Goal: Check status: Check status

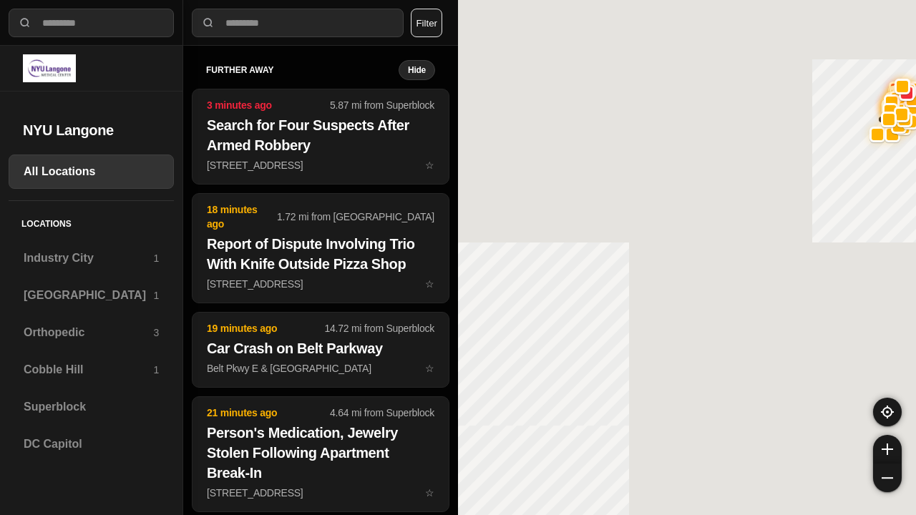
select select "*"
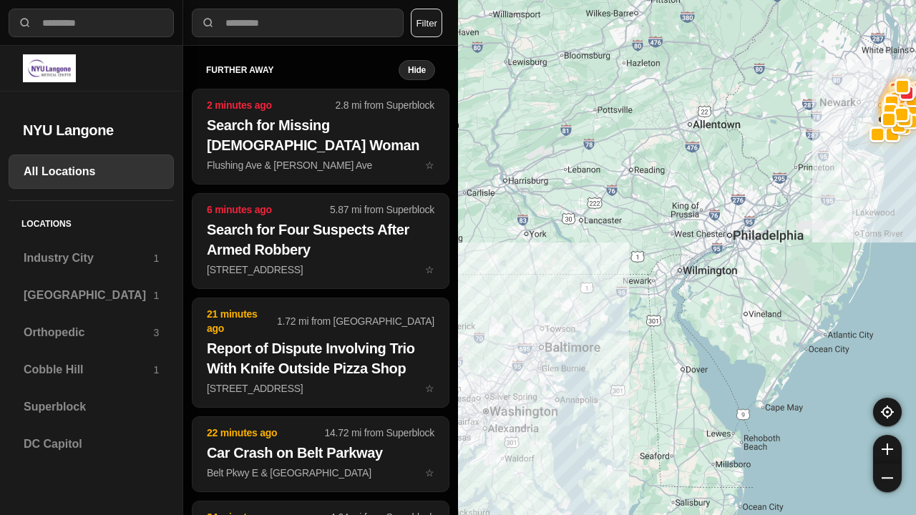
select select "*"
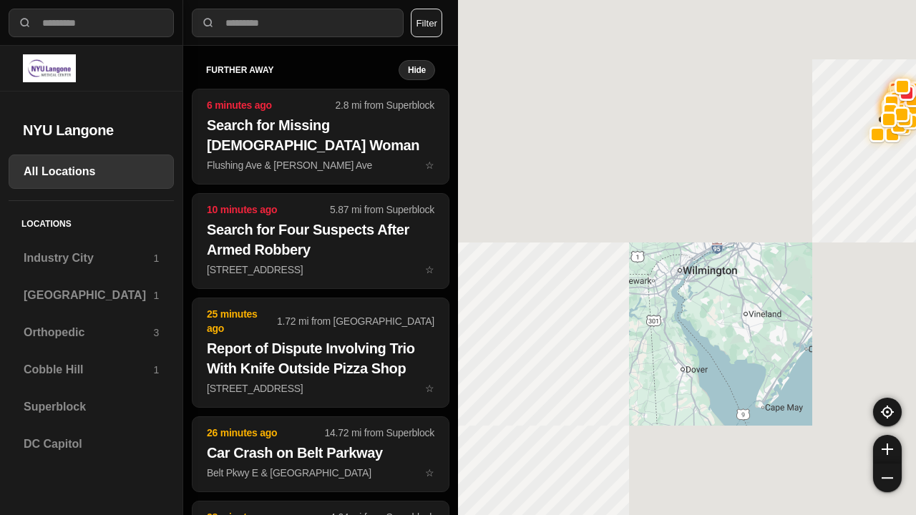
select select "*"
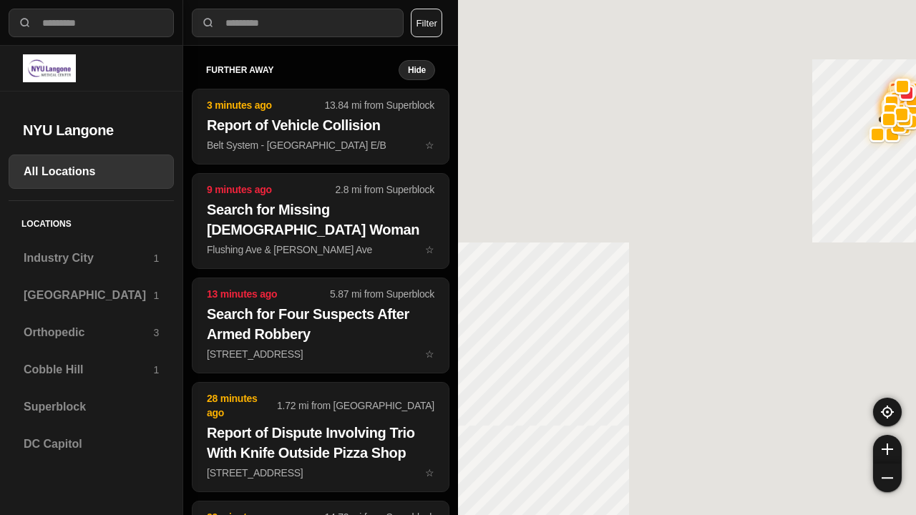
select select "*"
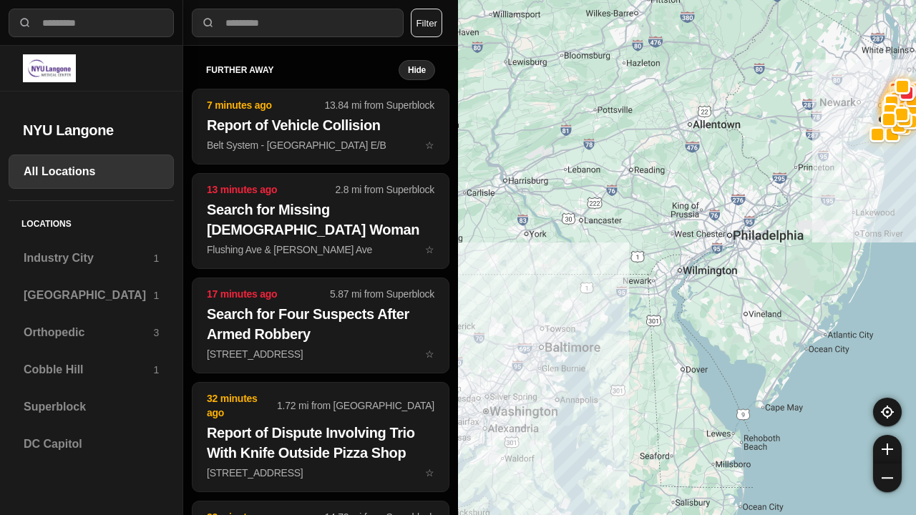
select select "*"
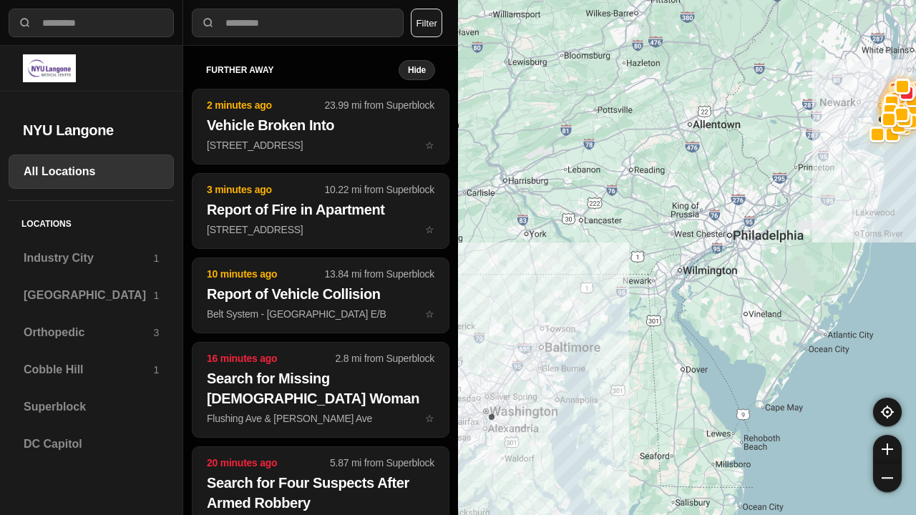
select select "*"
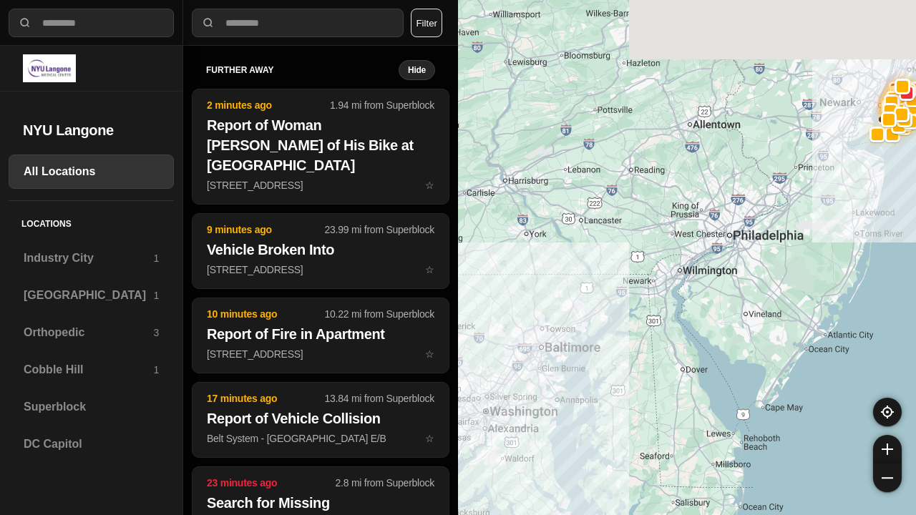
select select "*"
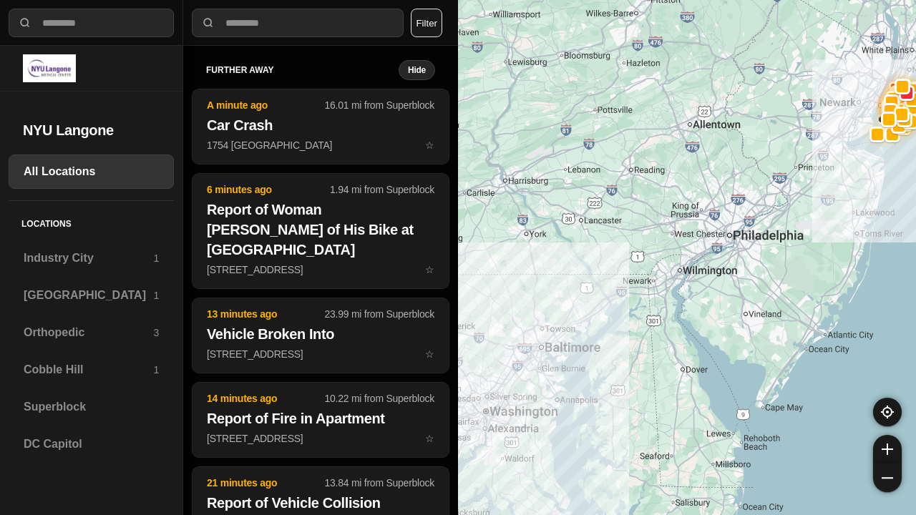
select select "*"
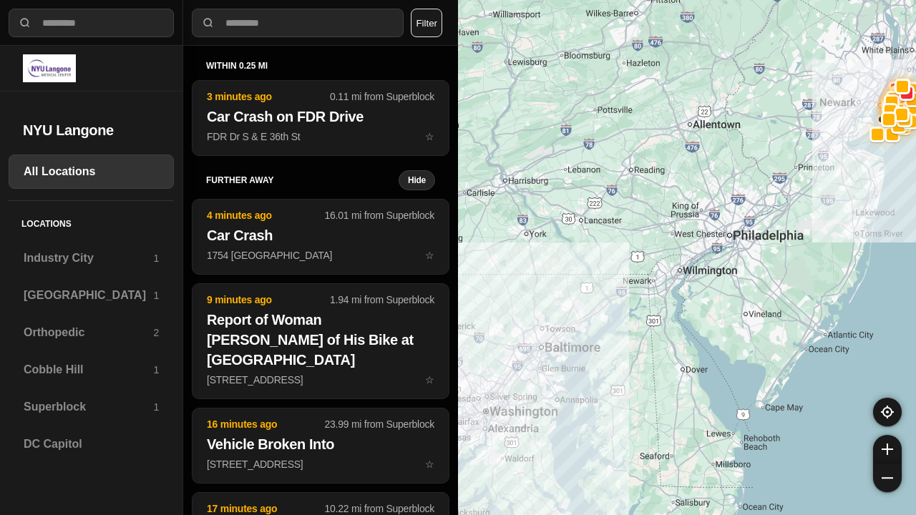
select select "*"
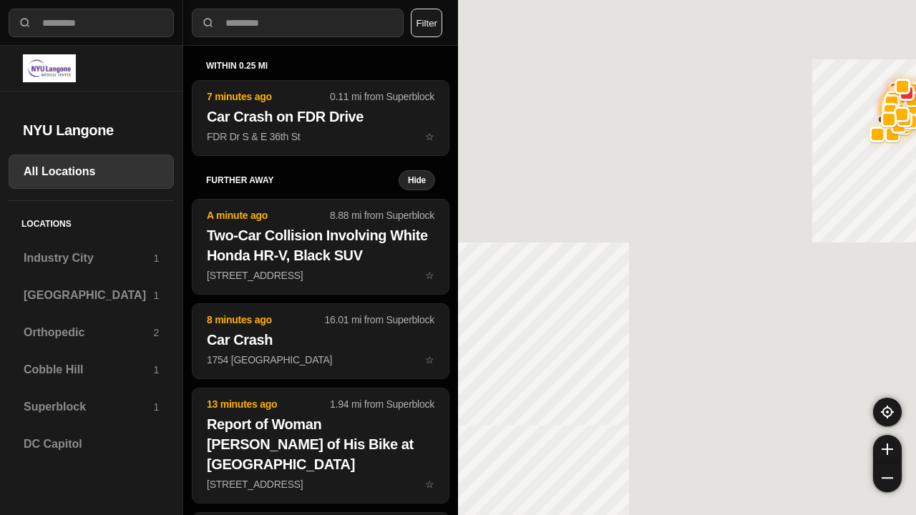
select select "*"
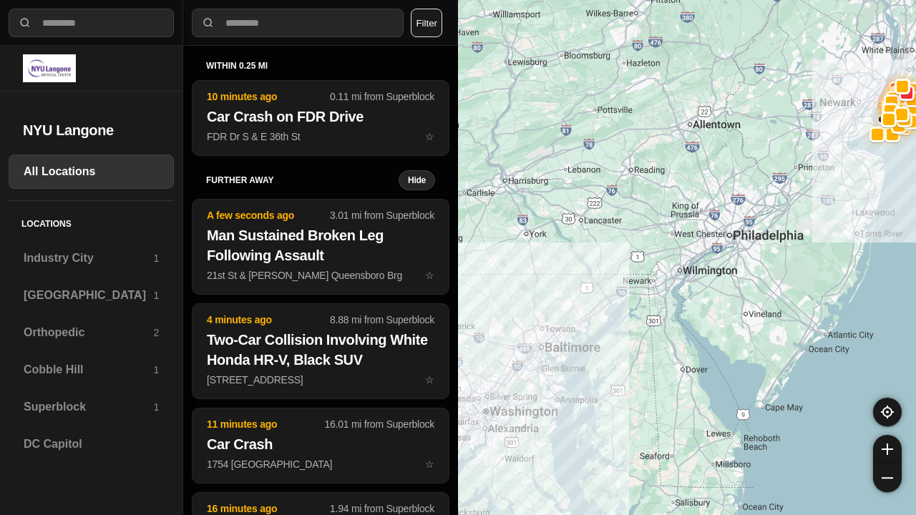
select select "*"
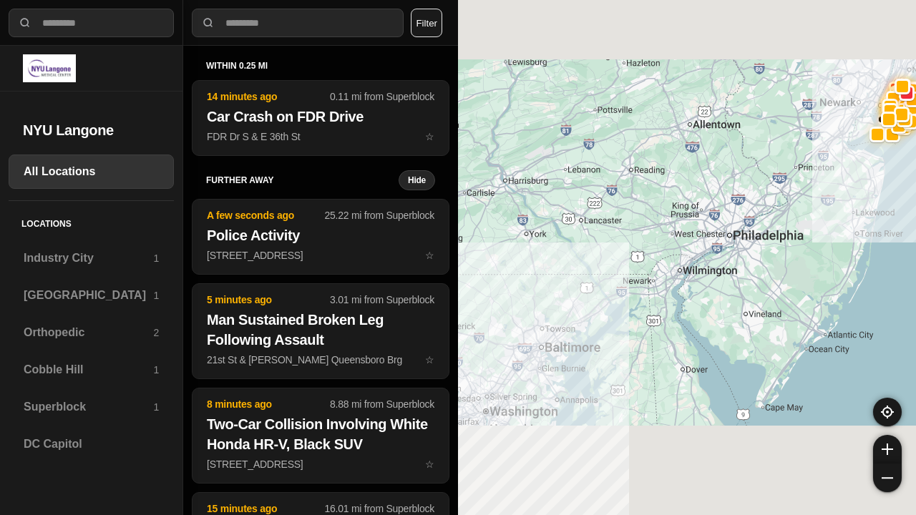
select select "*"
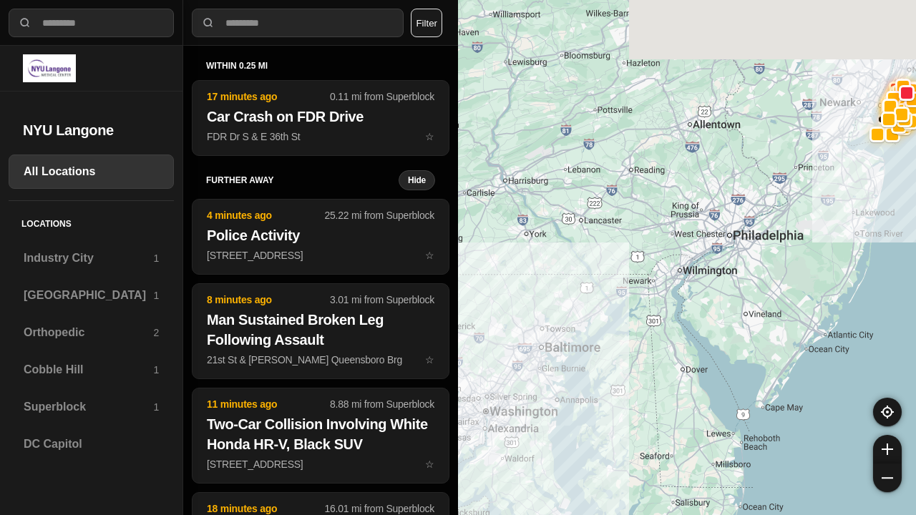
select select "*"
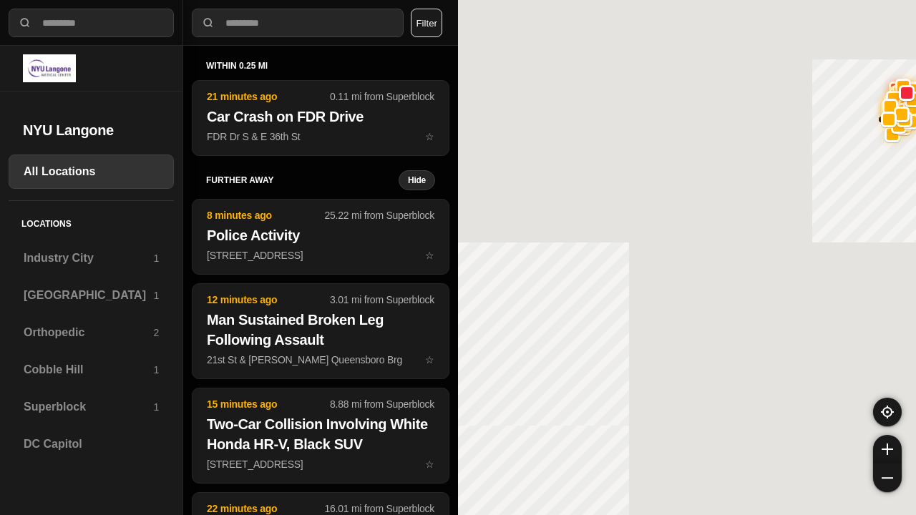
select select "*"
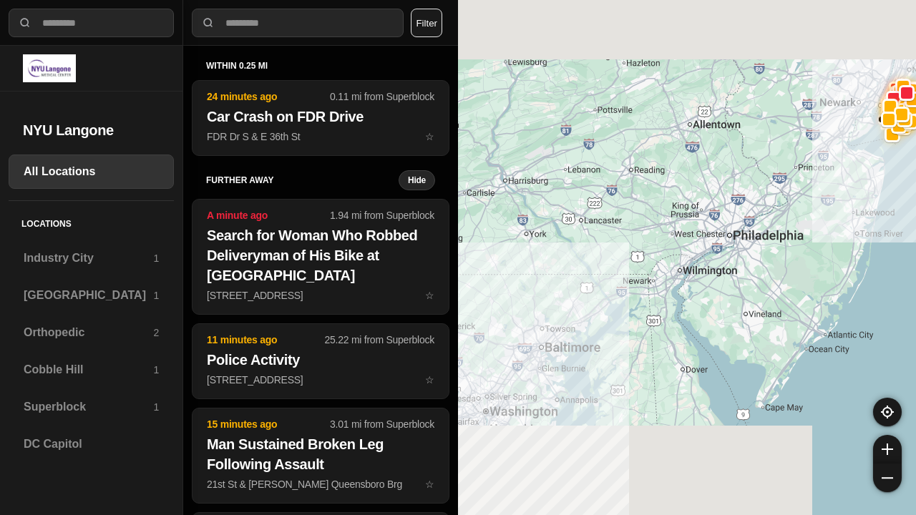
select select "*"
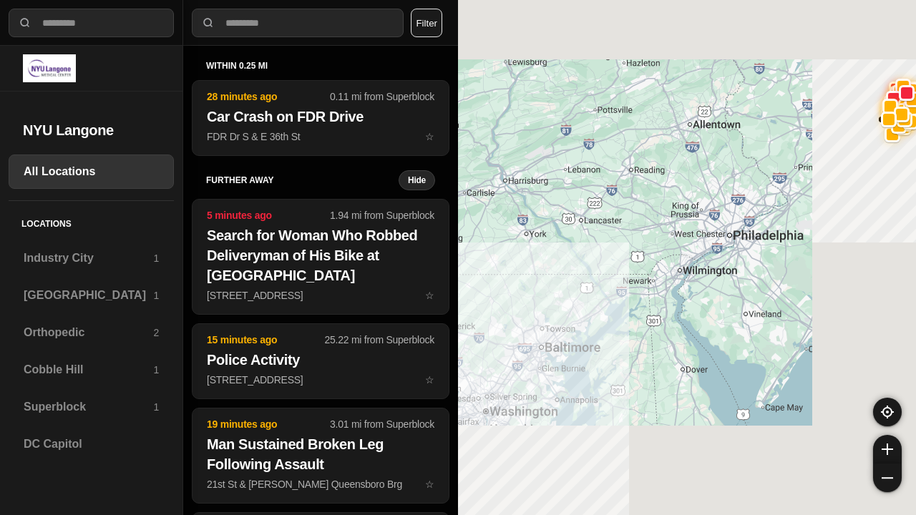
select select "*"
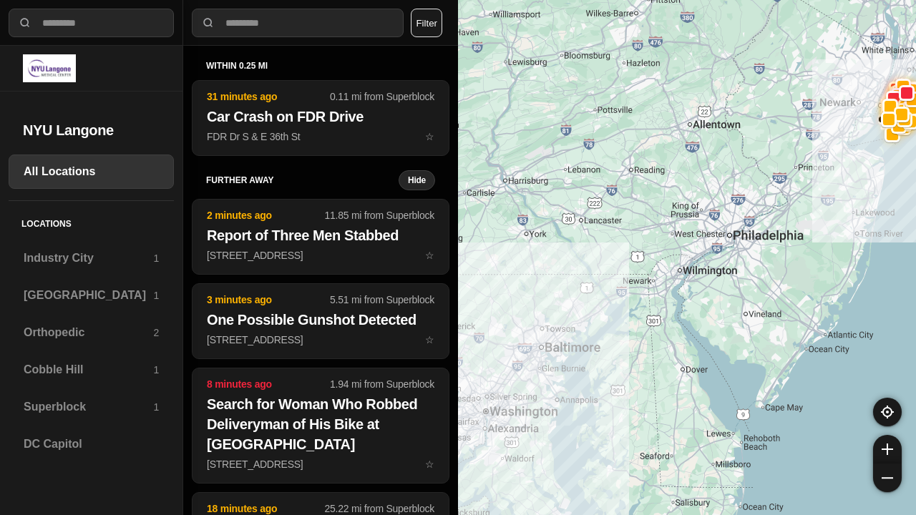
select select "*"
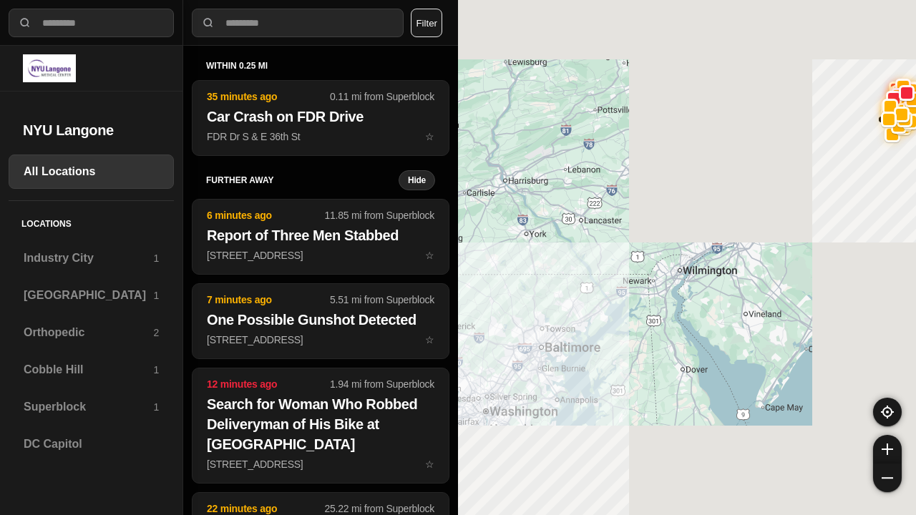
select select "*"
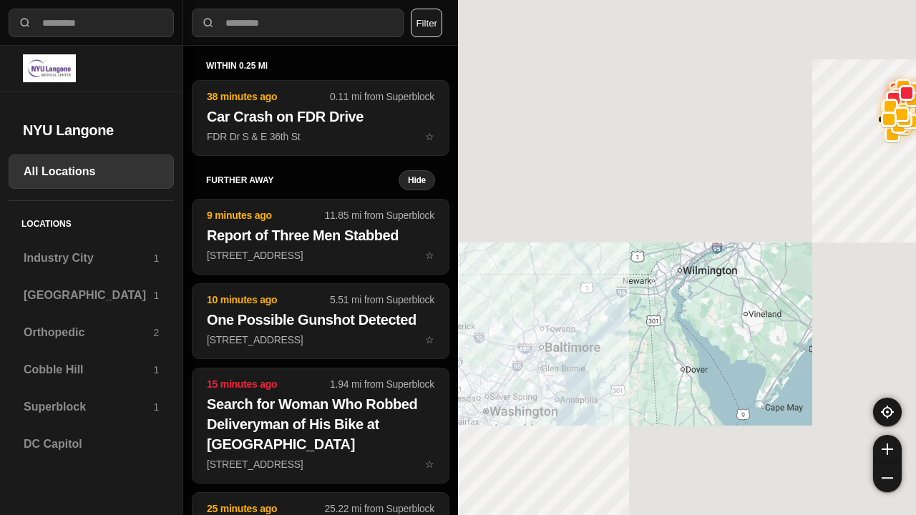
select select "*"
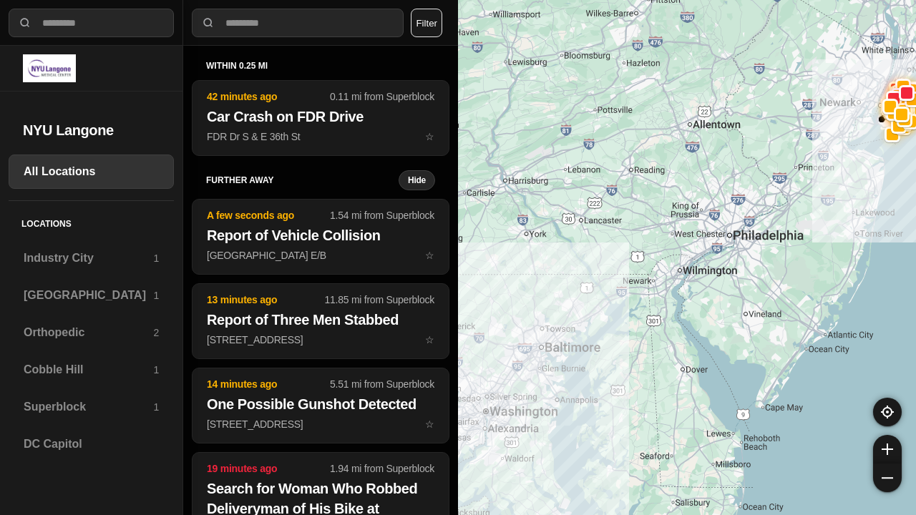
select select "*"
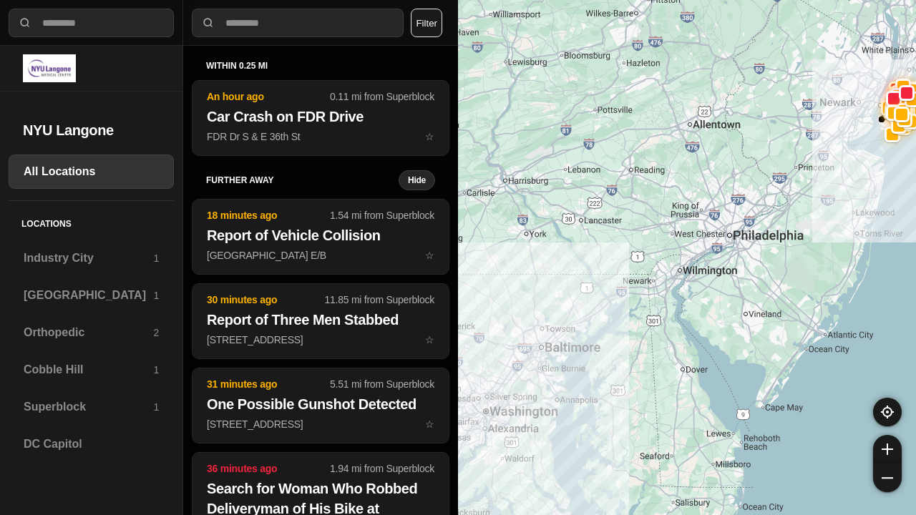
select select "*"
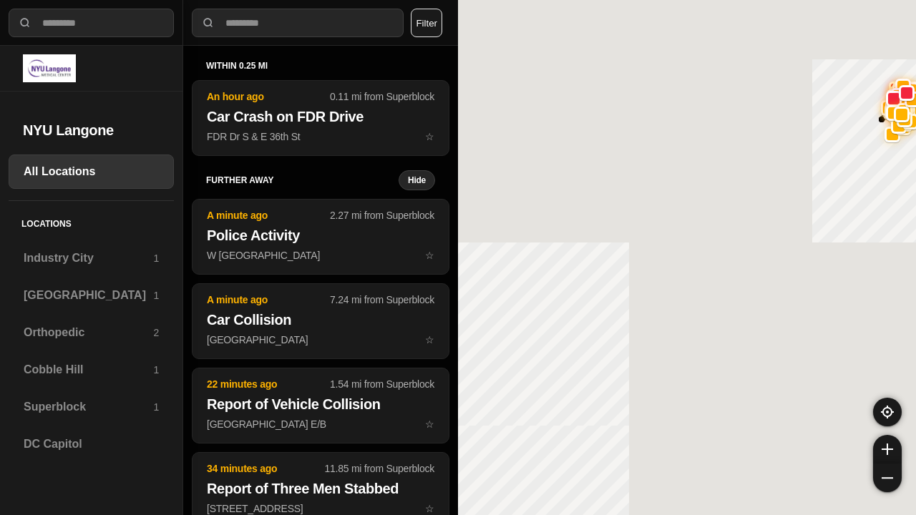
select select "*"
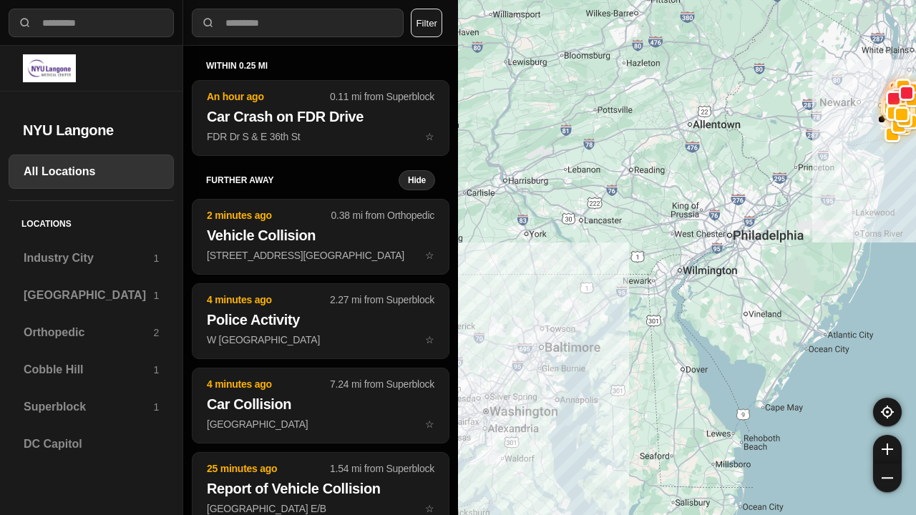
select select "*"
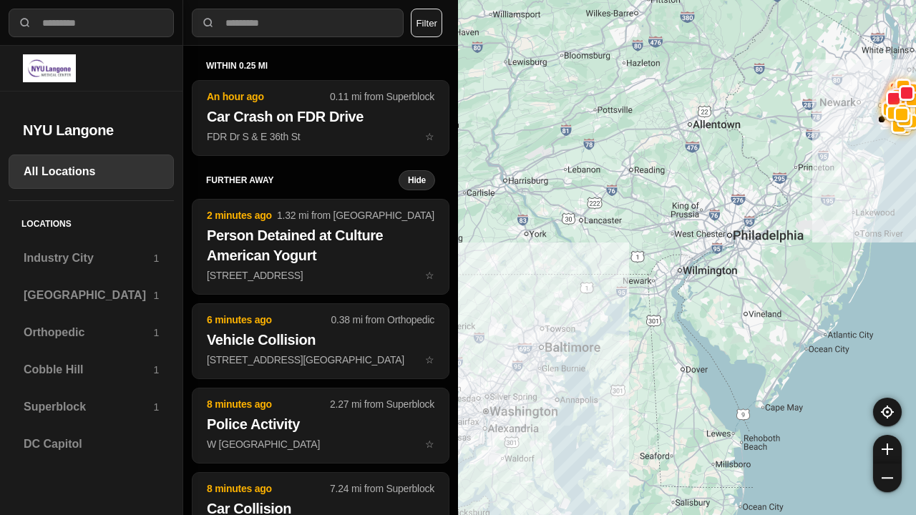
select select "*"
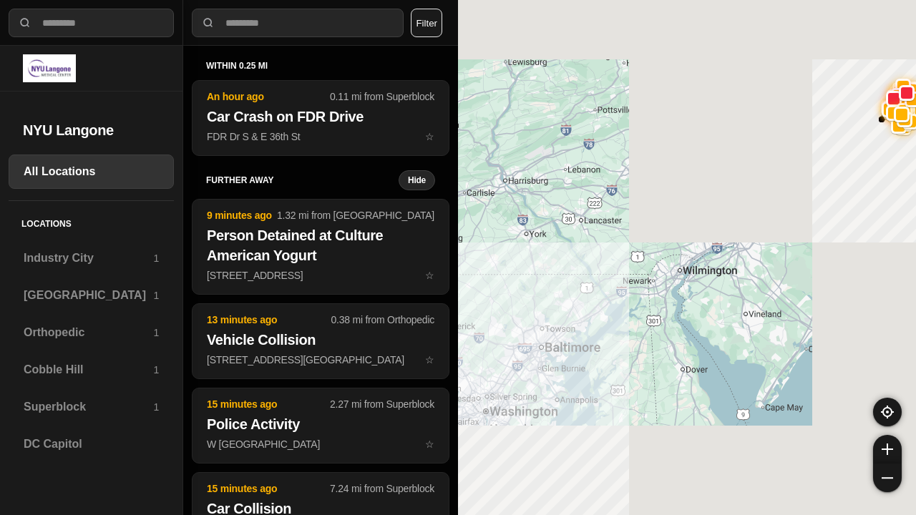
select select "*"
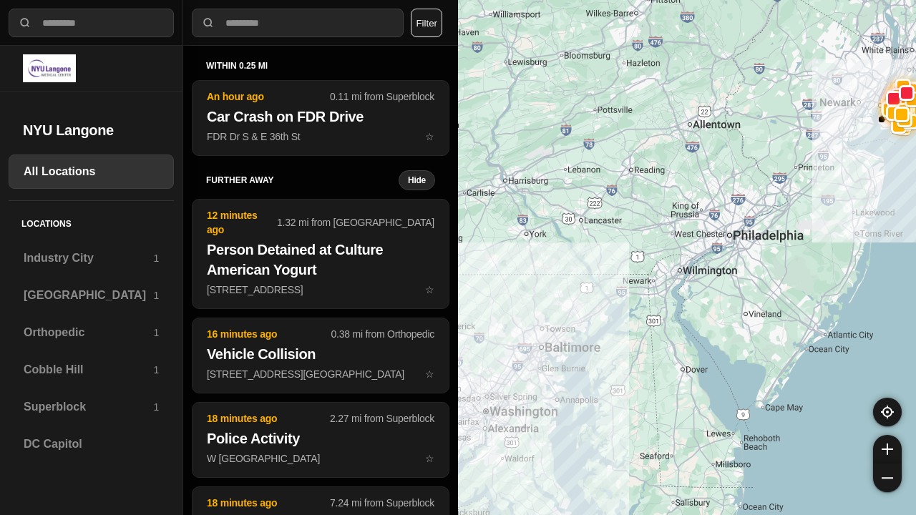
select select "*"
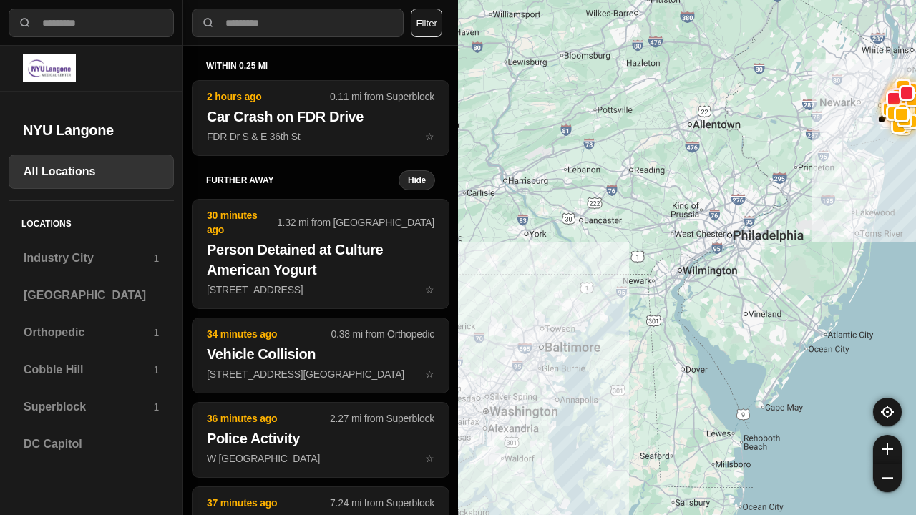
select select "*"
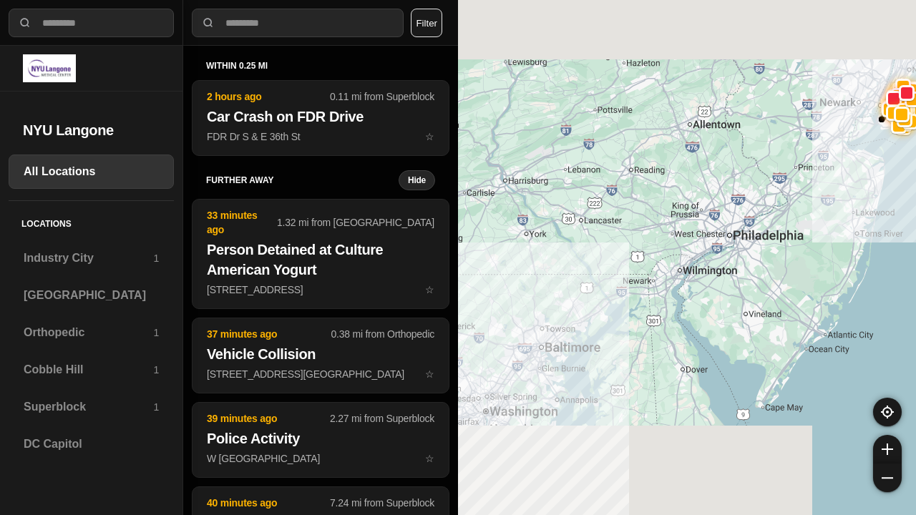
select select "*"
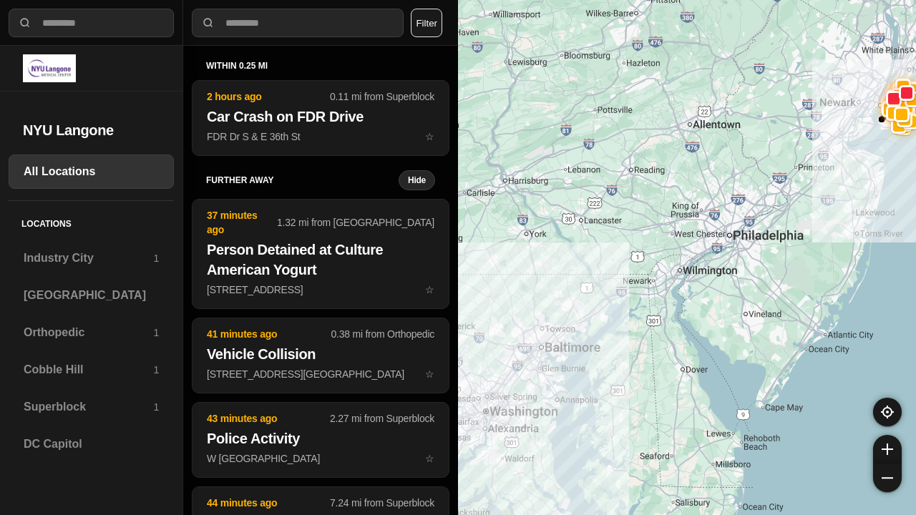
select select "*"
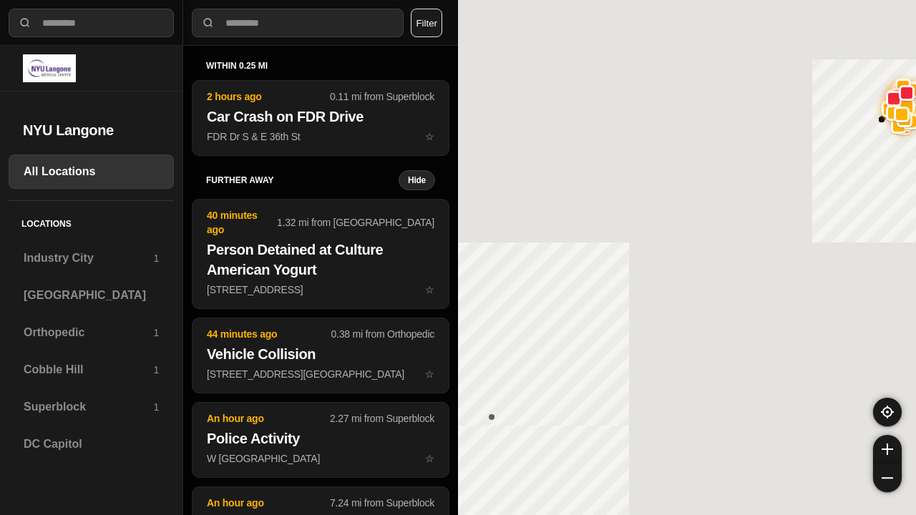
select select "*"
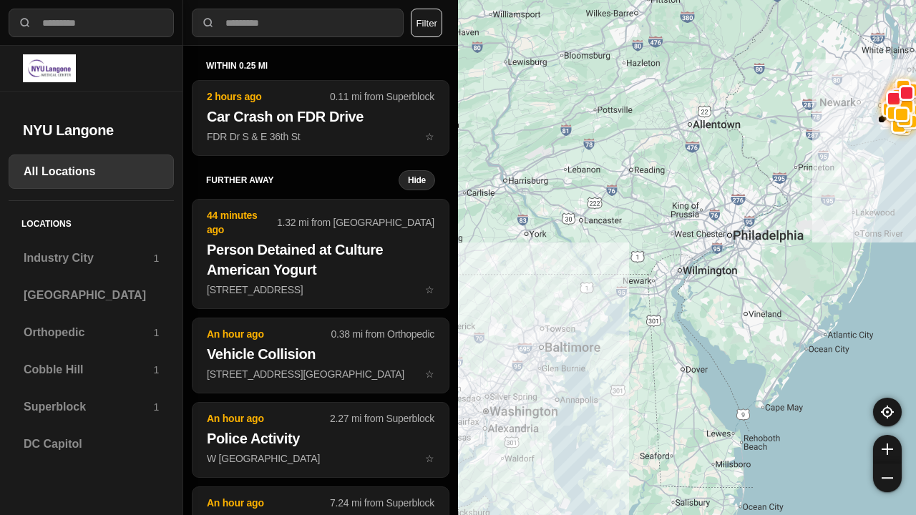
select select "*"
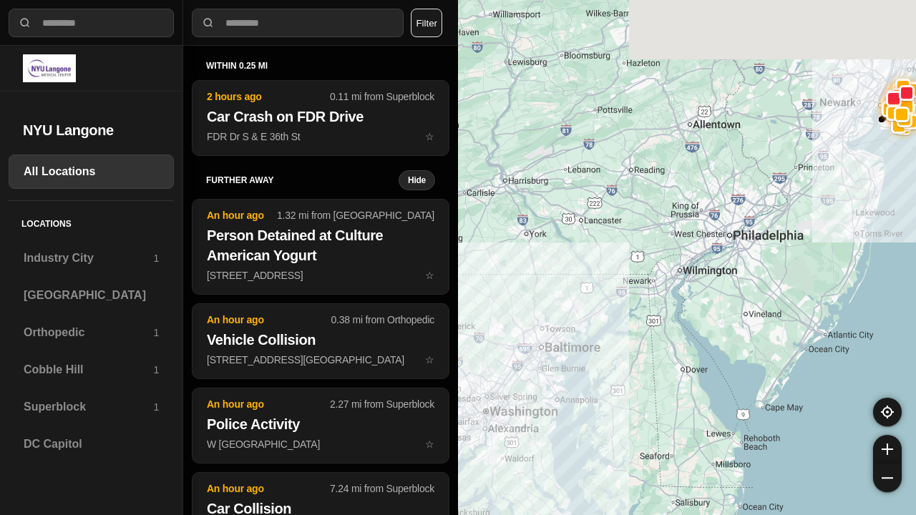
select select "*"
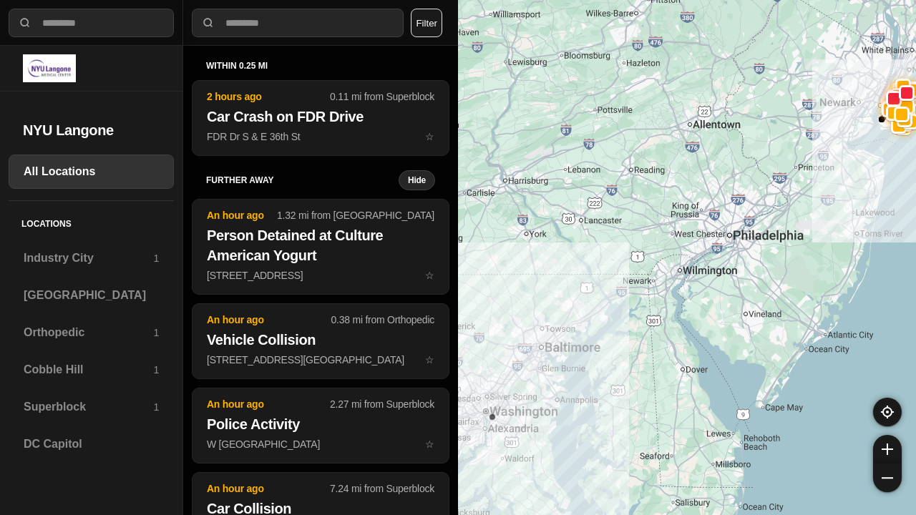
select select "*"
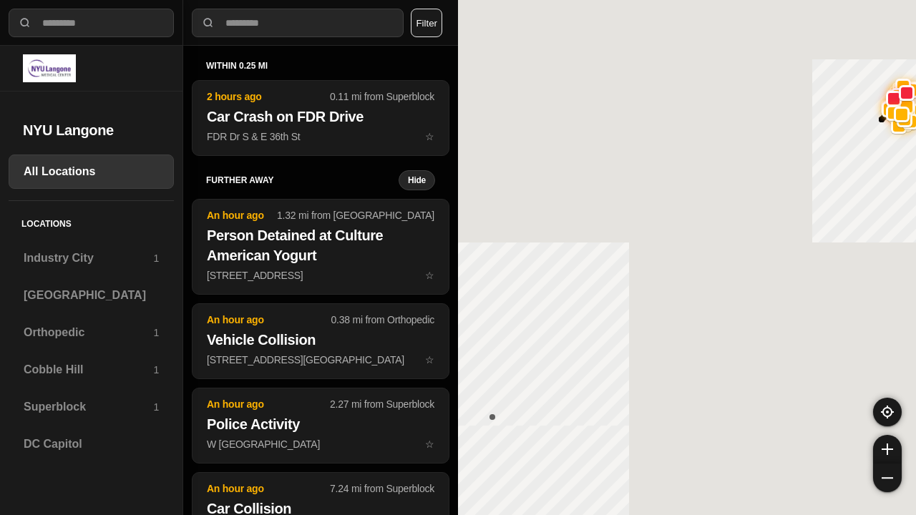
select select "*"
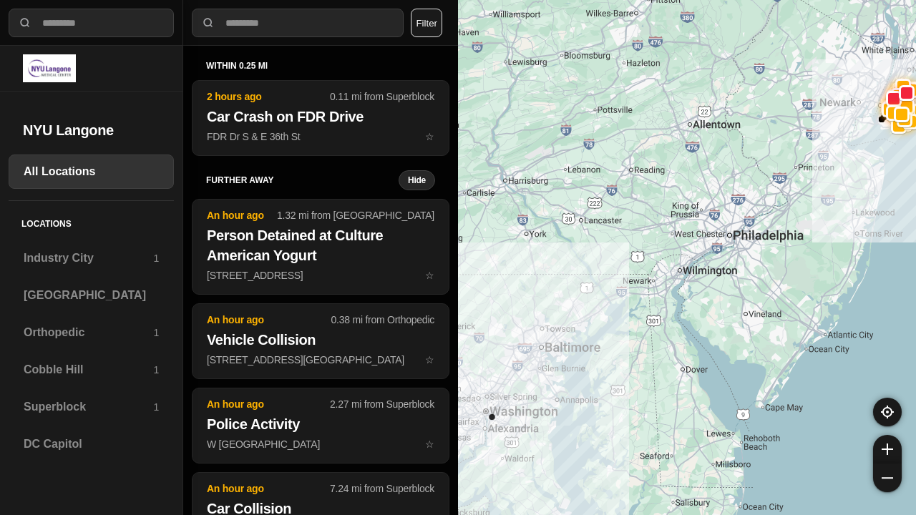
select select "*"
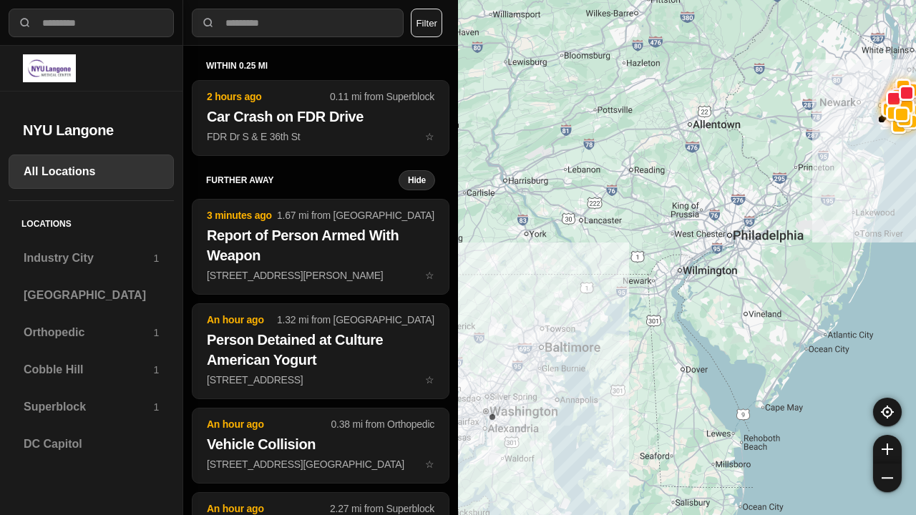
select select "*"
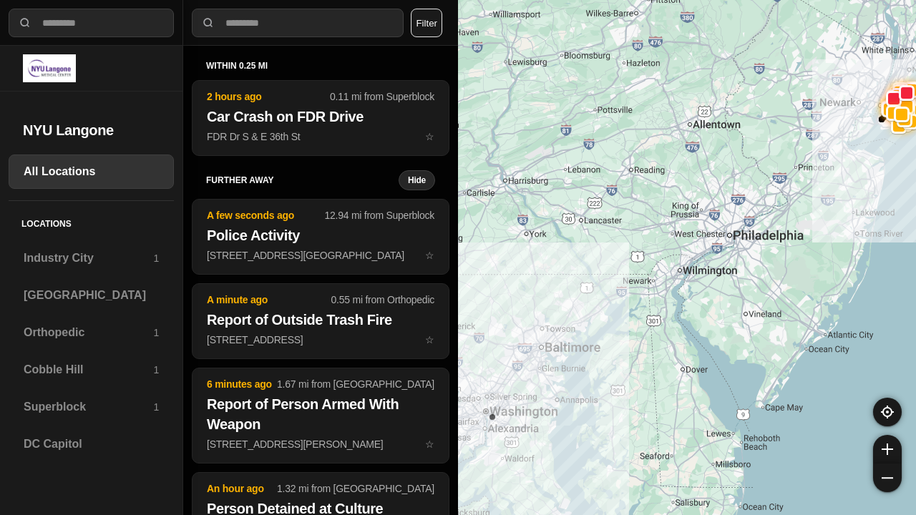
select select "*"
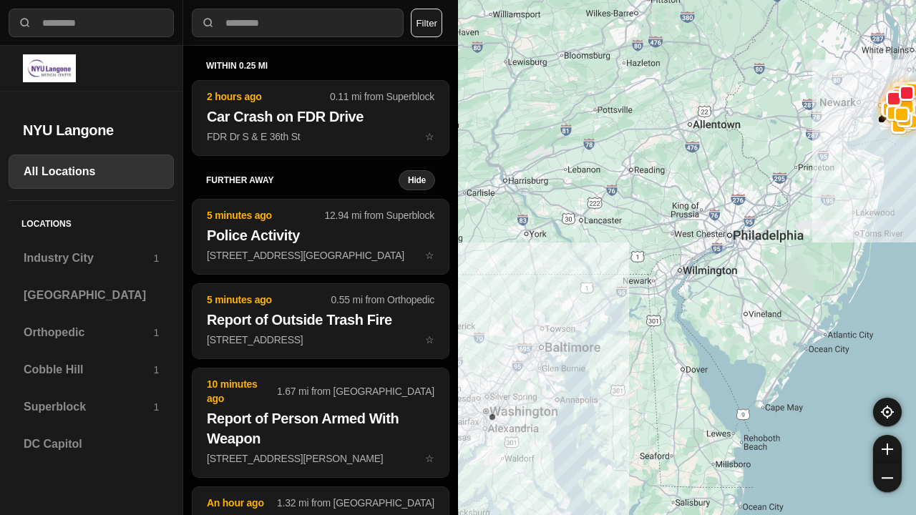
select select "*"
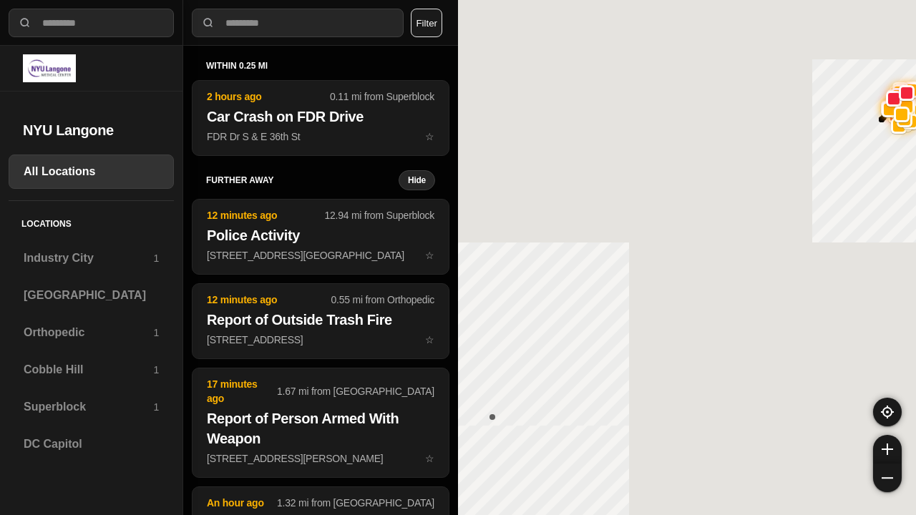
select select "*"
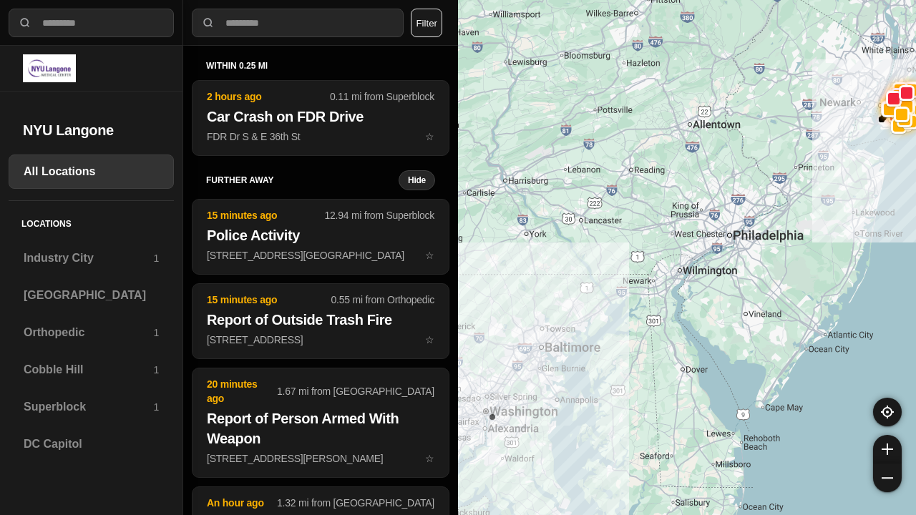
select select "*"
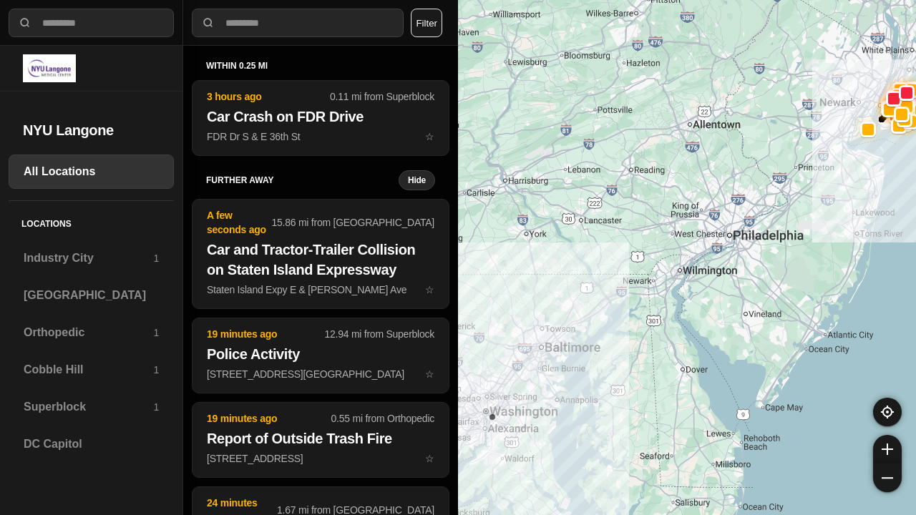
select select "*"
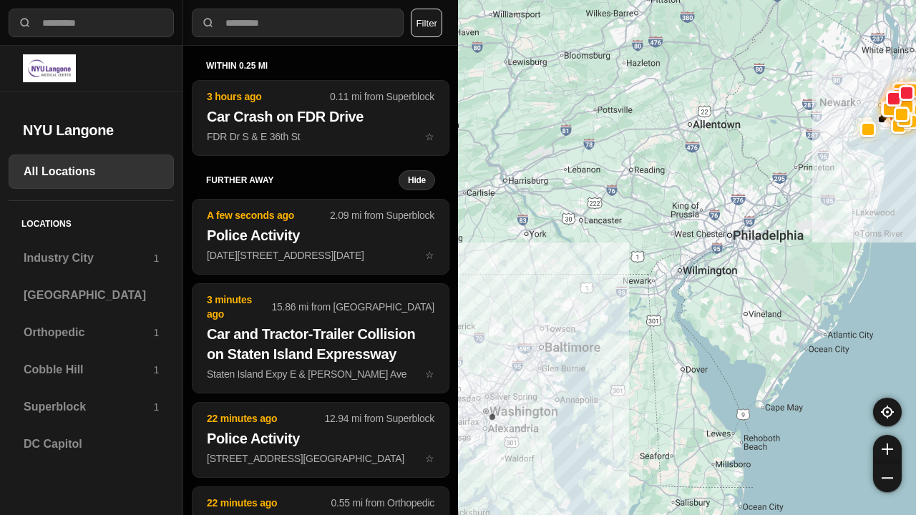
select select "*"
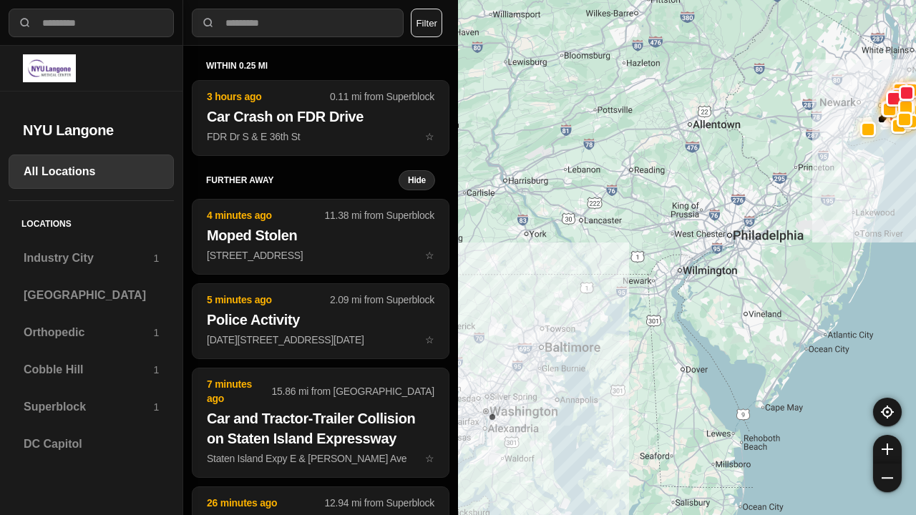
select select "*"
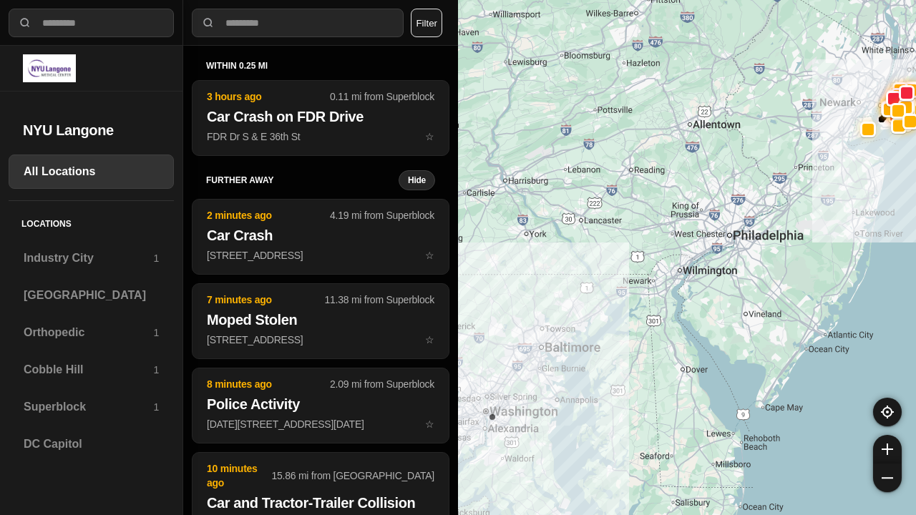
select select "*"
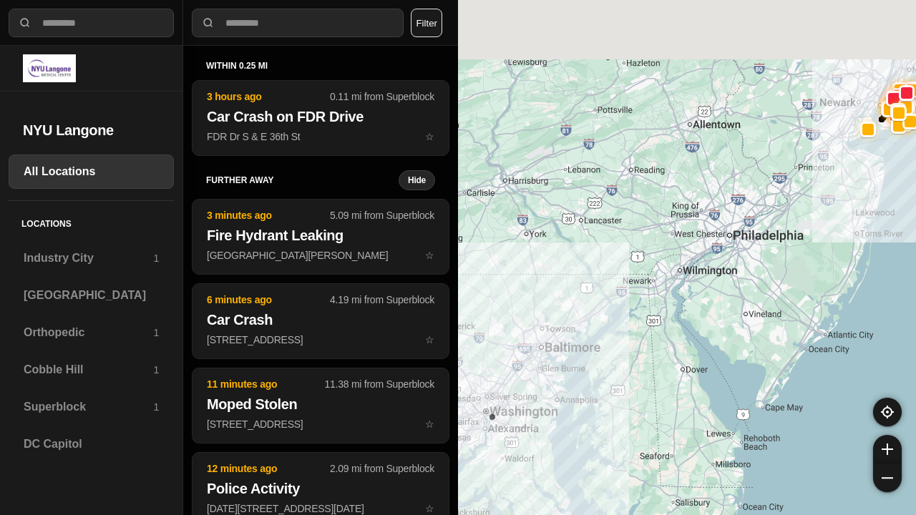
select select "*"
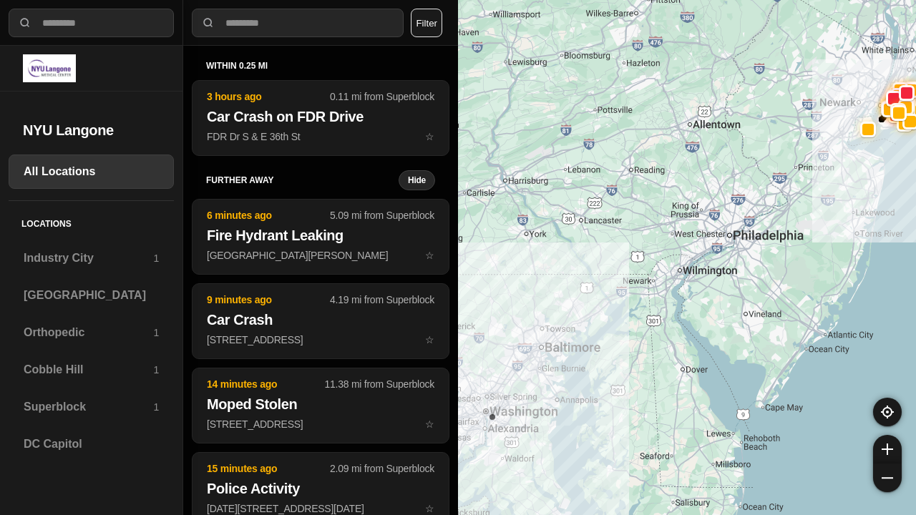
select select "*"
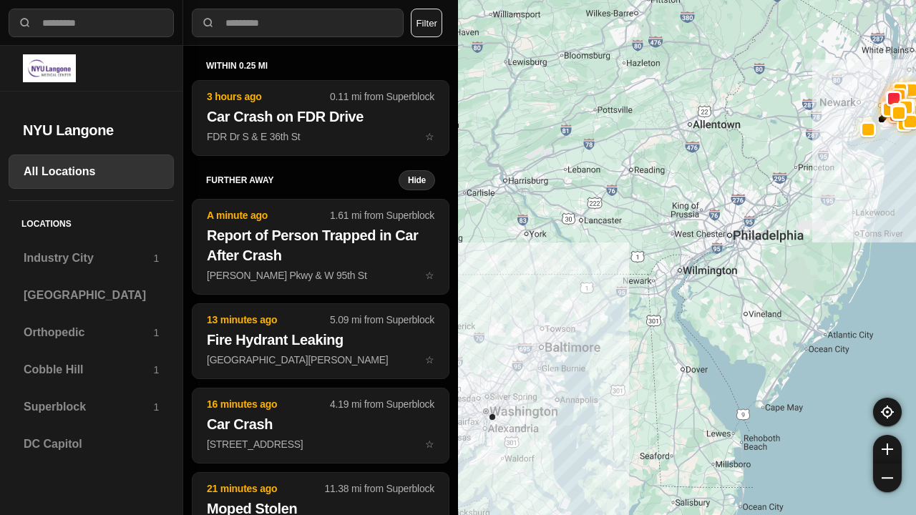
select select "*"
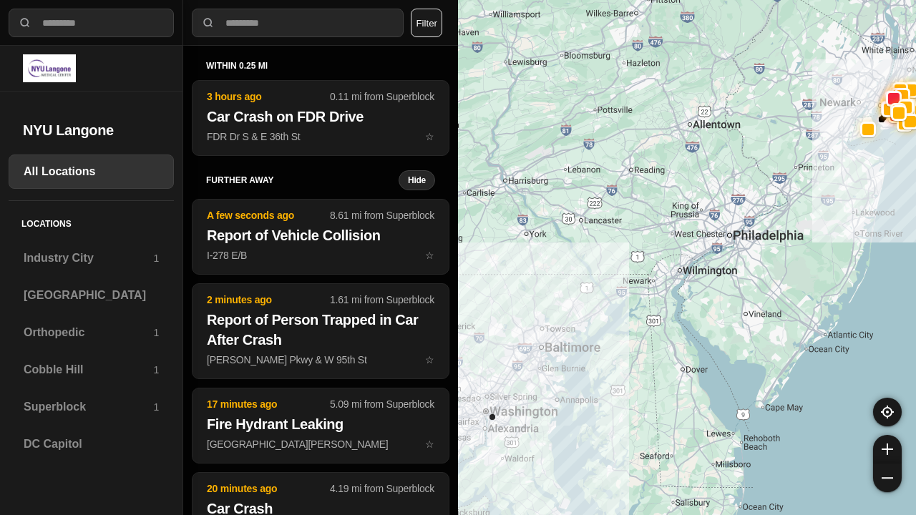
select select "*"
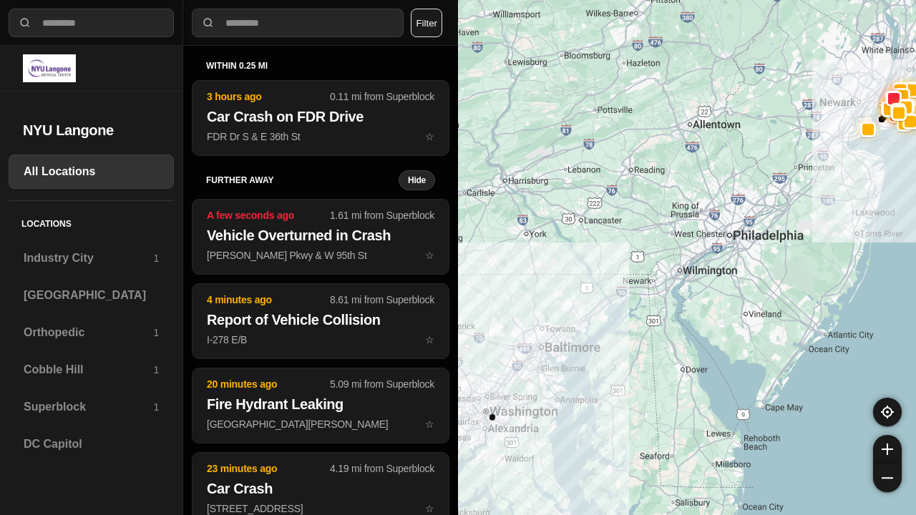
select select "*"
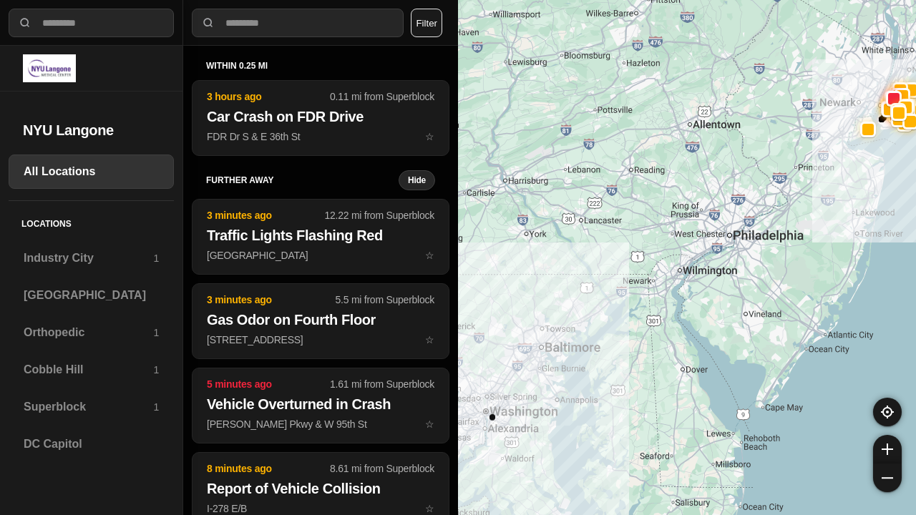
select select "*"
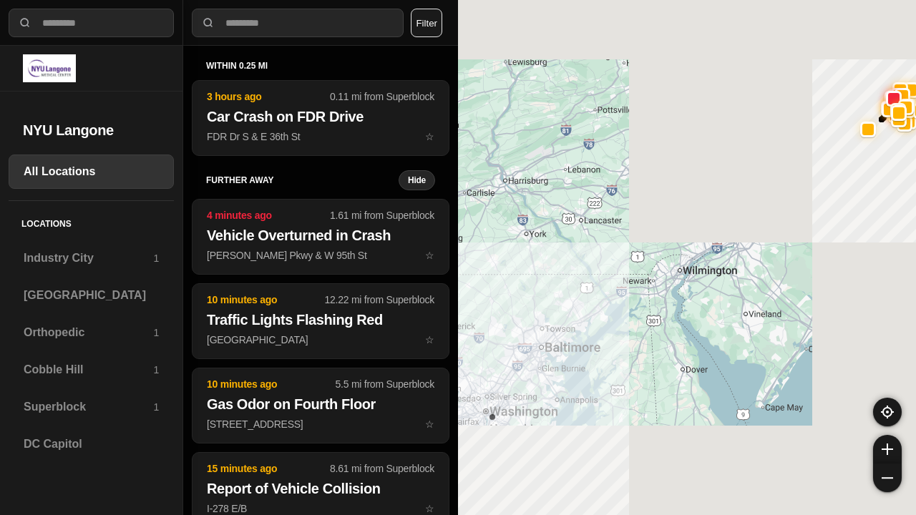
select select "*"
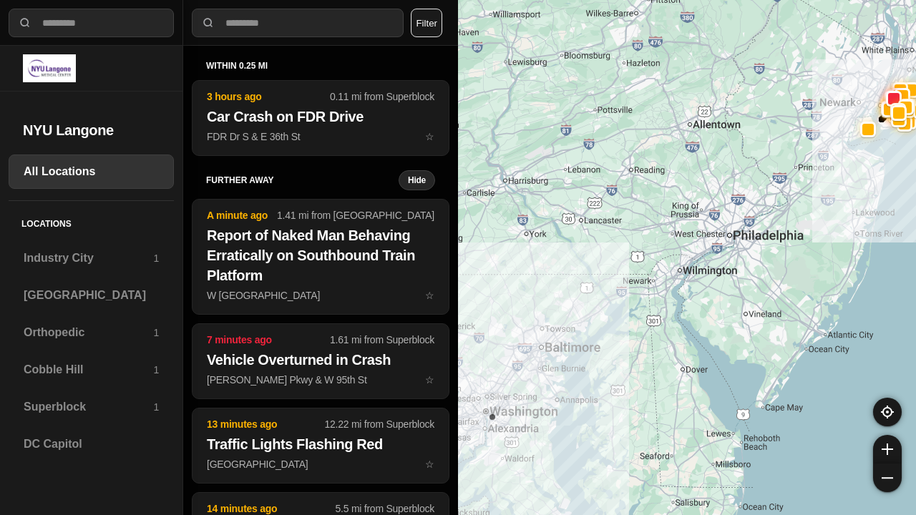
select select "*"
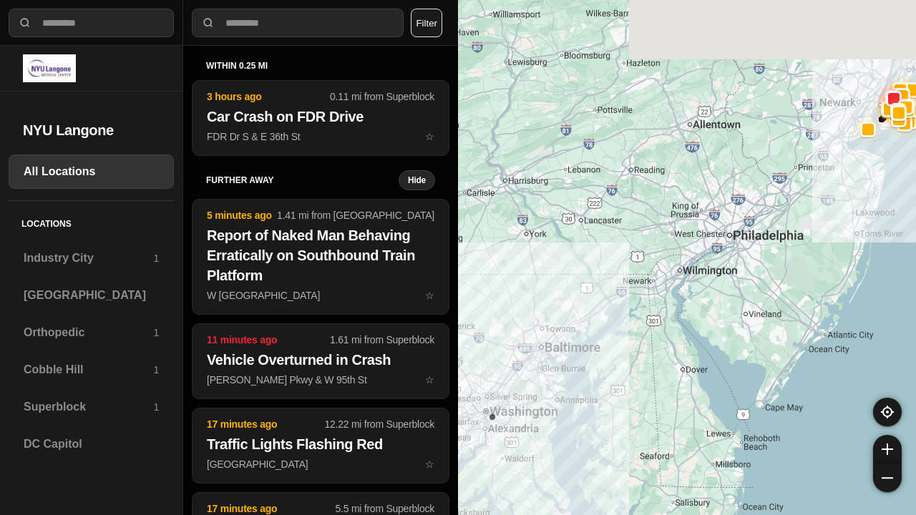
select select "*"
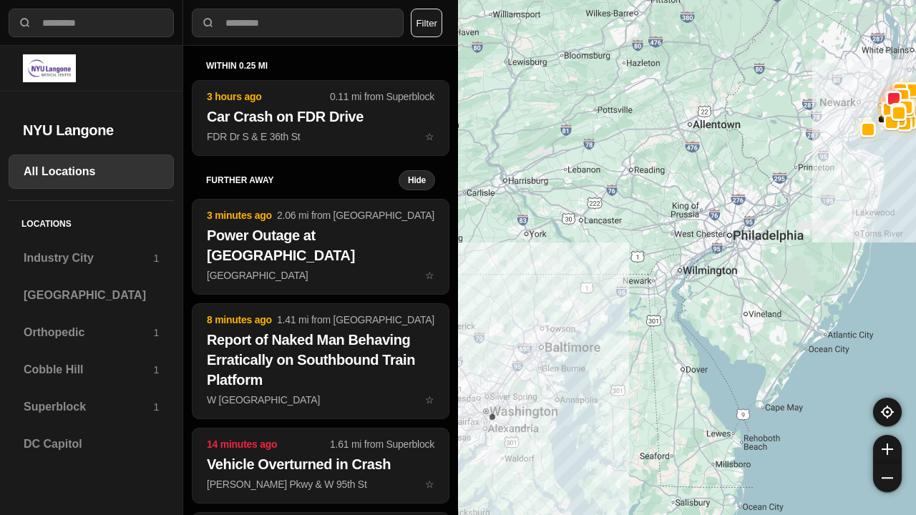
select select "*"
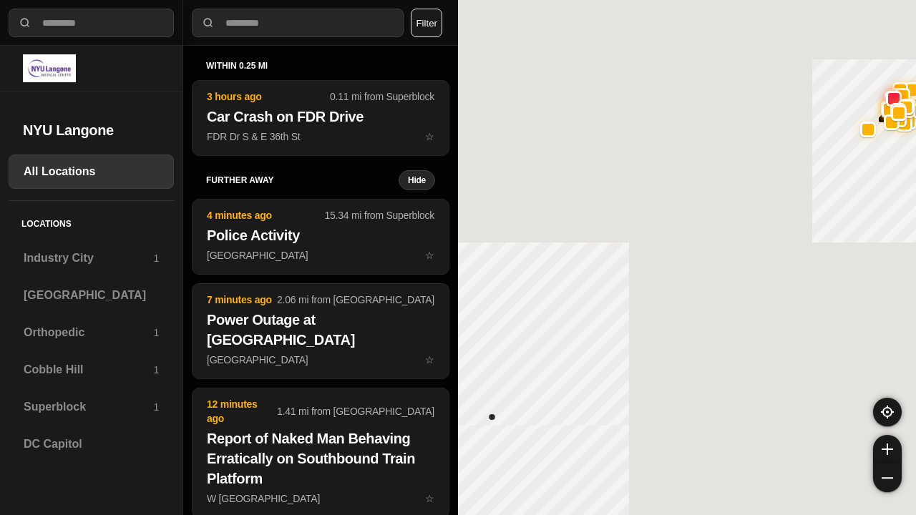
select select "*"
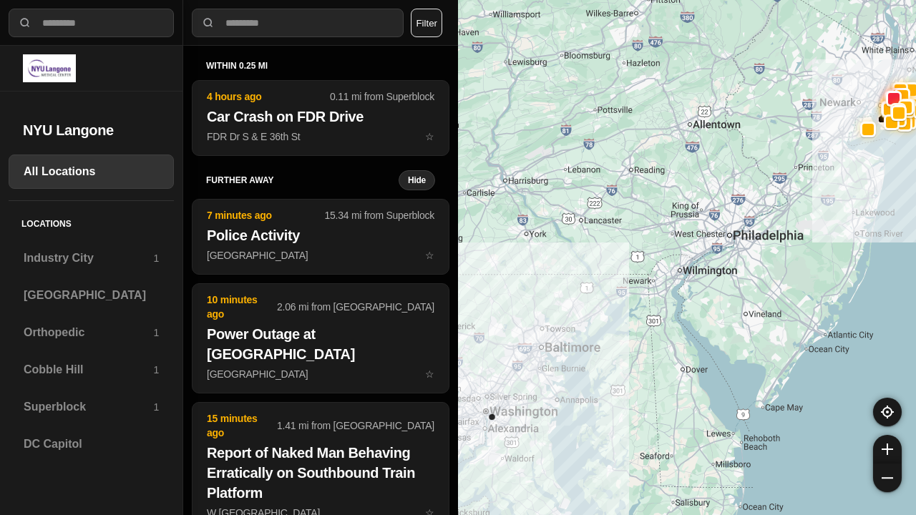
select select "*"
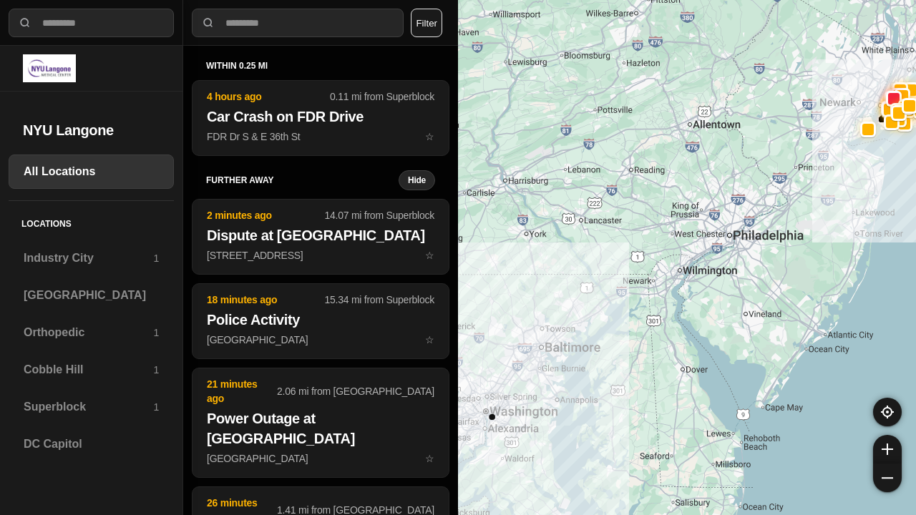
select select "*"
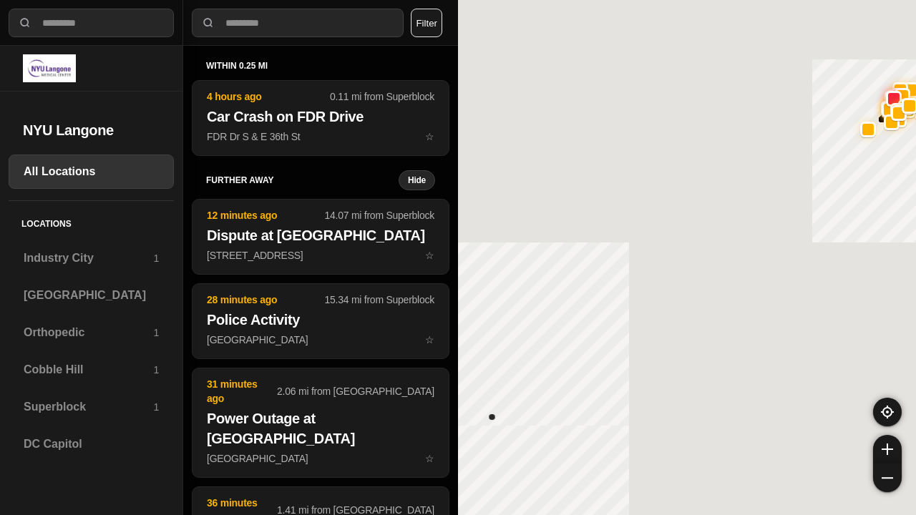
select select "*"
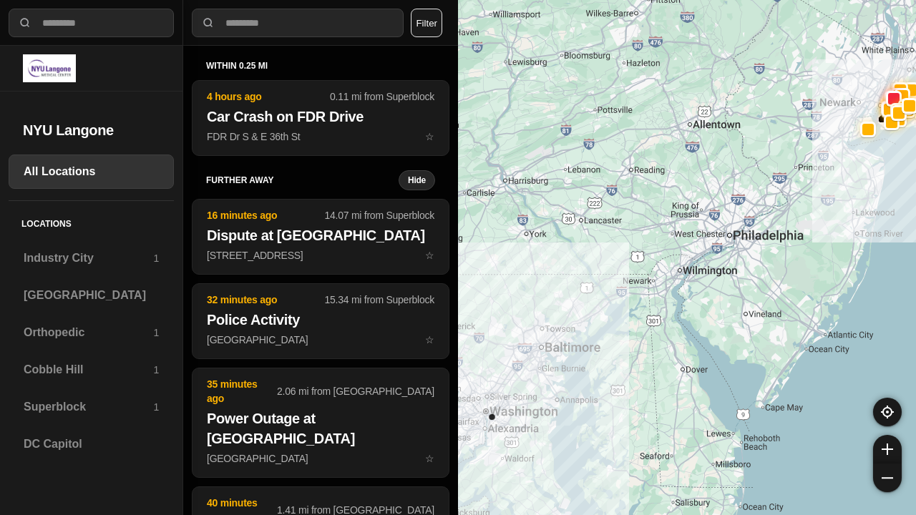
select select "*"
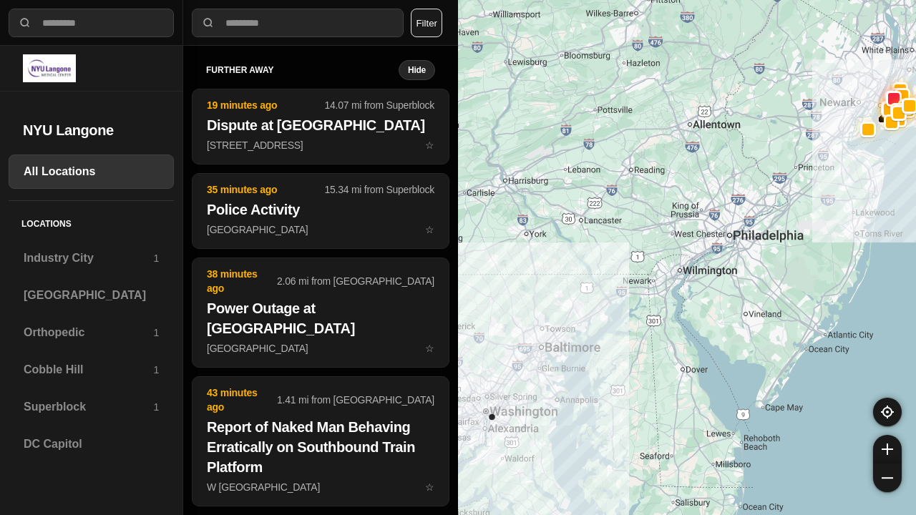
select select "*"
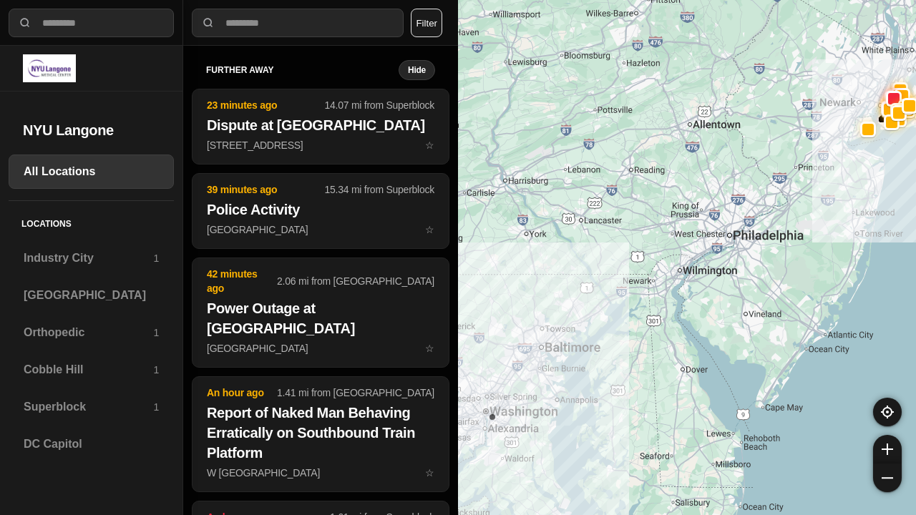
select select "*"
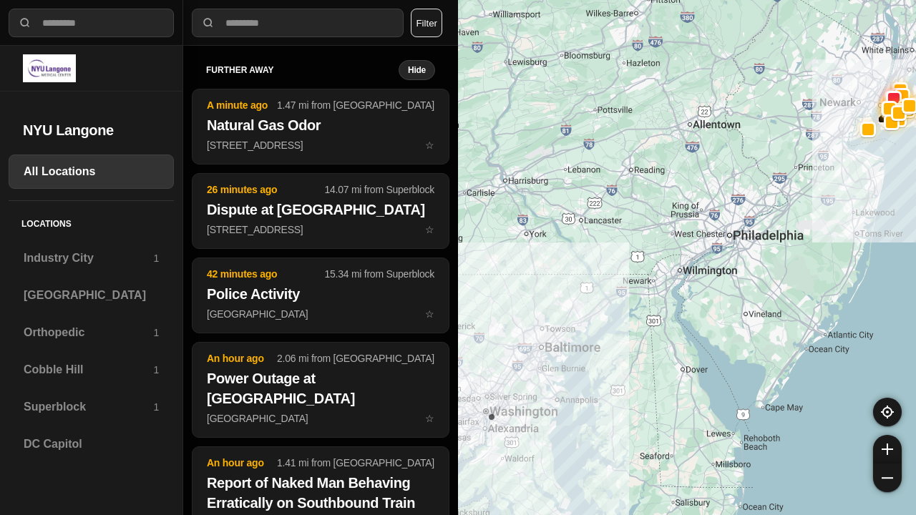
select select "*"
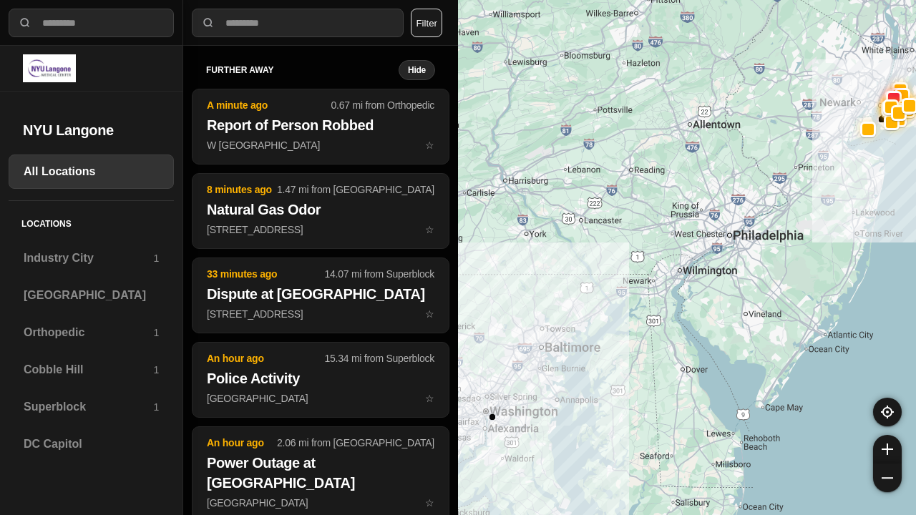
select select "*"
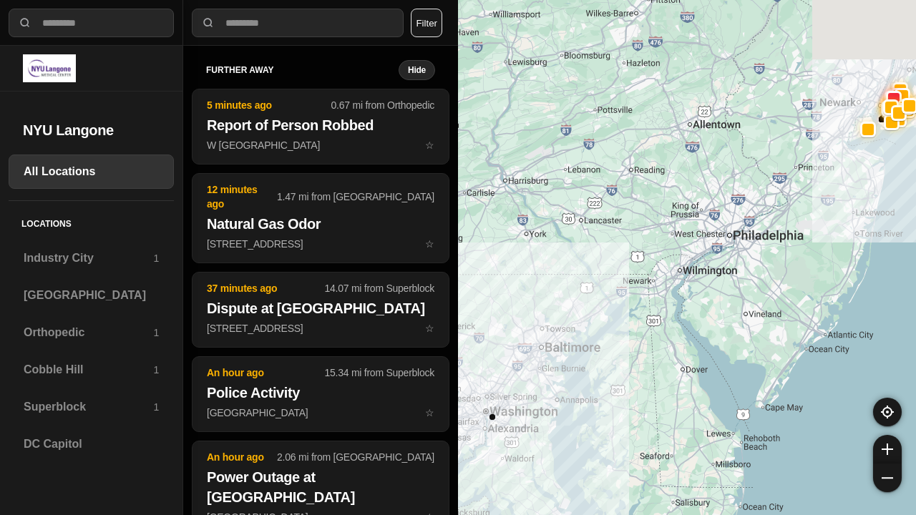
select select "*"
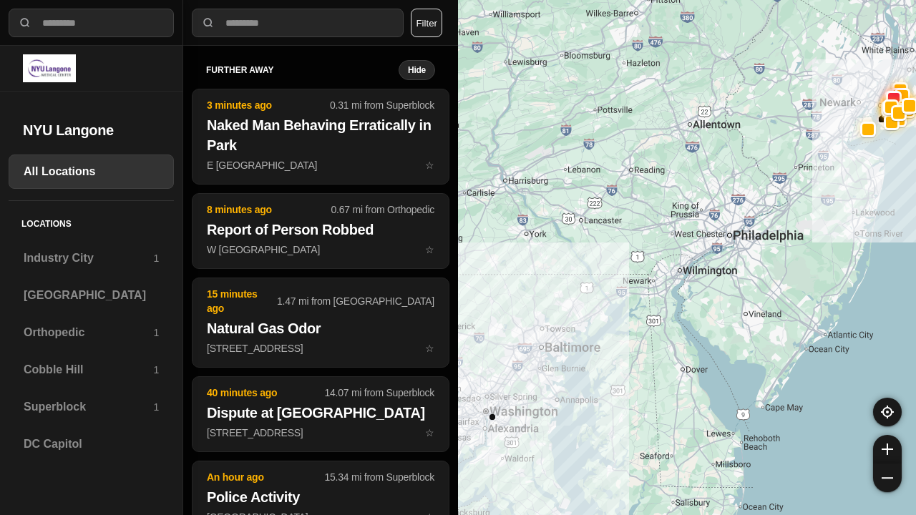
select select "*"
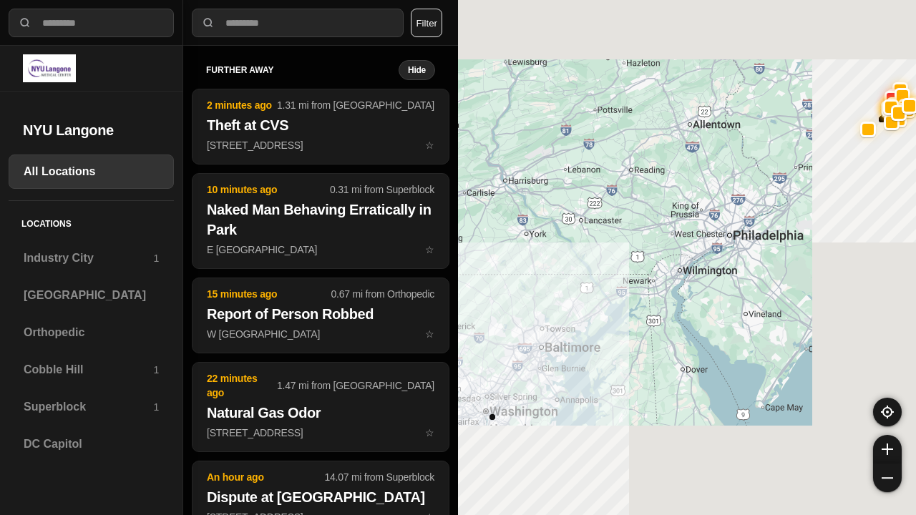
select select "*"
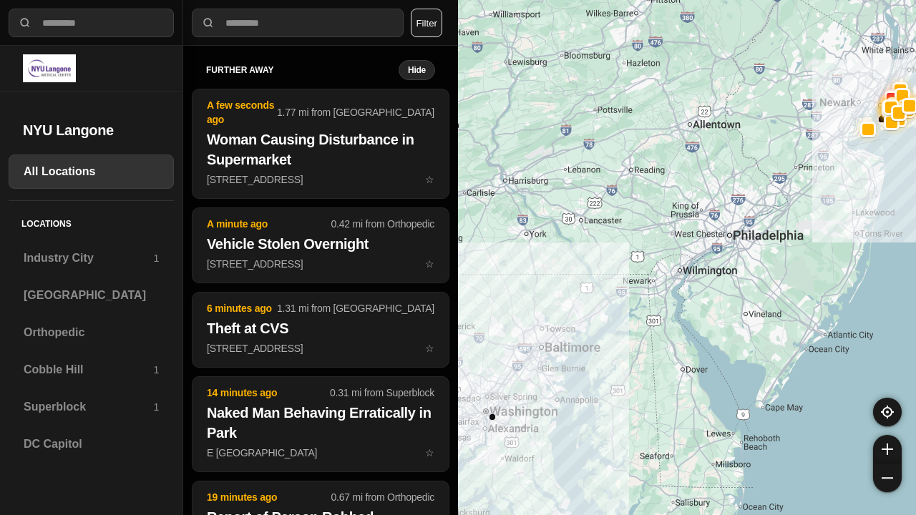
select select "*"
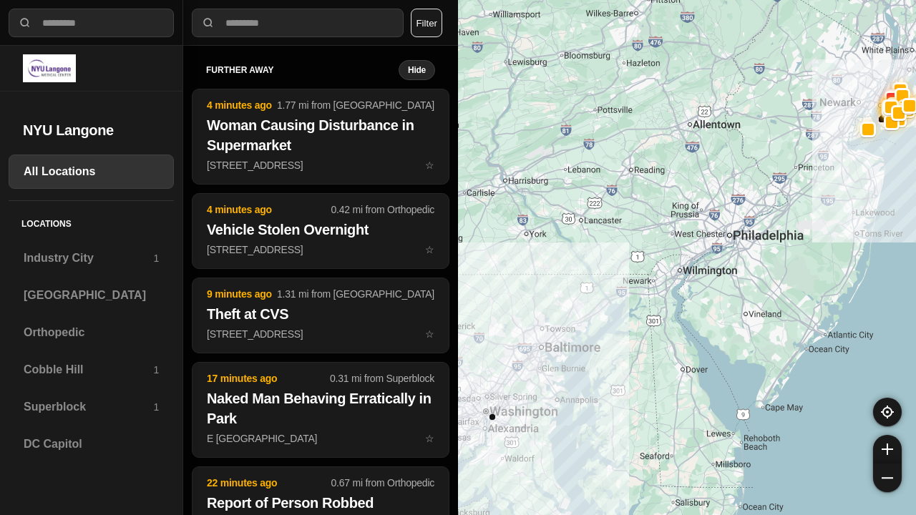
select select "*"
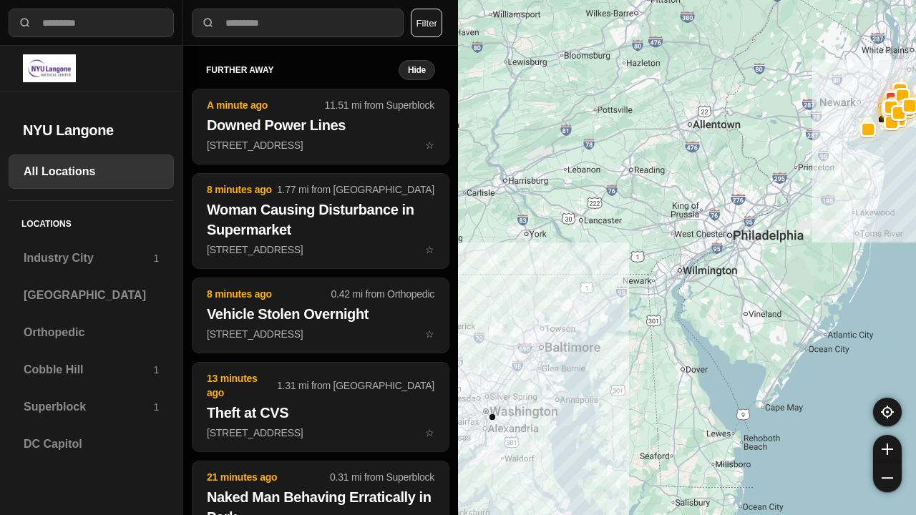
select select "*"
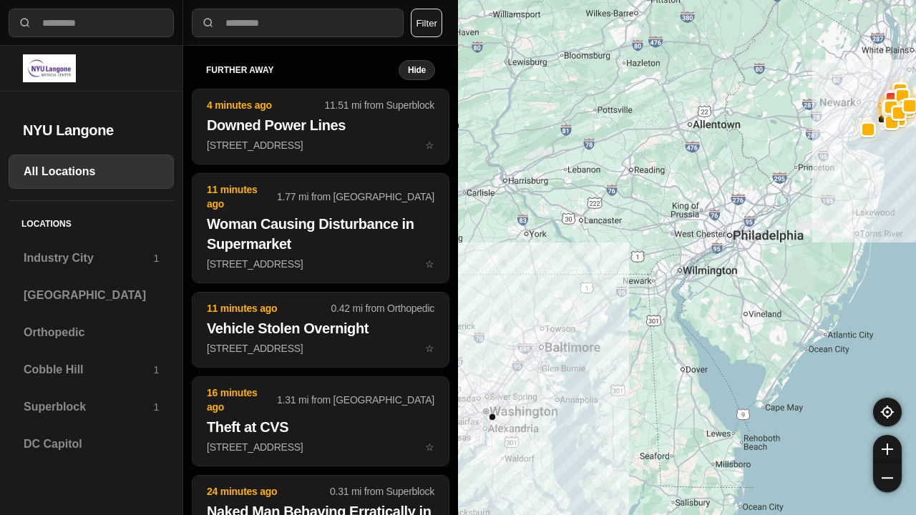
select select "*"
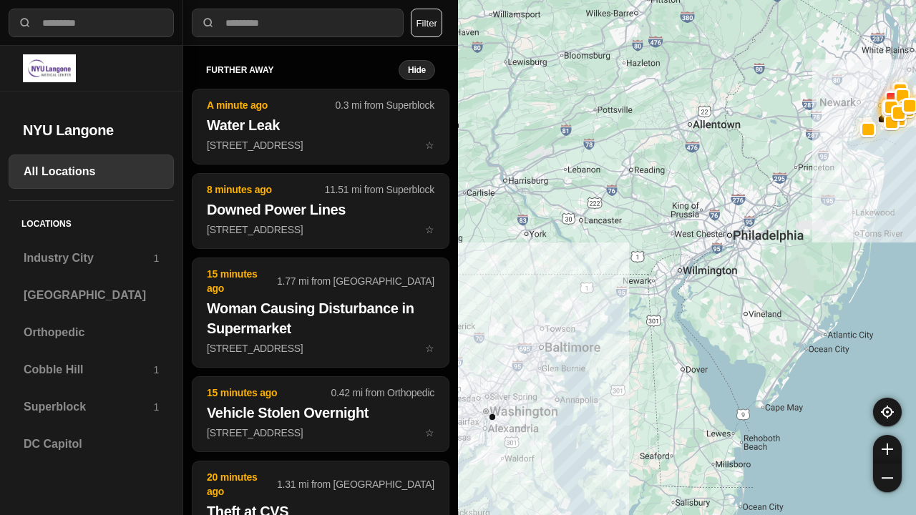
select select "*"
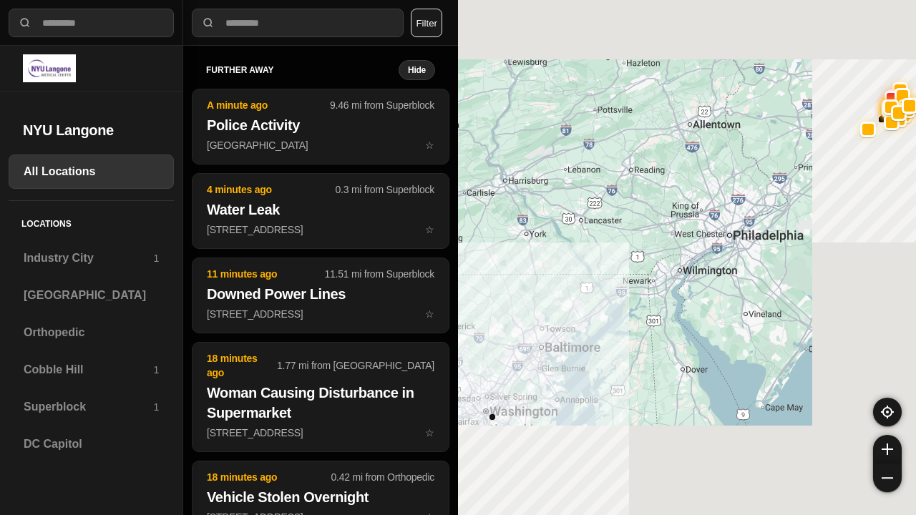
select select "*"
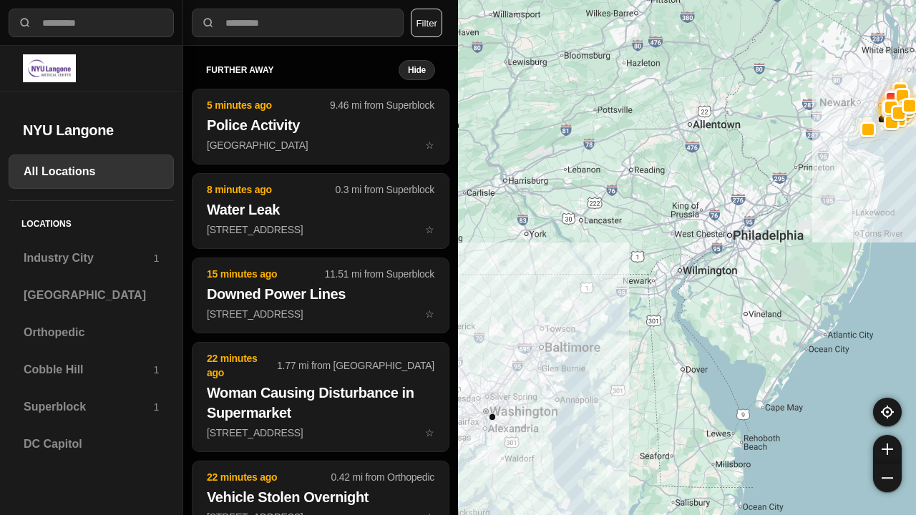
select select "*"
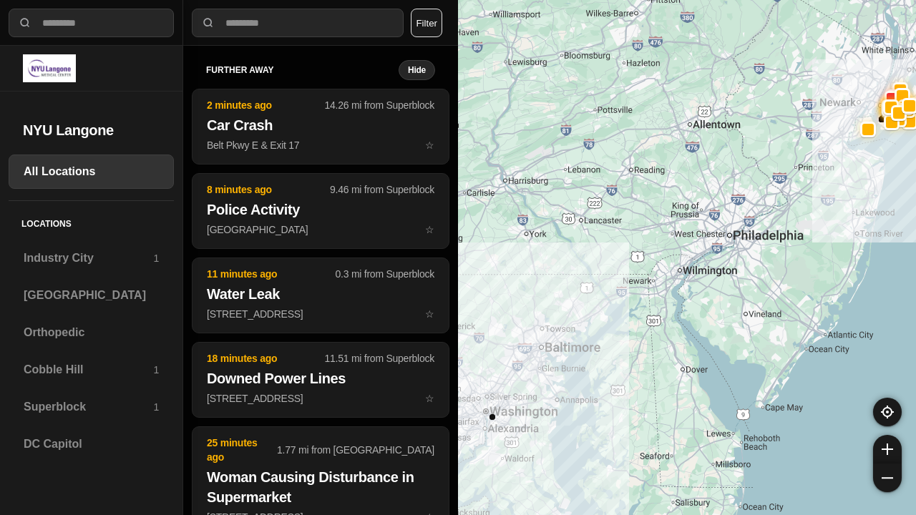
select select "*"
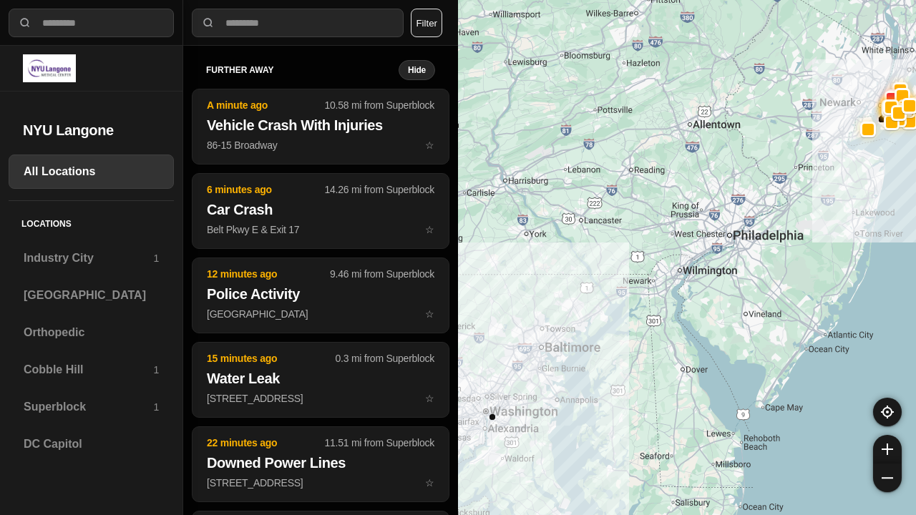
select select "*"
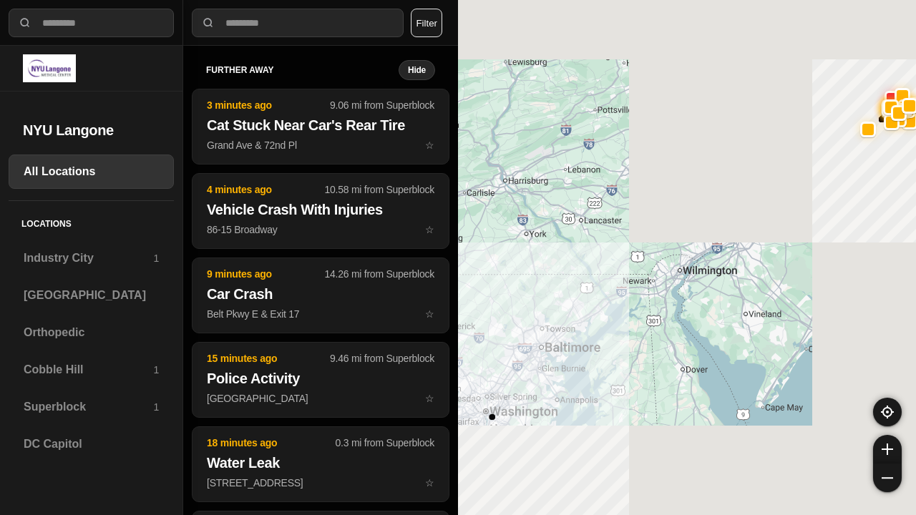
select select "*"
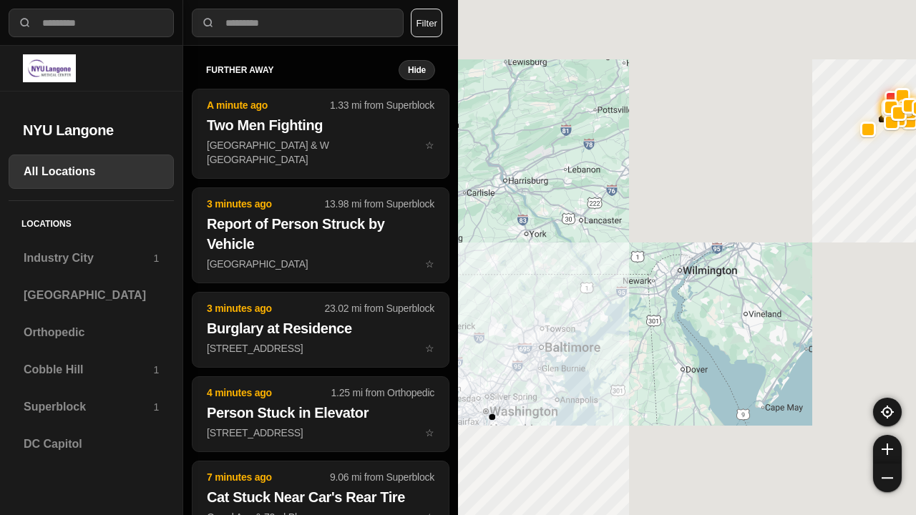
select select "*"
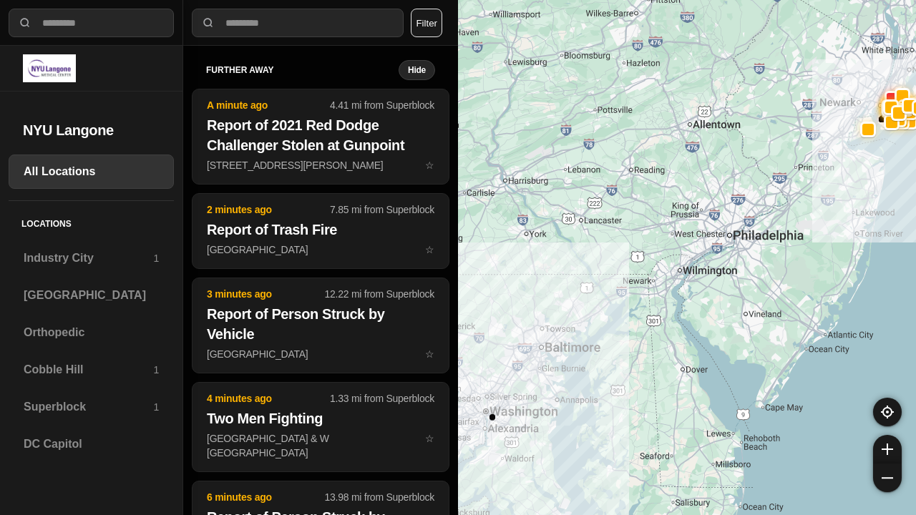
select select "*"
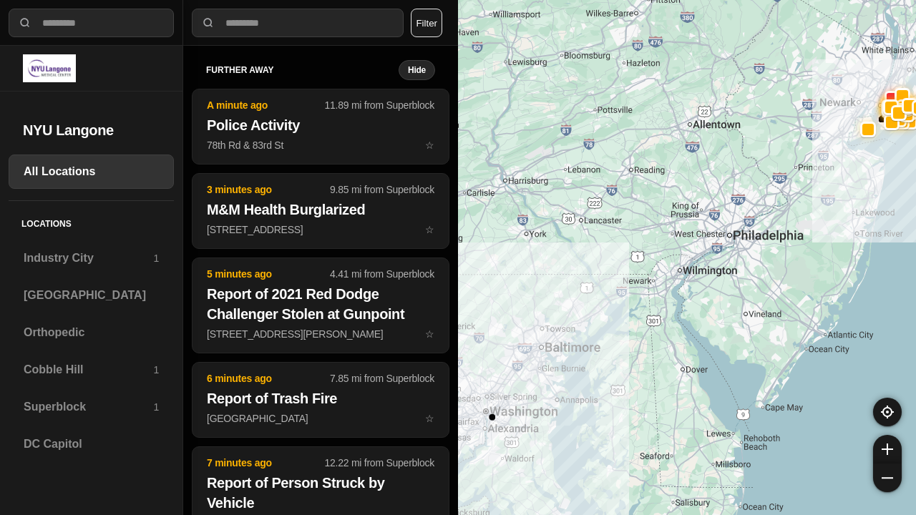
select select "*"
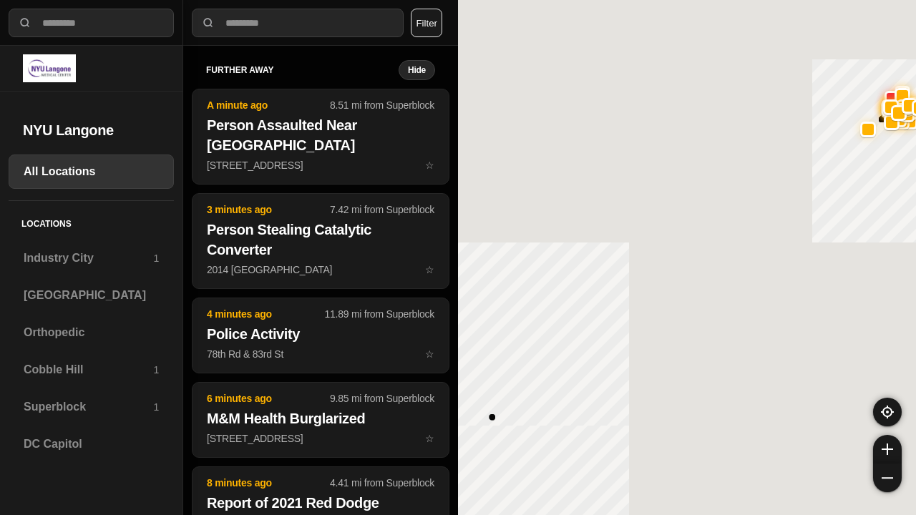
select select "*"
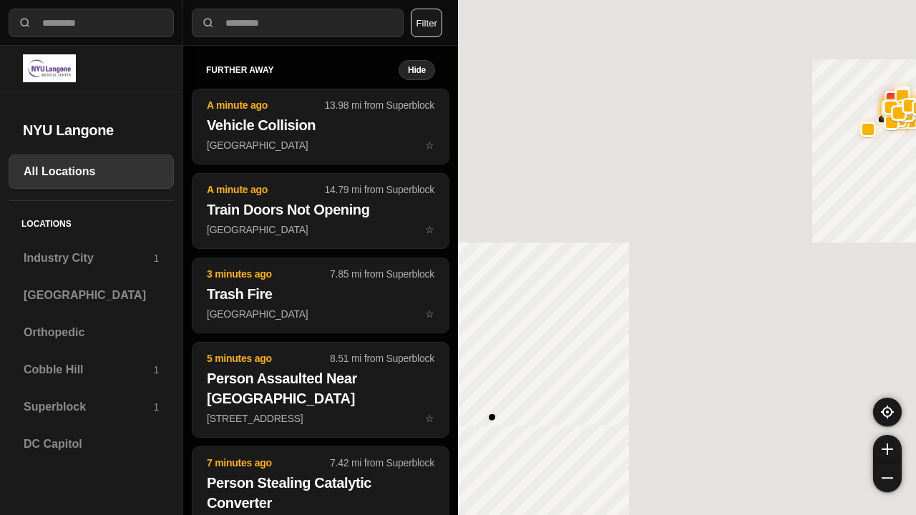
select select "*"
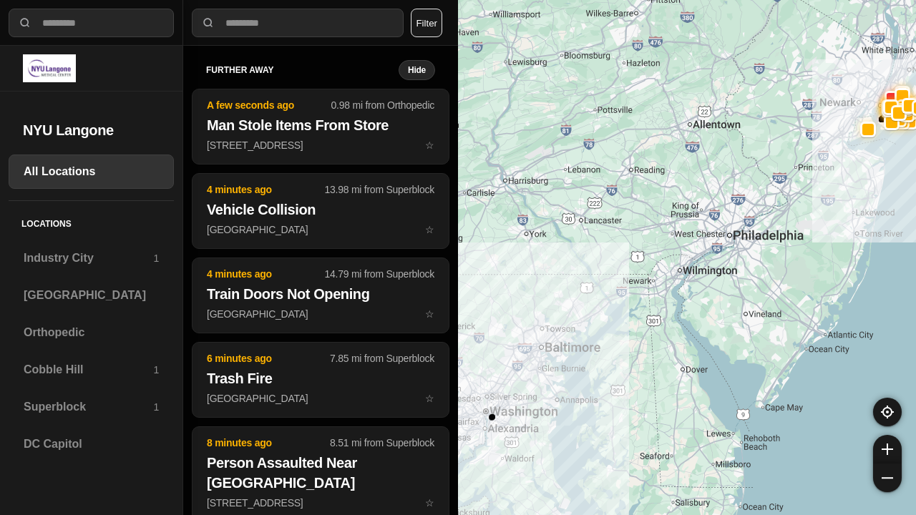
select select "*"
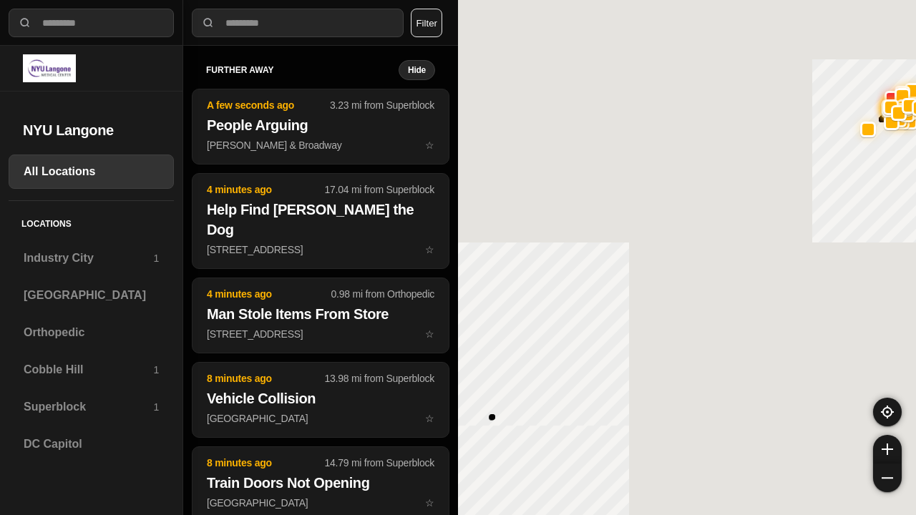
select select "*"
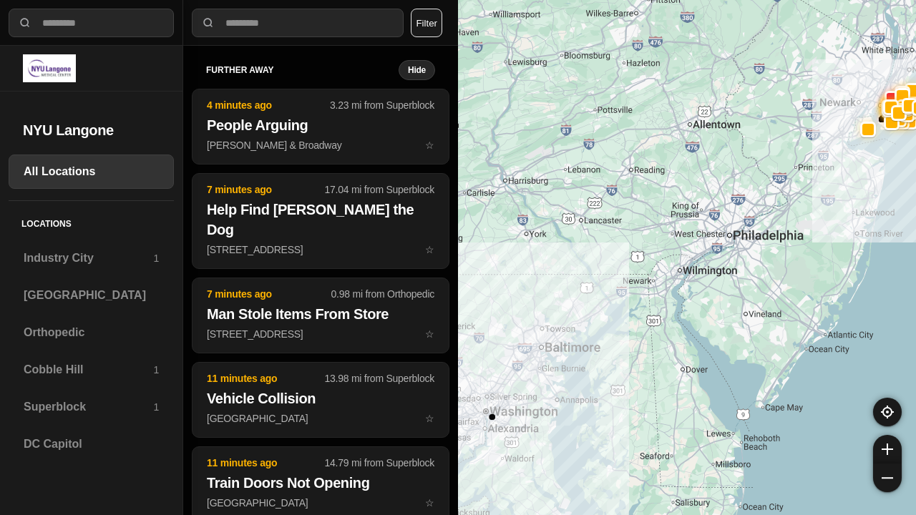
select select "*"
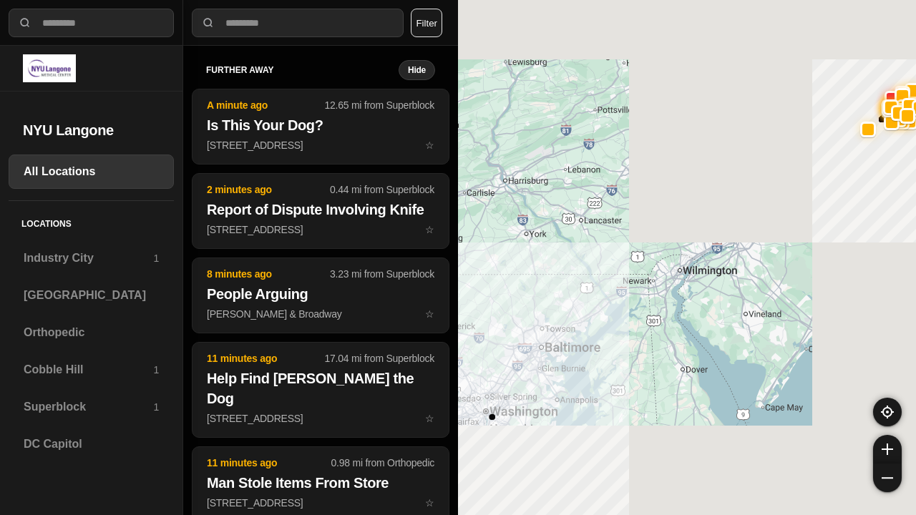
select select "*"
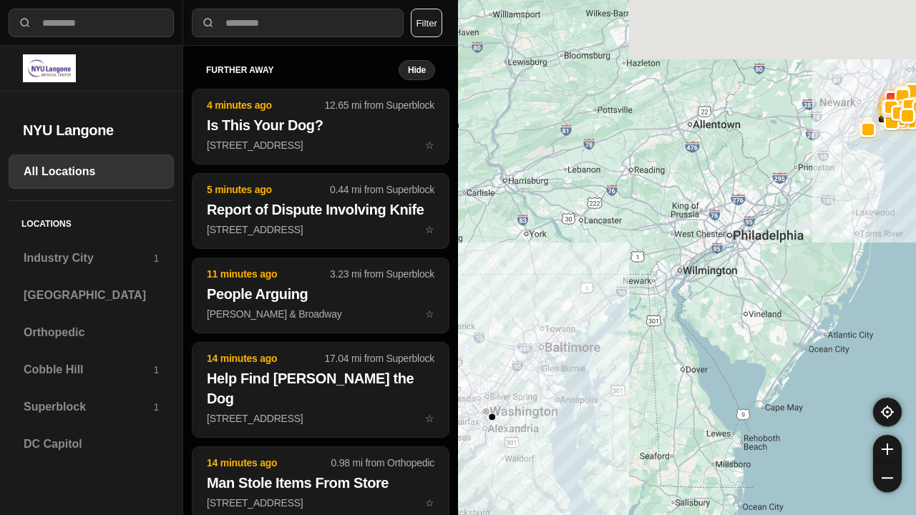
select select "*"
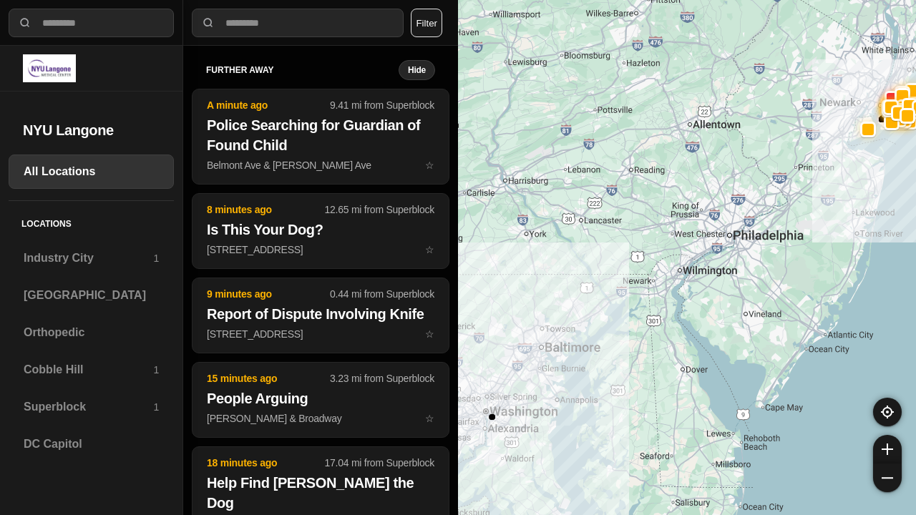
select select "*"
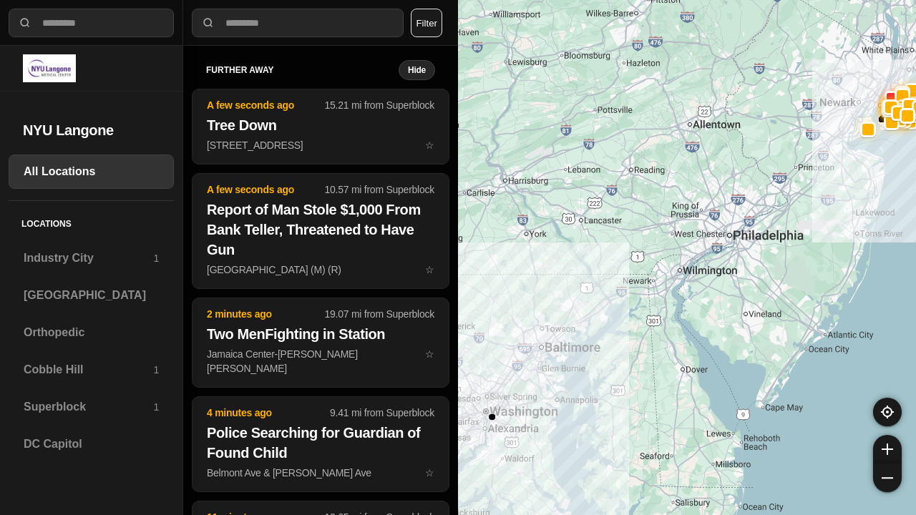
select select "*"
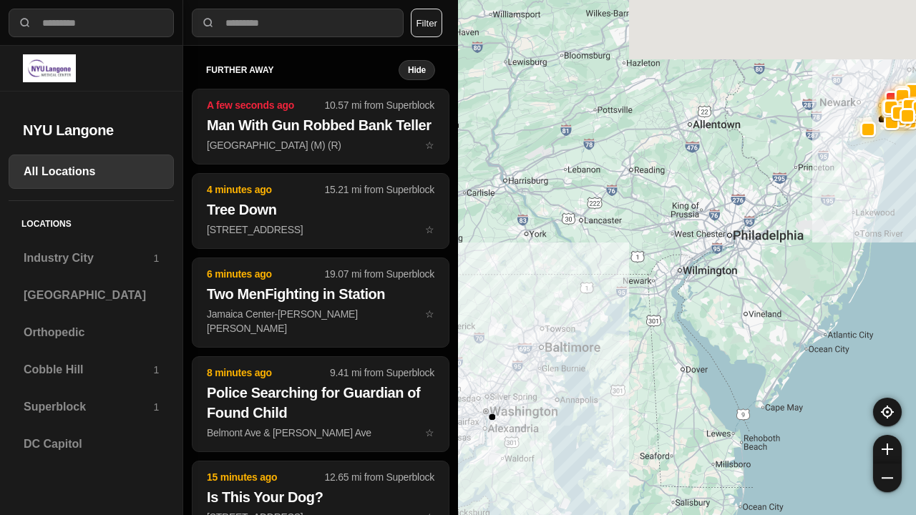
select select "*"
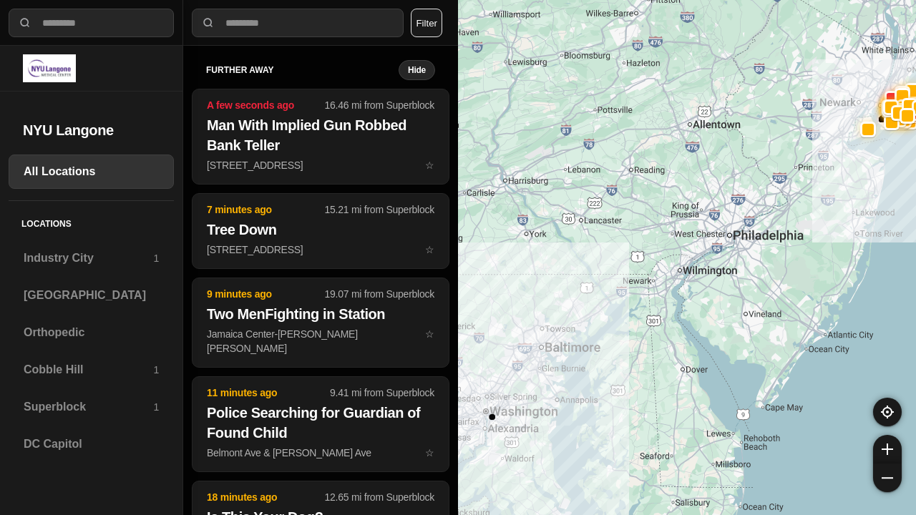
select select "*"
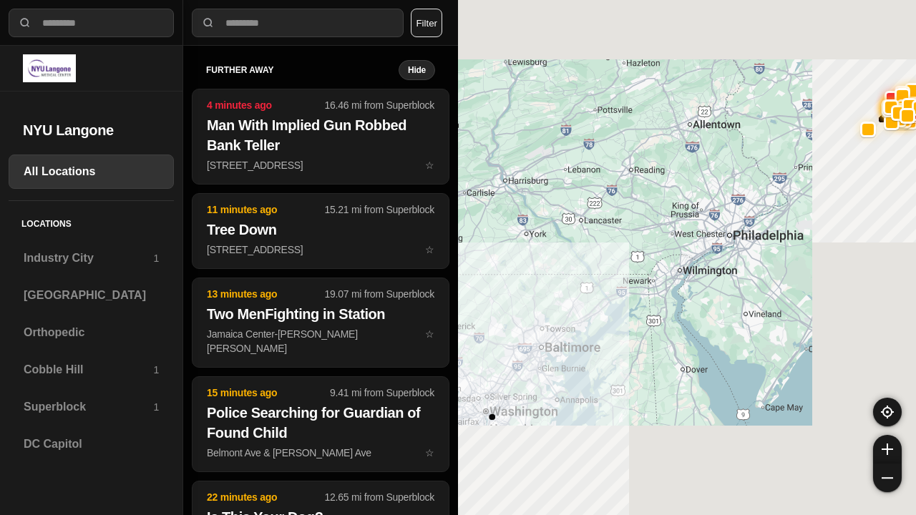
select select "*"
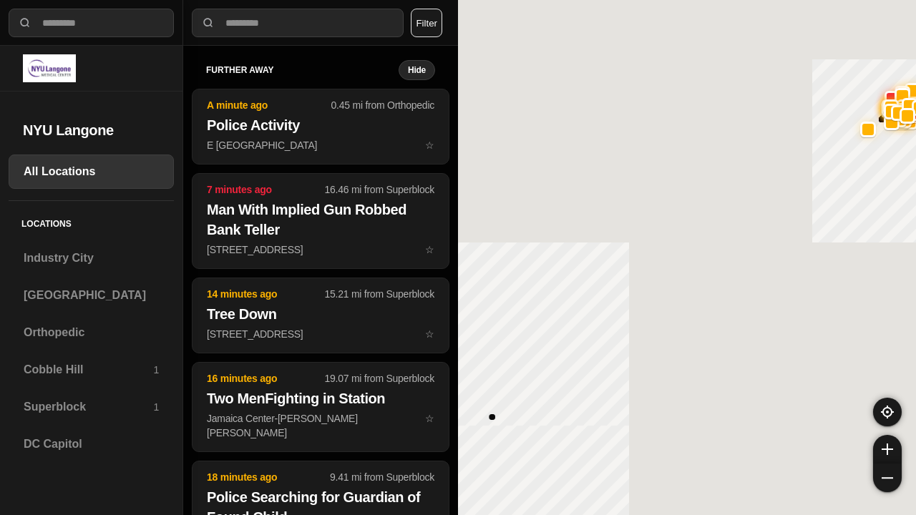
select select "*"
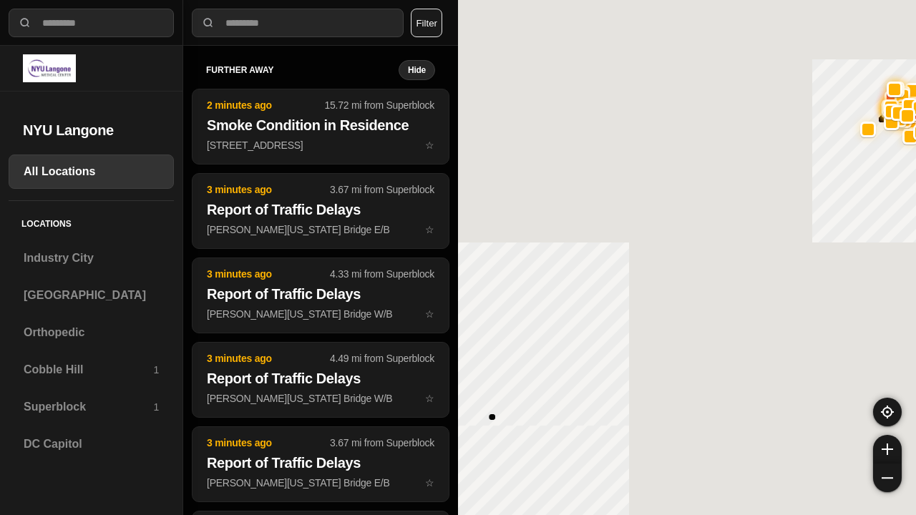
select select "*"
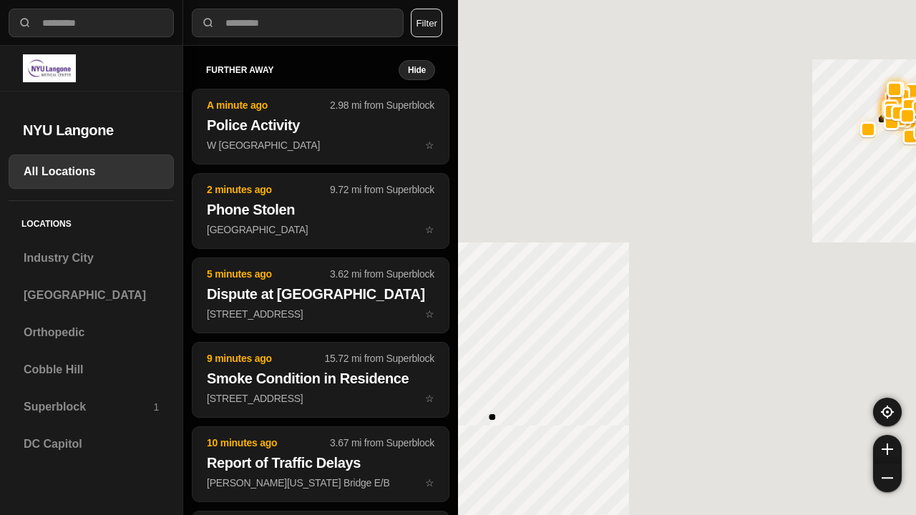
select select "*"
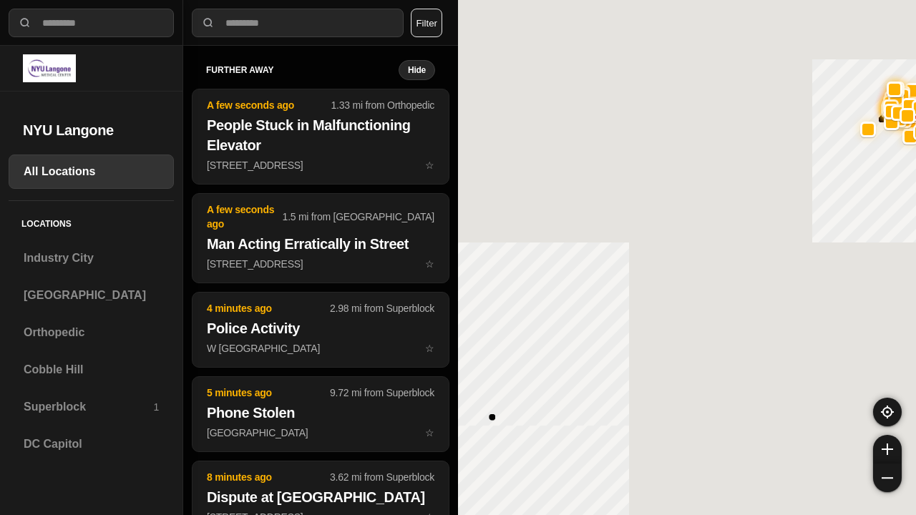
select select "*"
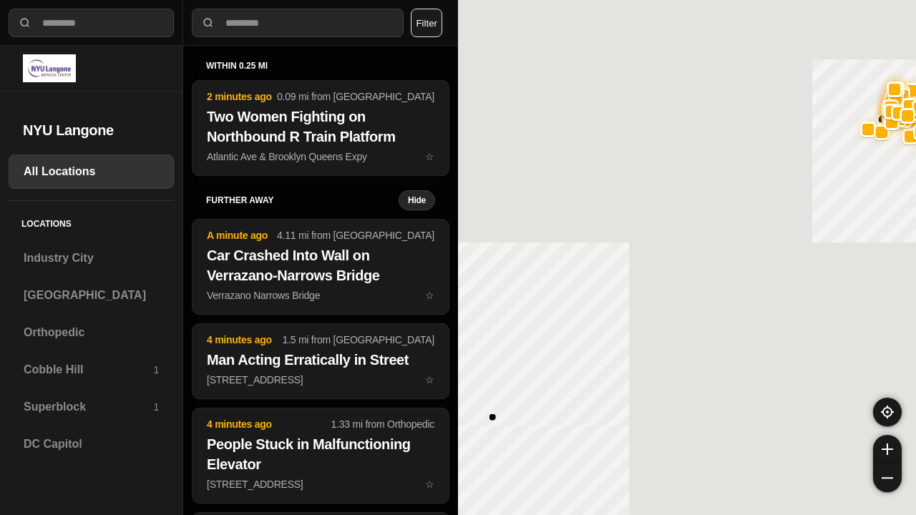
select select "*"
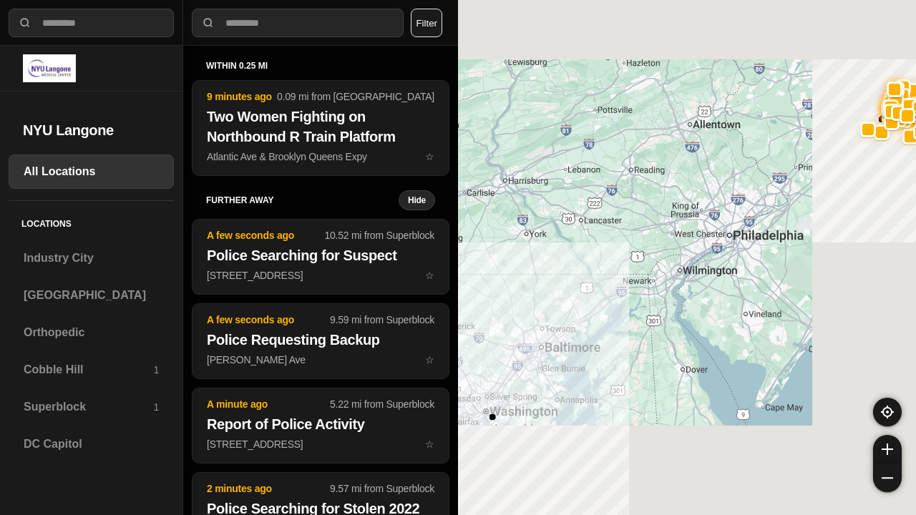
select select "*"
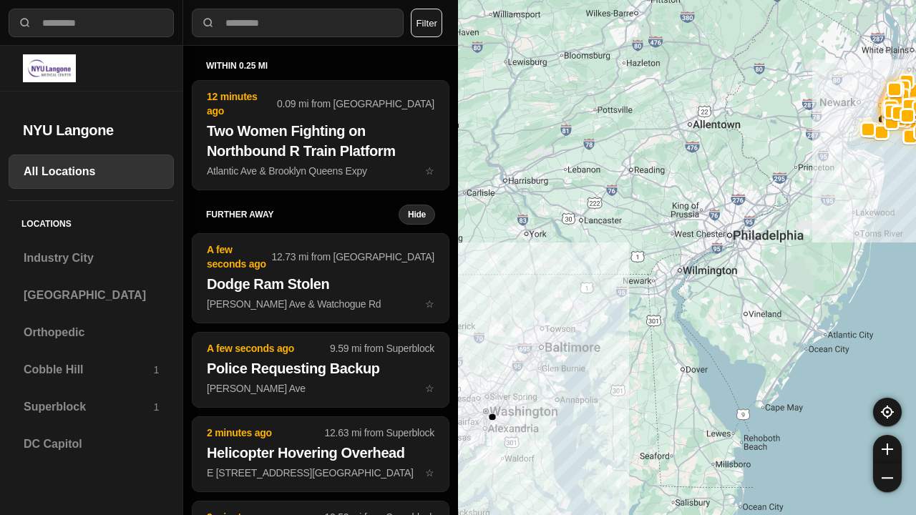
select select "*"
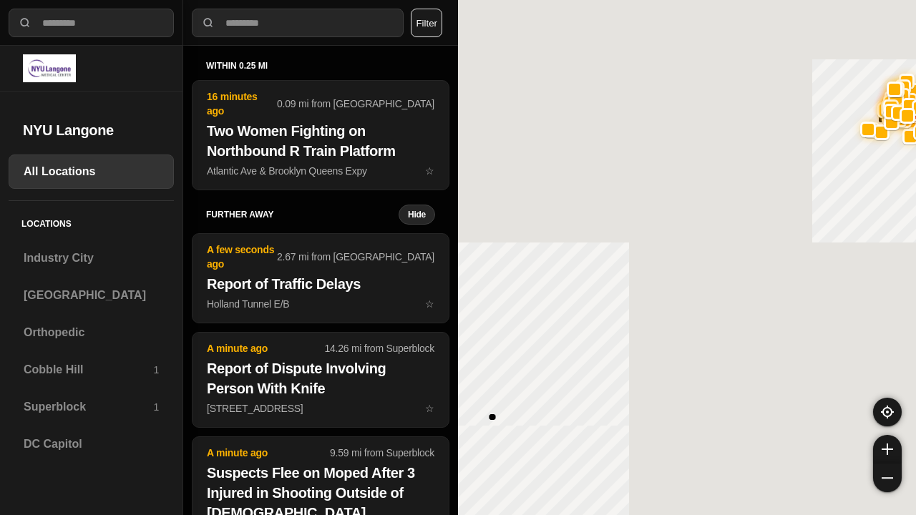
select select "*"
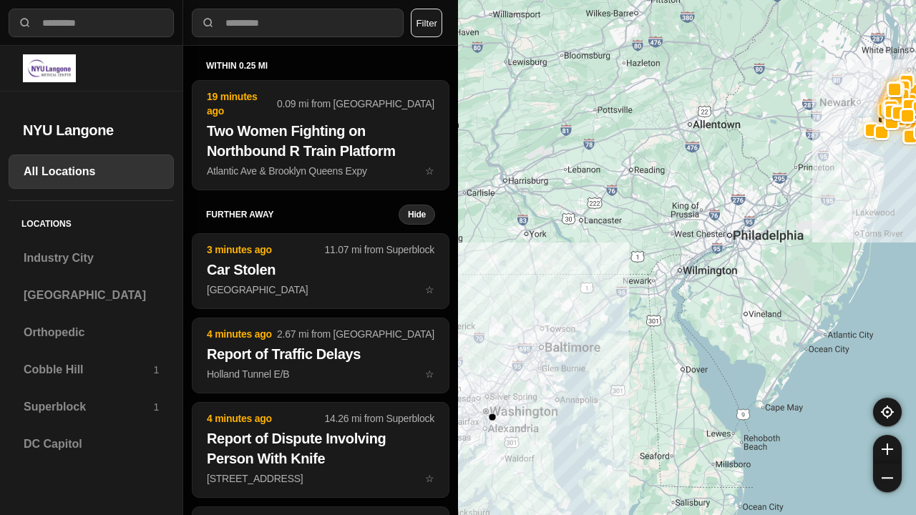
select select "*"
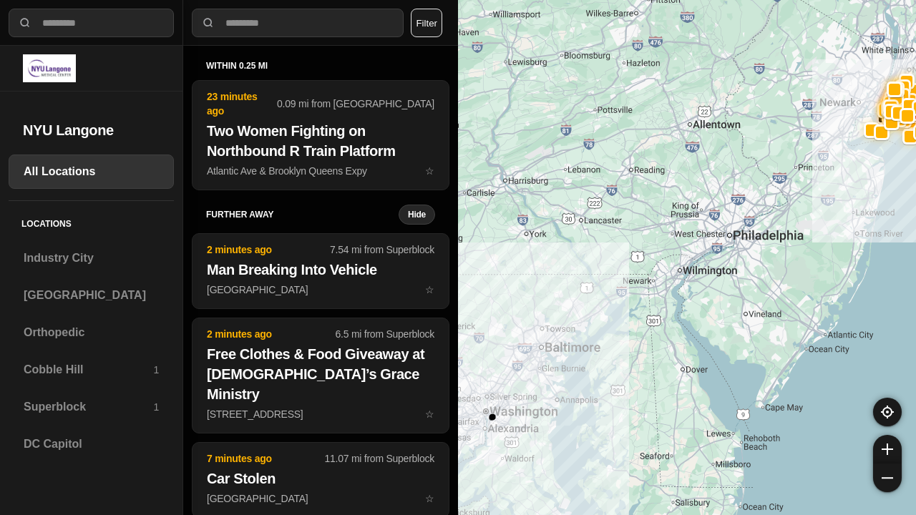
select select "*"
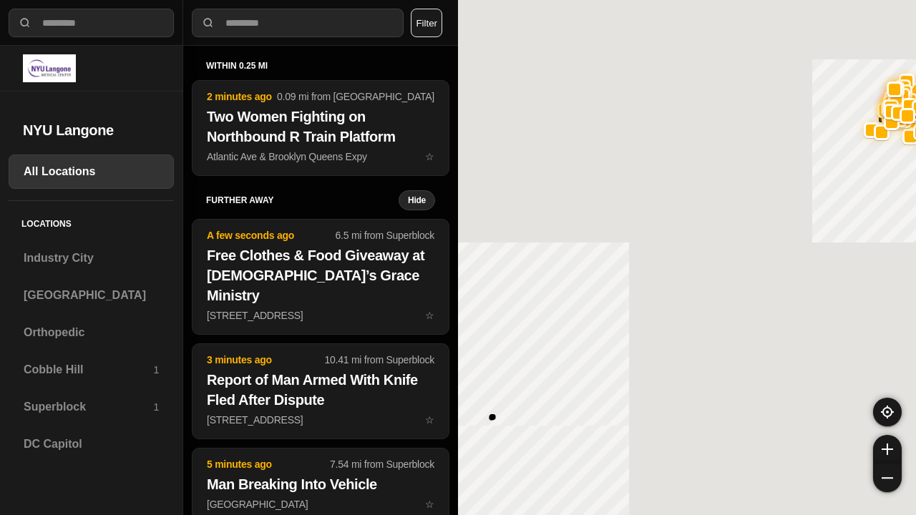
select select "*"
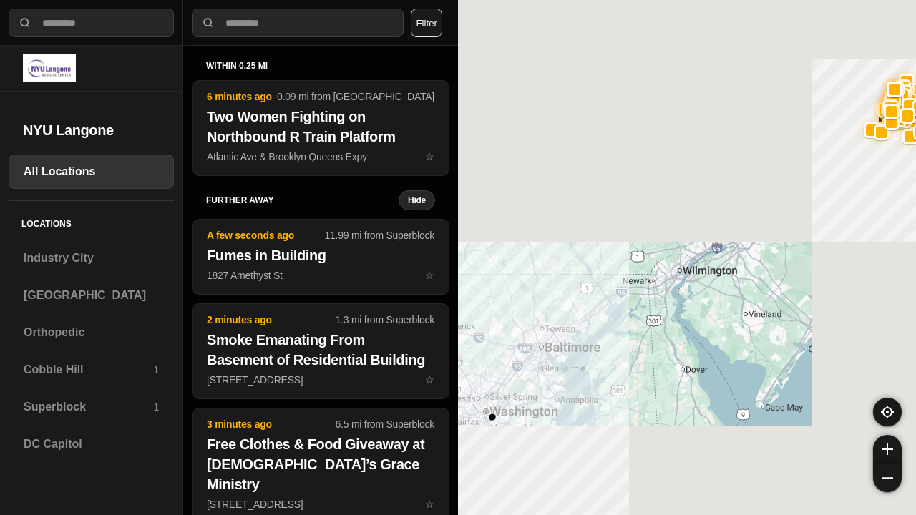
select select "*"
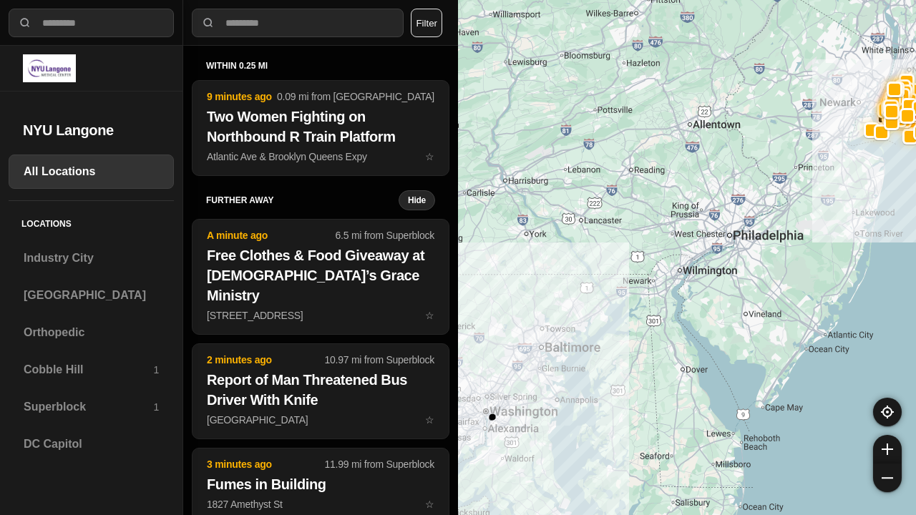
select select "*"
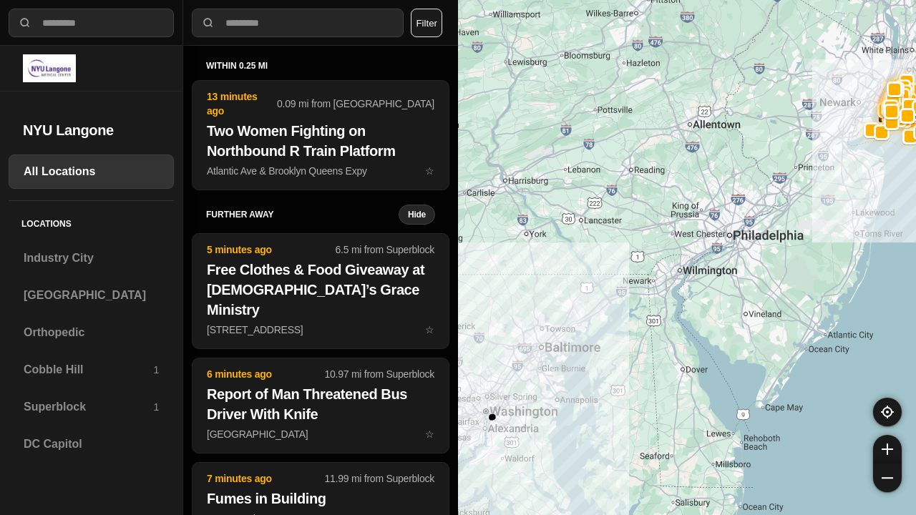
select select "*"
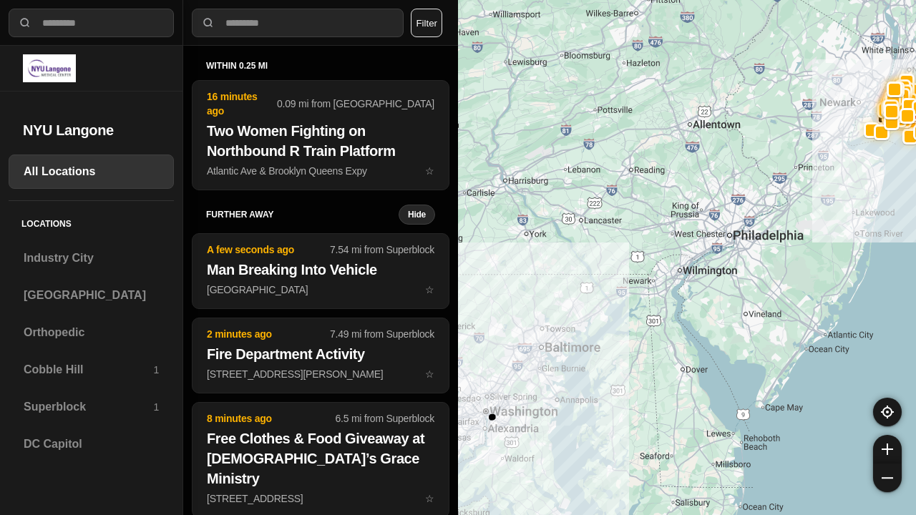
select select "*"
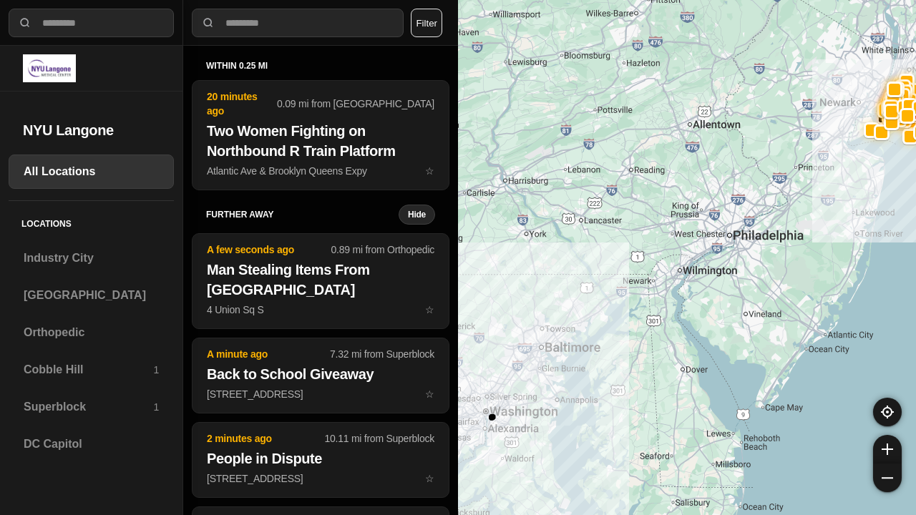
select select "*"
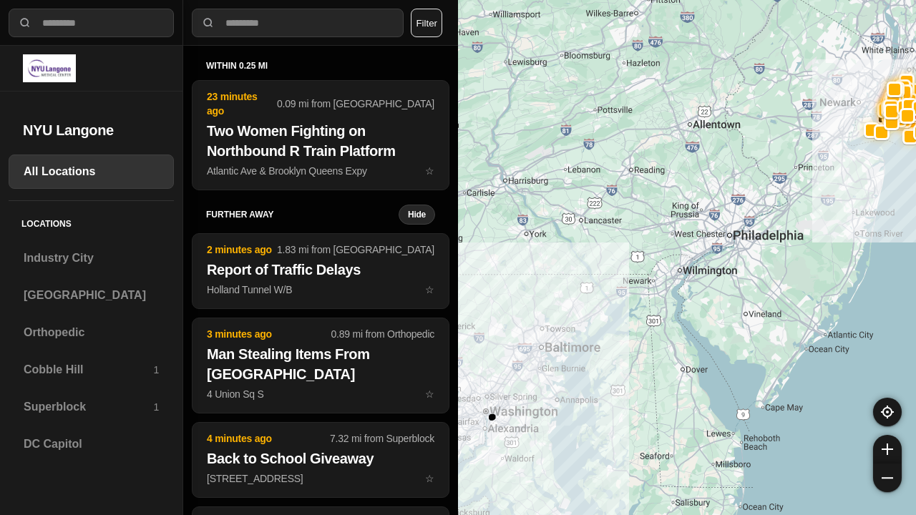
select select "*"
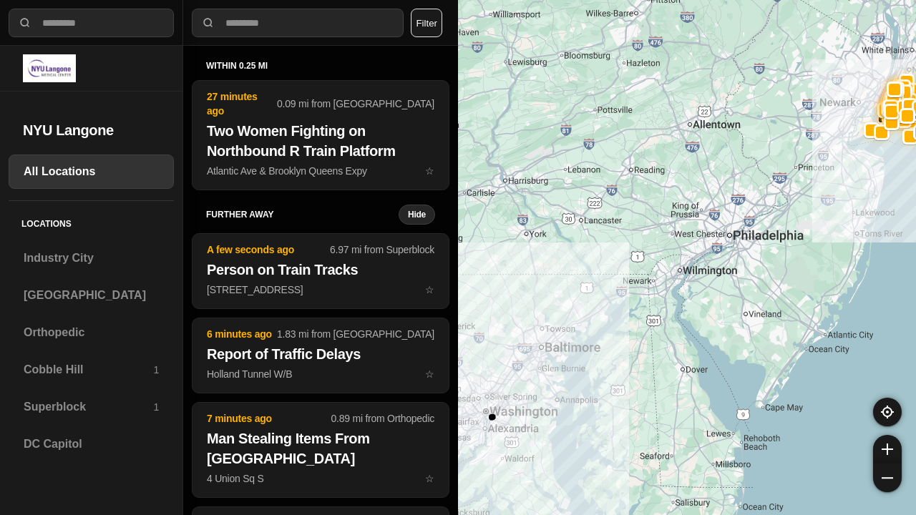
select select "*"
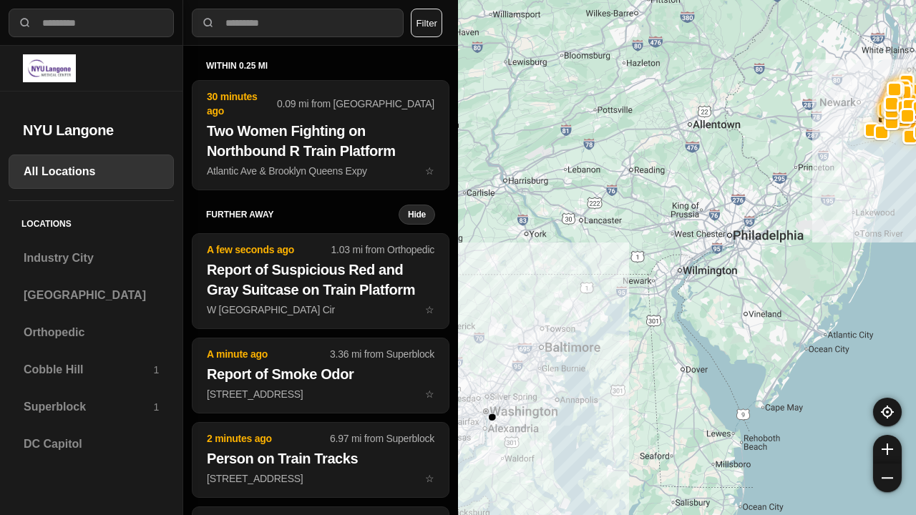
select select "*"
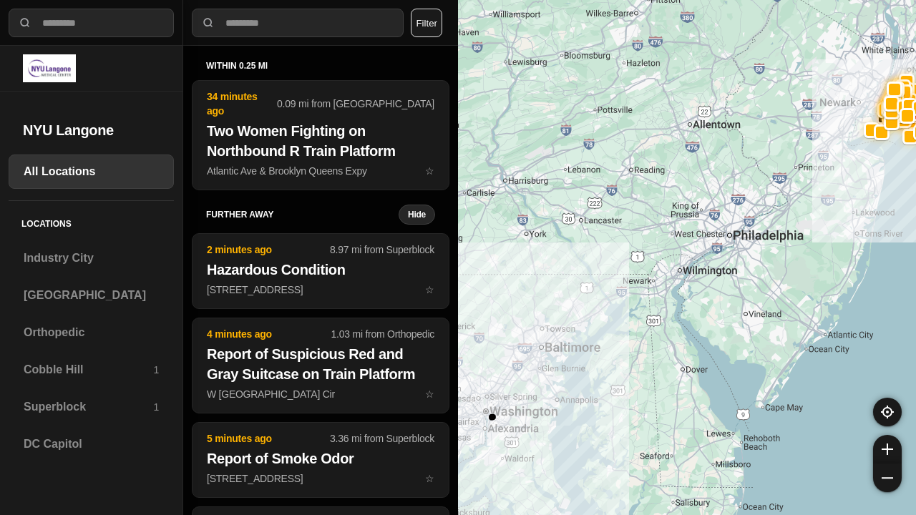
select select "*"
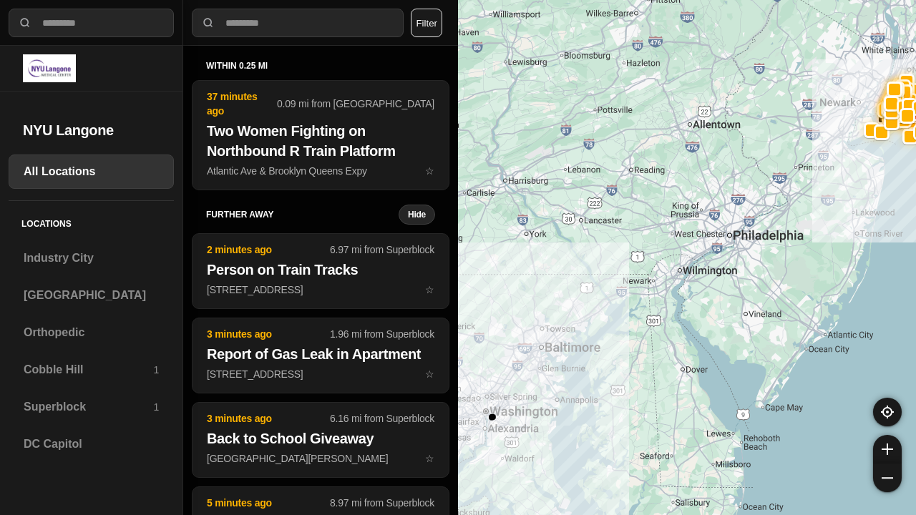
select select "*"
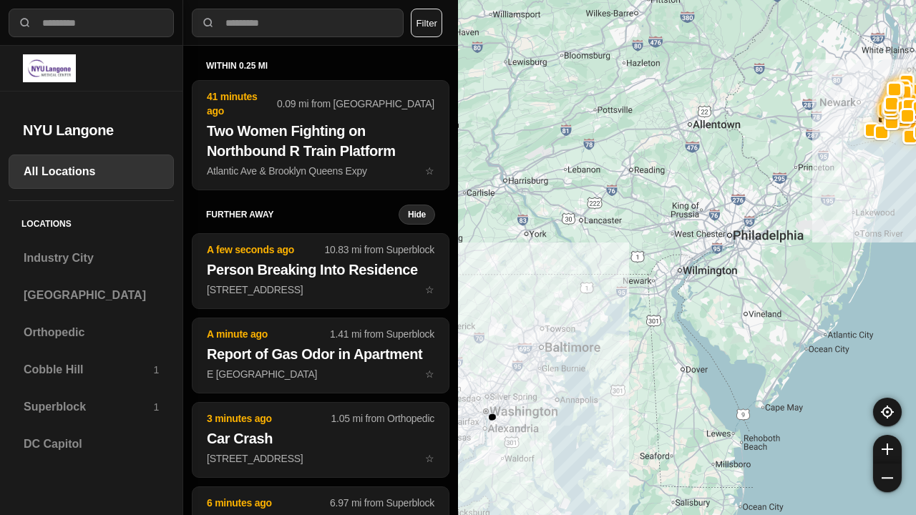
select select "*"
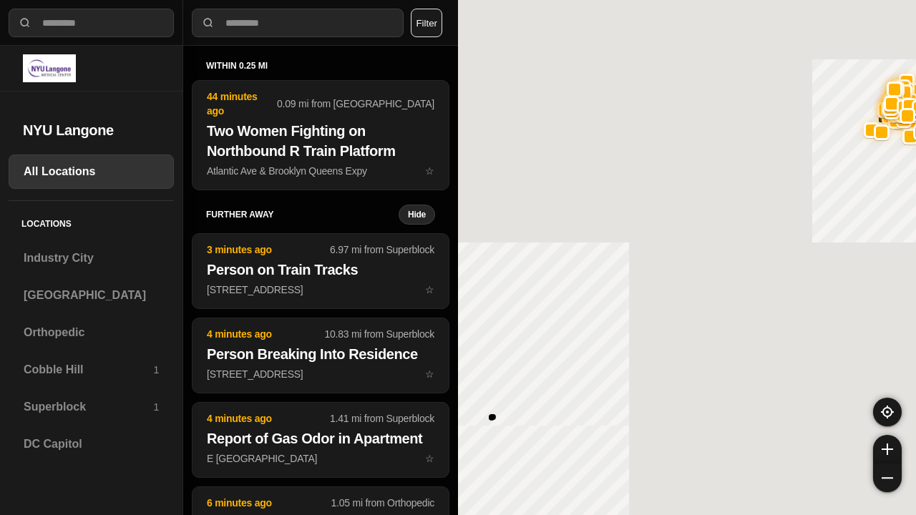
select select "*"
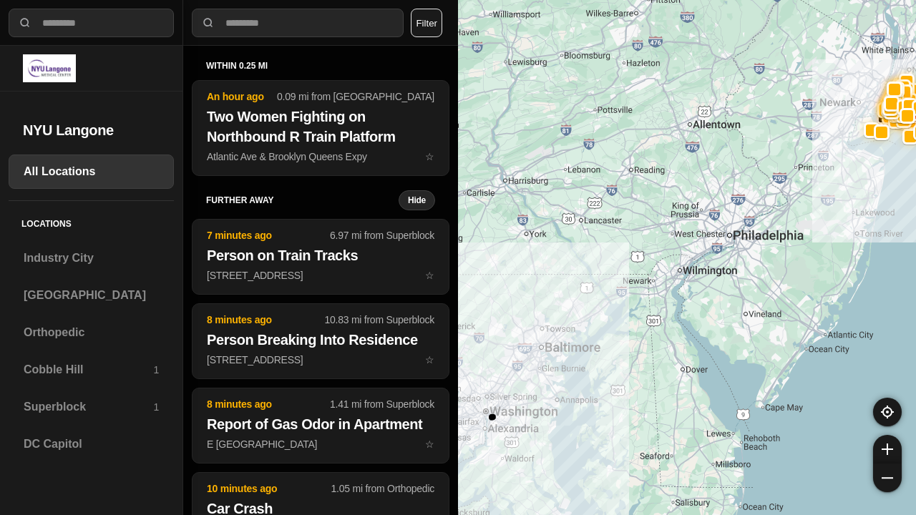
select select "*"
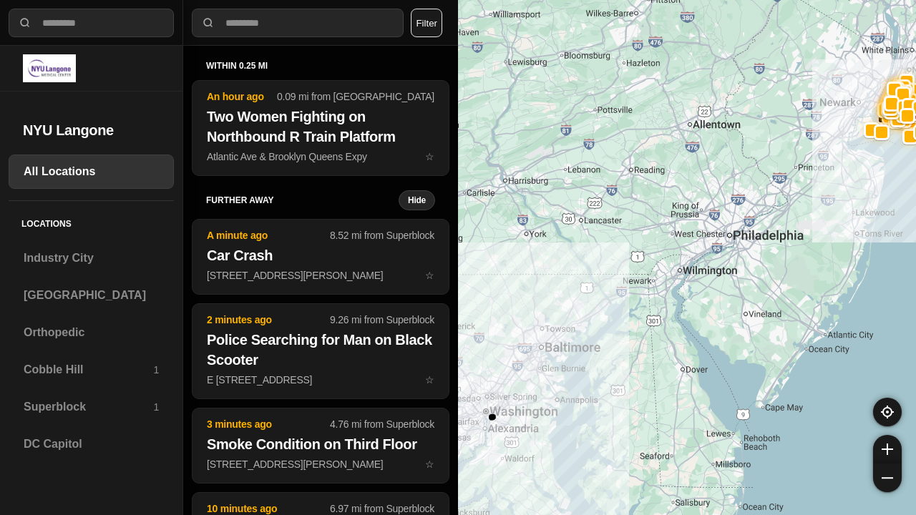
select select "*"
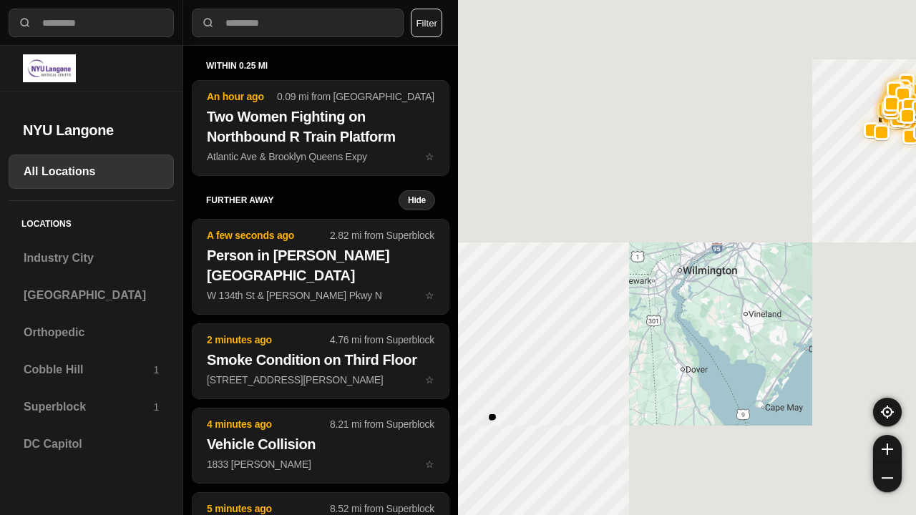
select select "*"
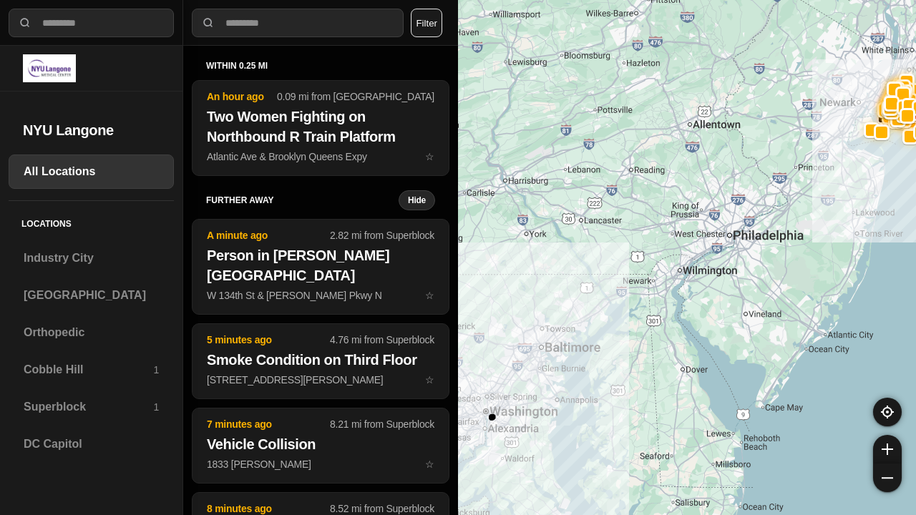
select select "*"
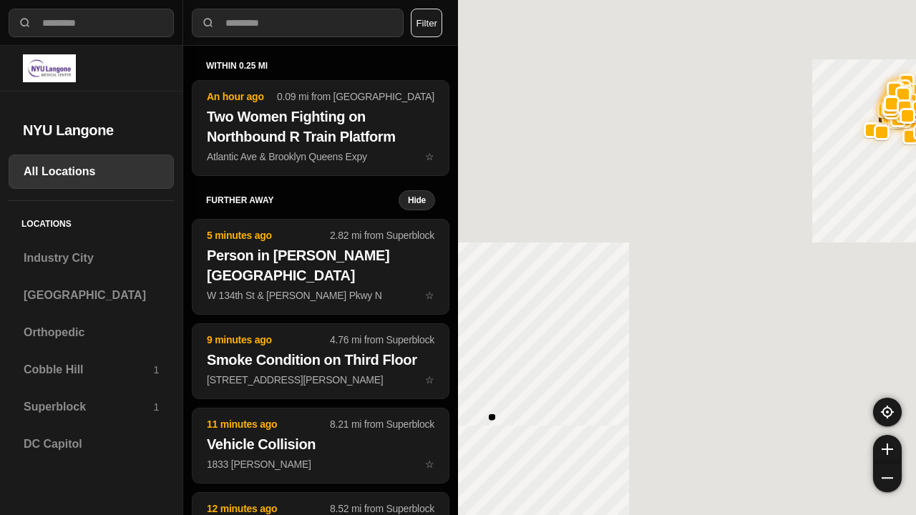
select select "*"
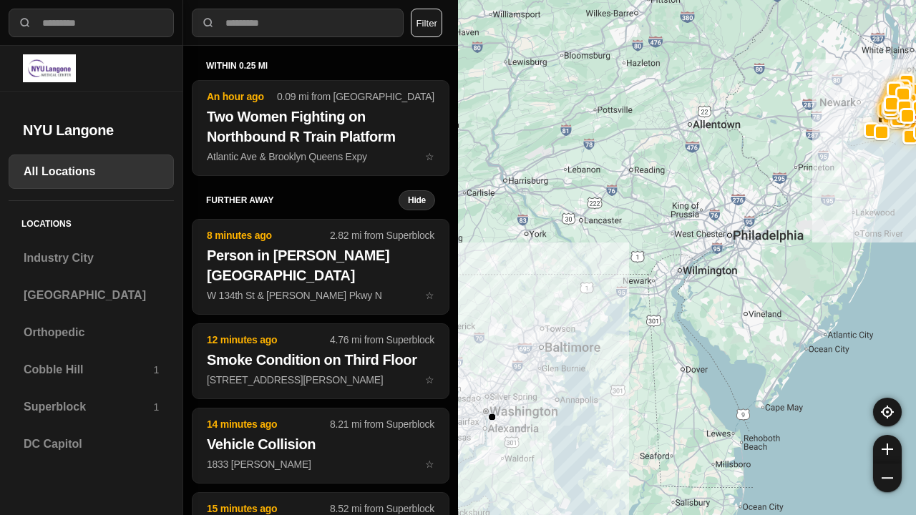
select select "*"
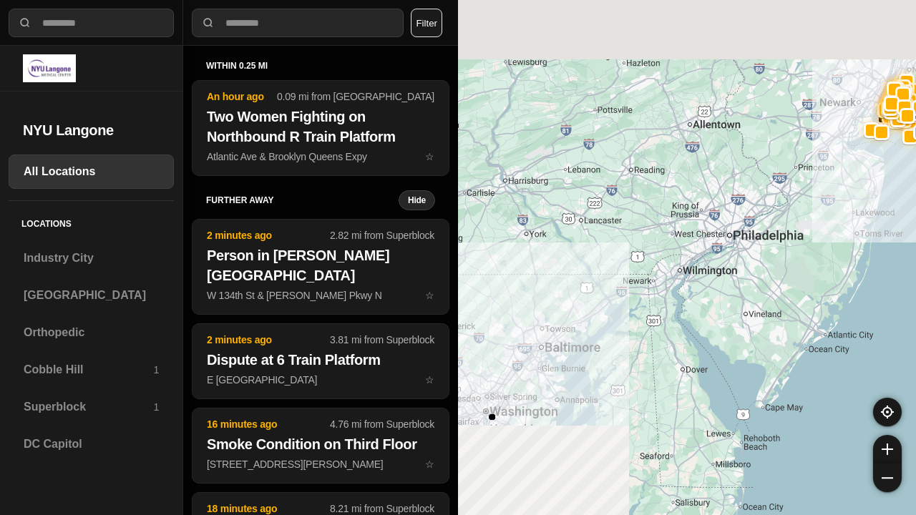
select select "*"
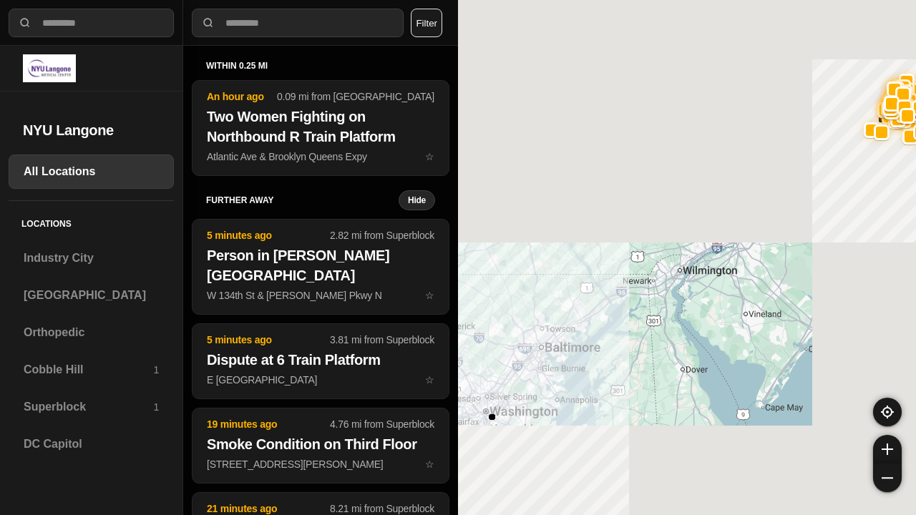
select select "*"
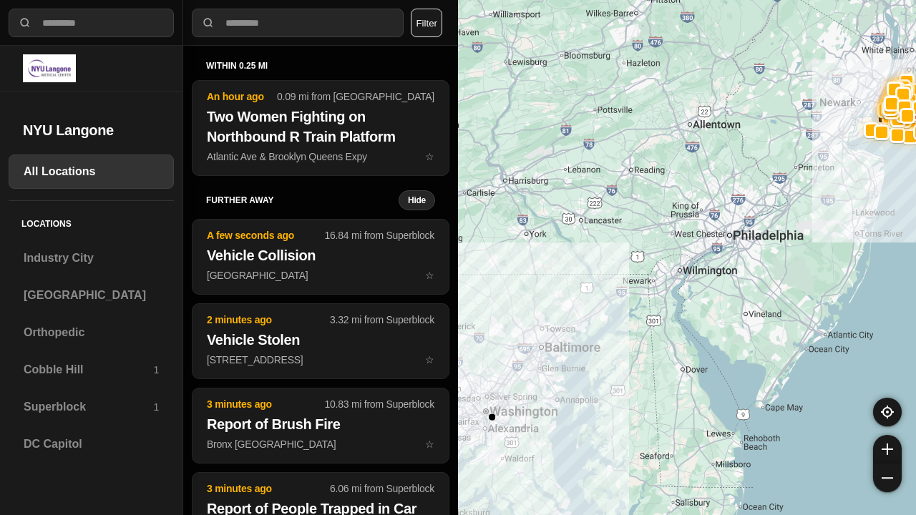
select select "*"
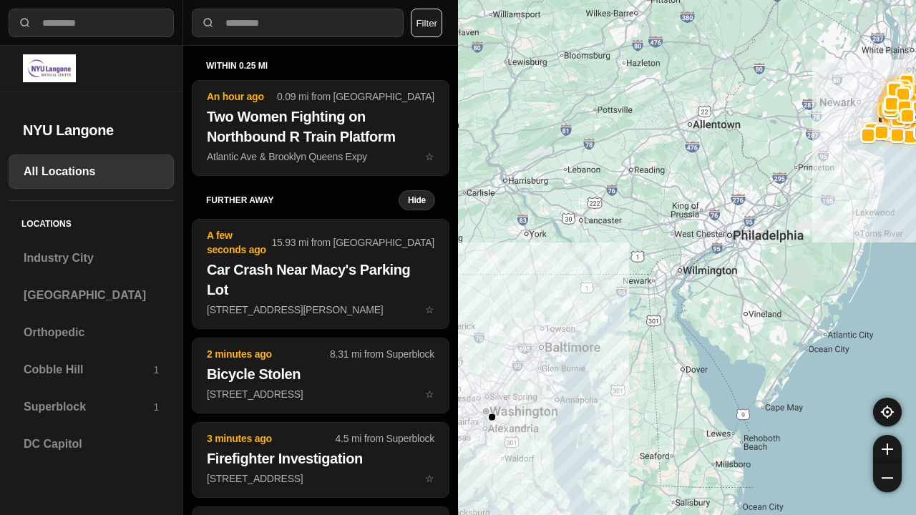
select select "*"
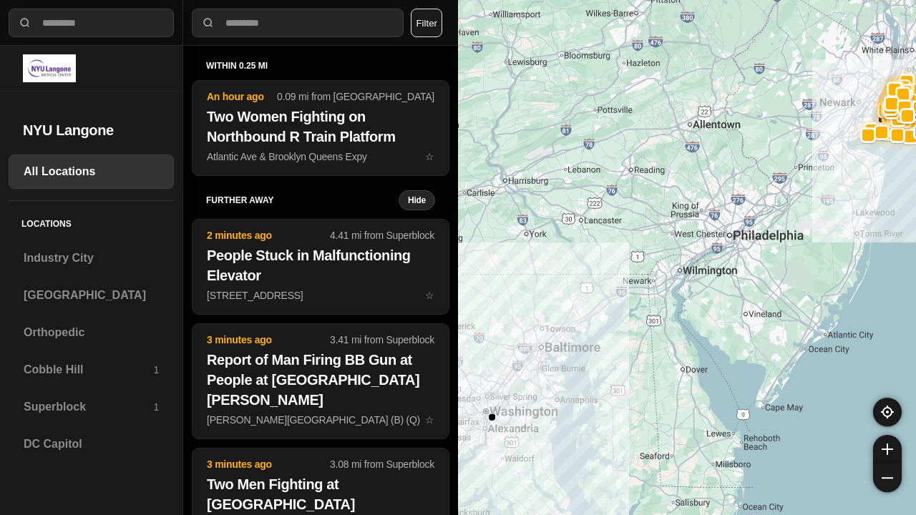
select select "*"
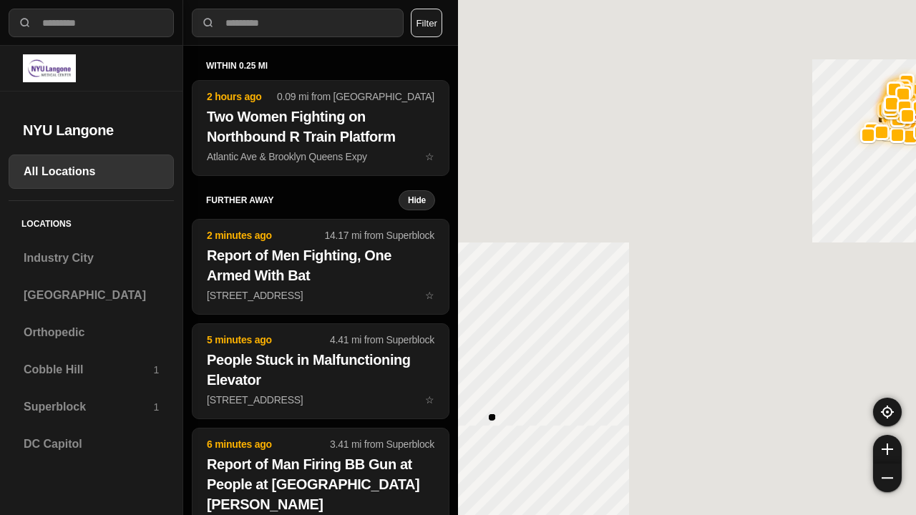
select select "*"
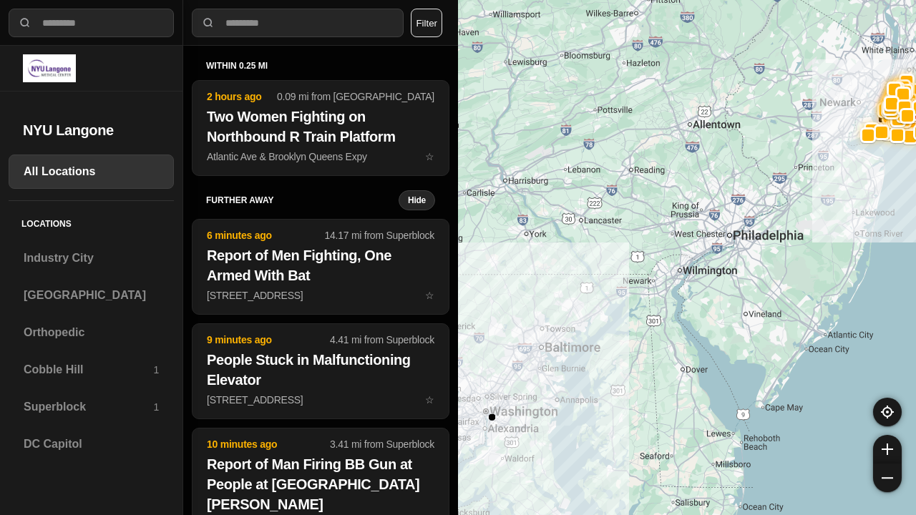
select select "*"
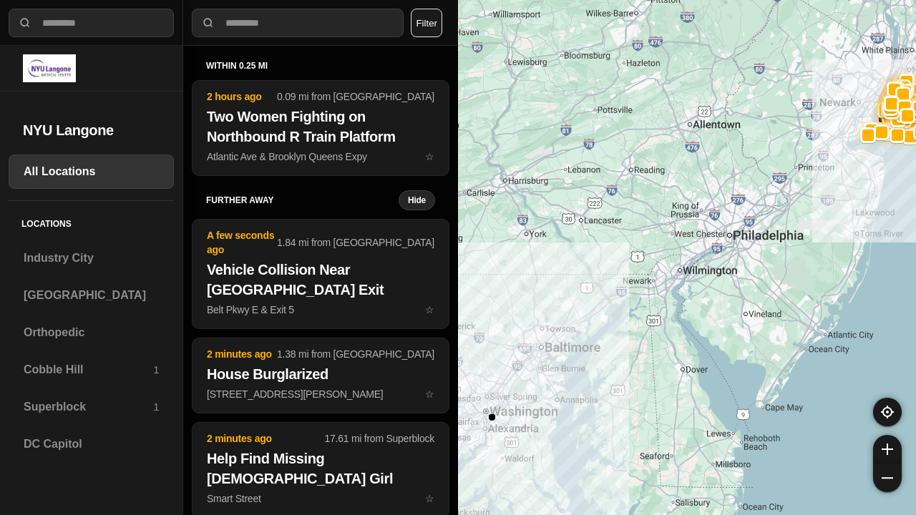
select select "*"
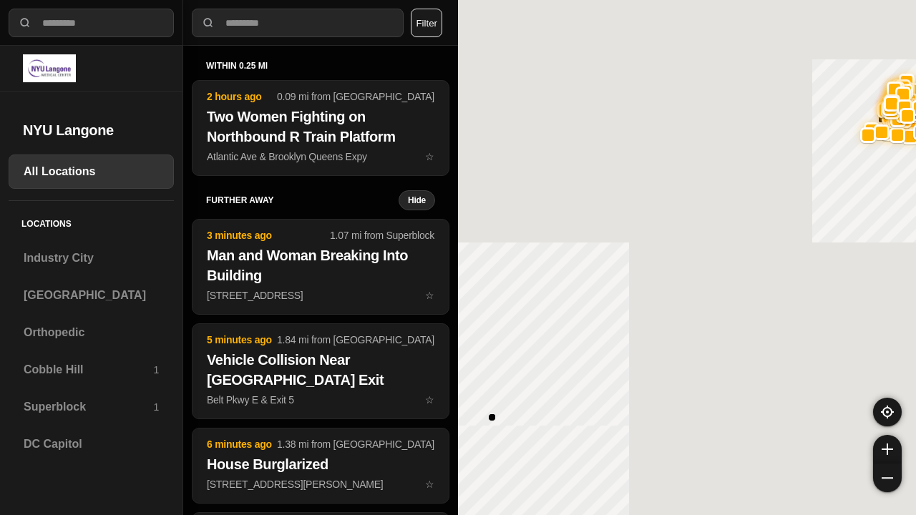
select select "*"
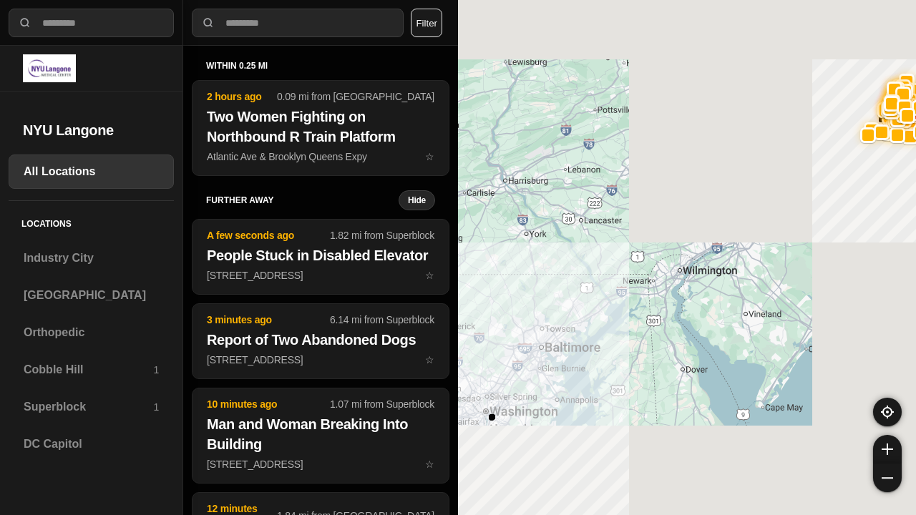
select select "*"
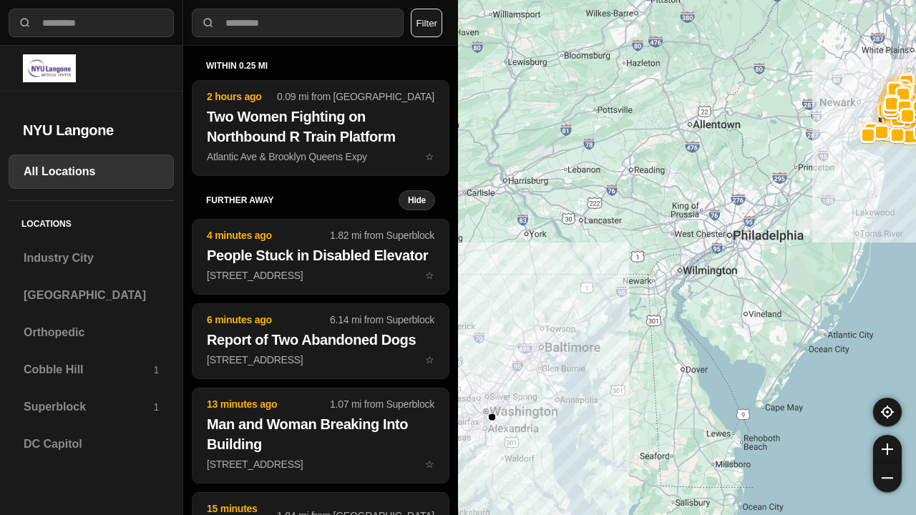
select select "*"
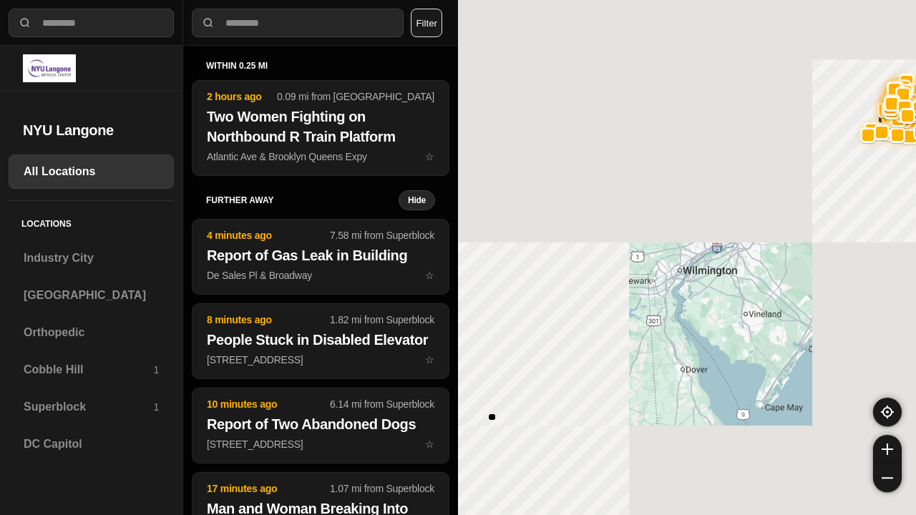
select select "*"
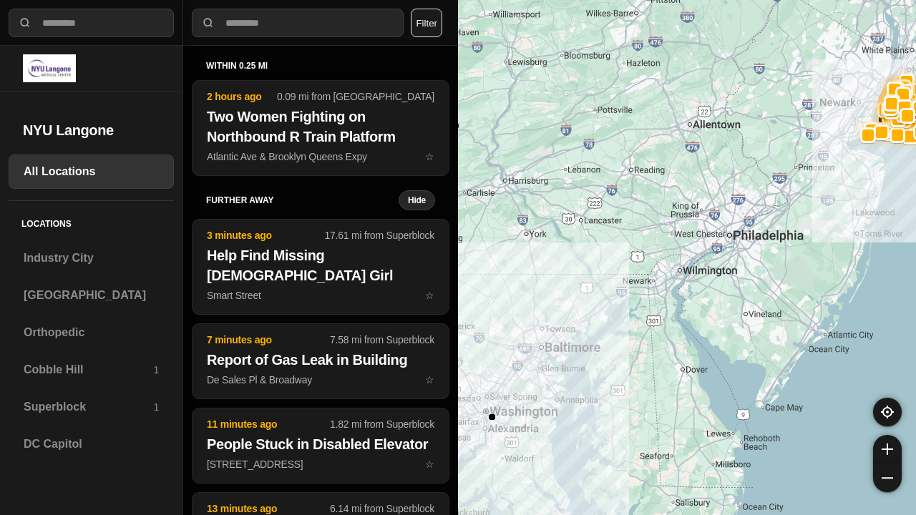
select select "*"
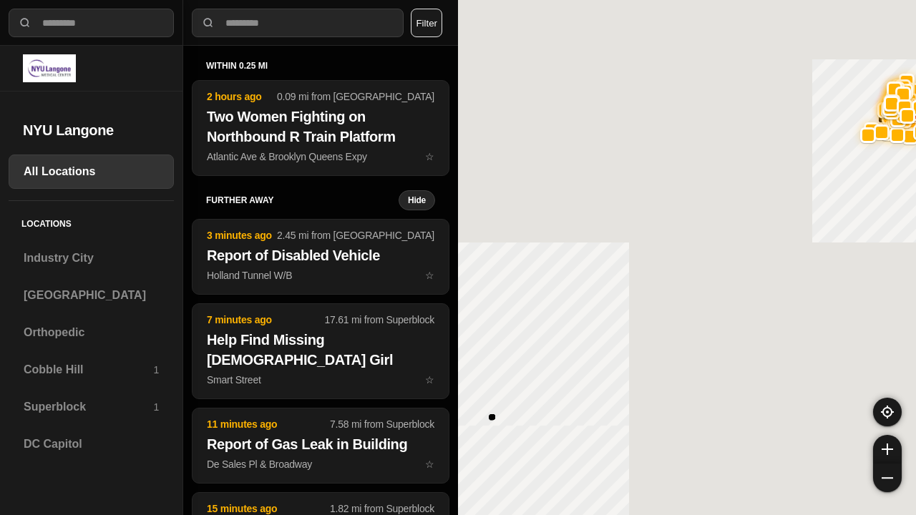
select select "*"
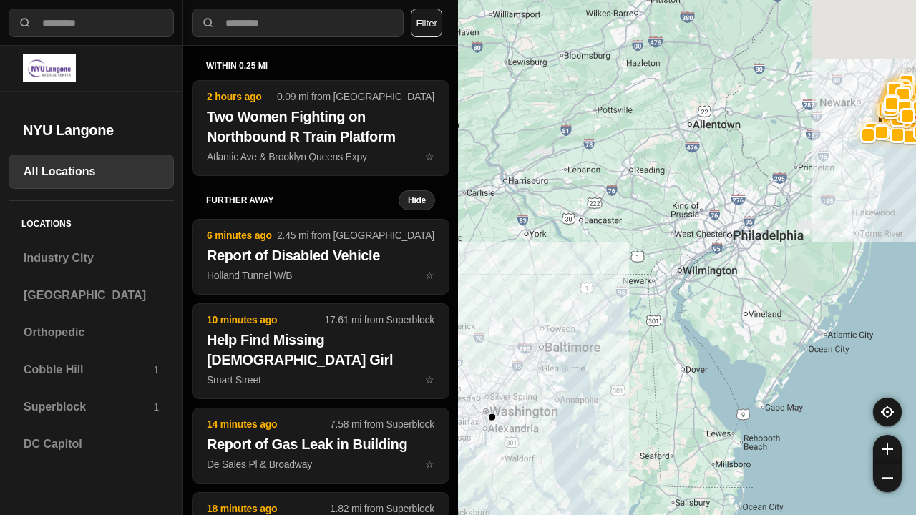
select select "*"
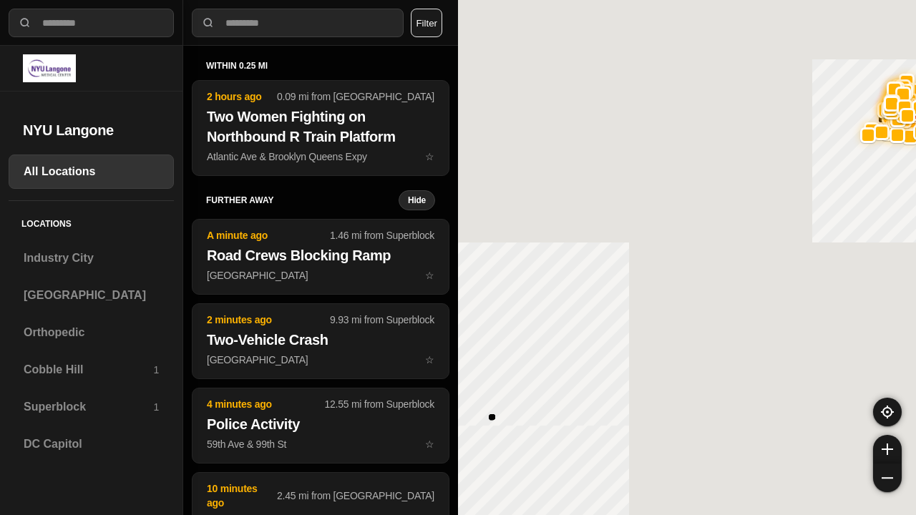
select select "*"
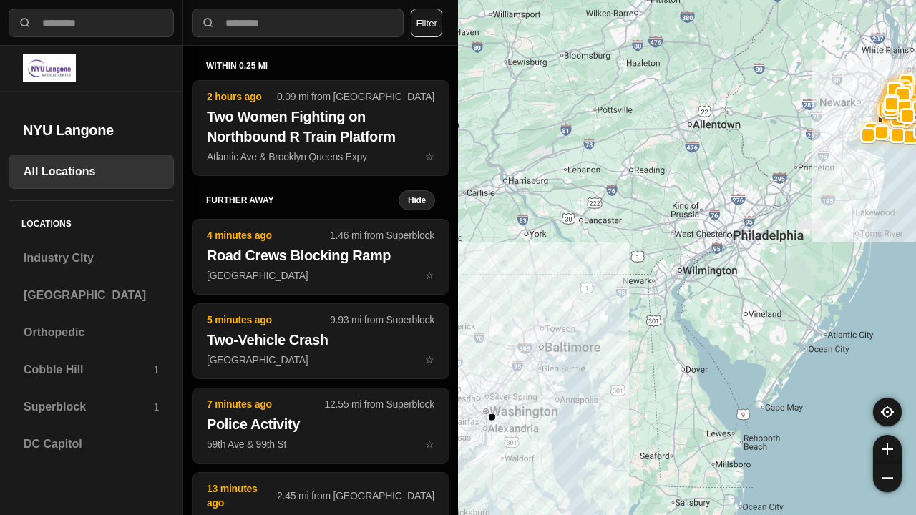
select select "*"
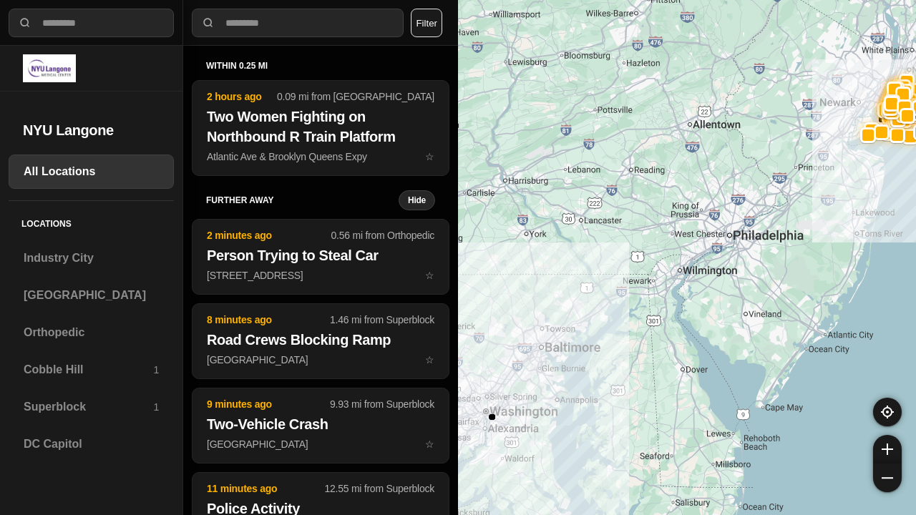
select select "*"
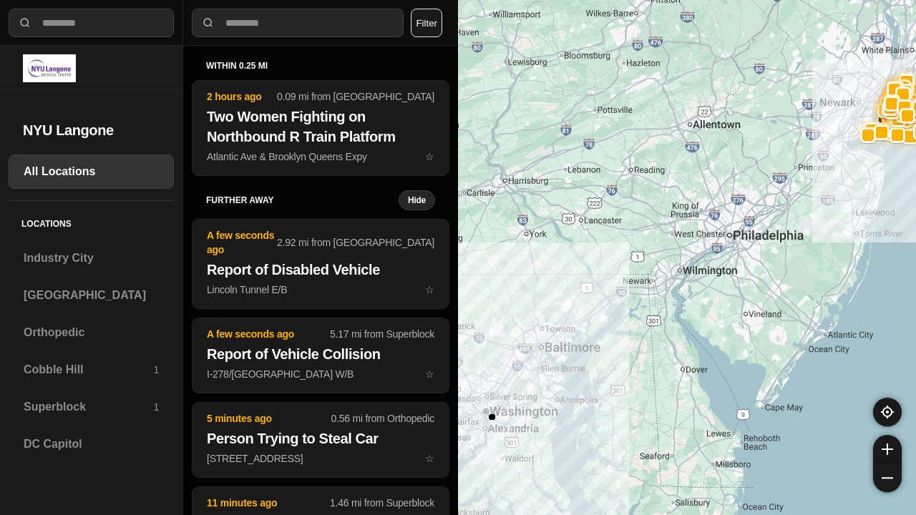
select select "*"
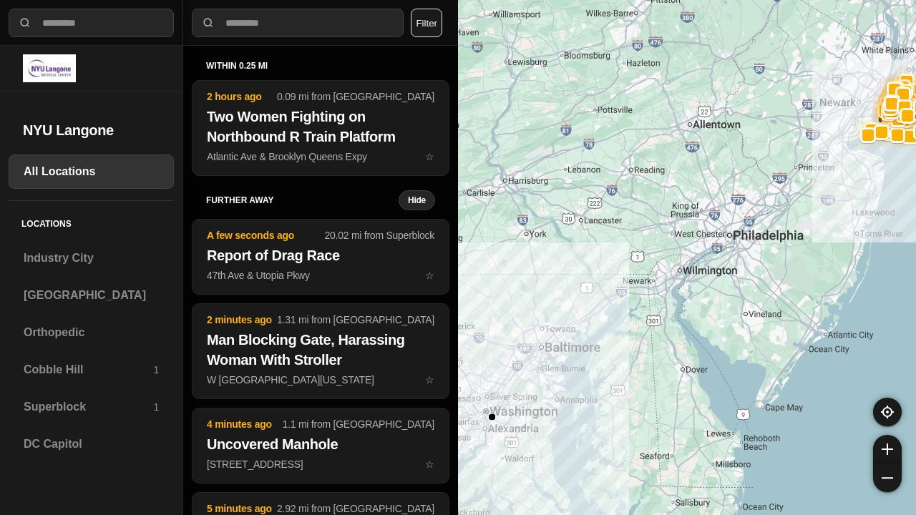
select select "*"
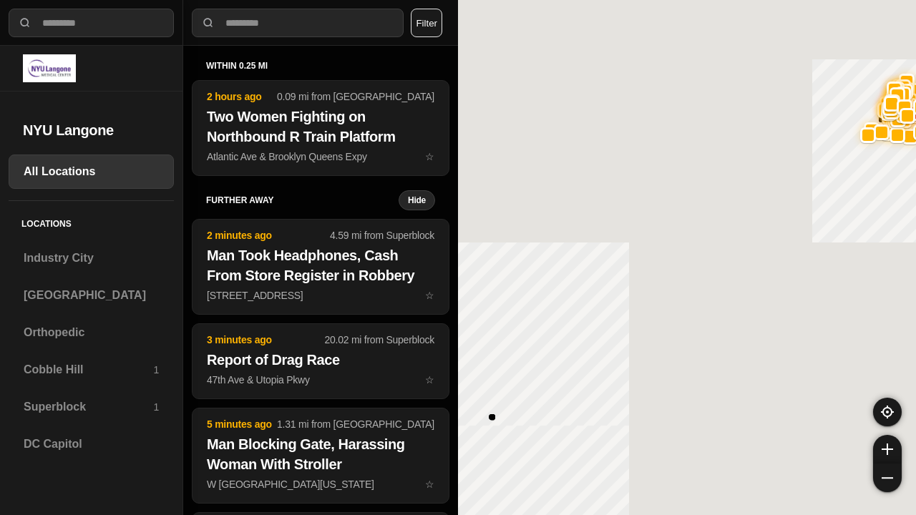
select select "*"
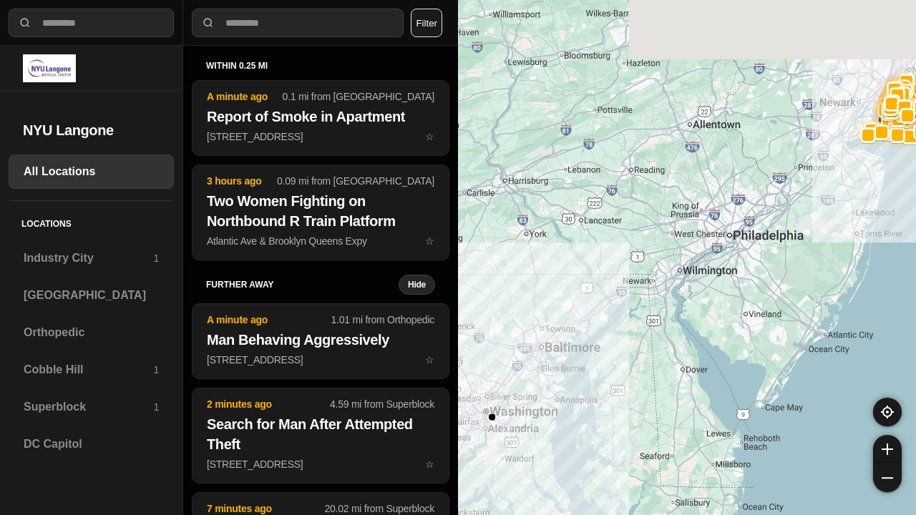
select select "*"
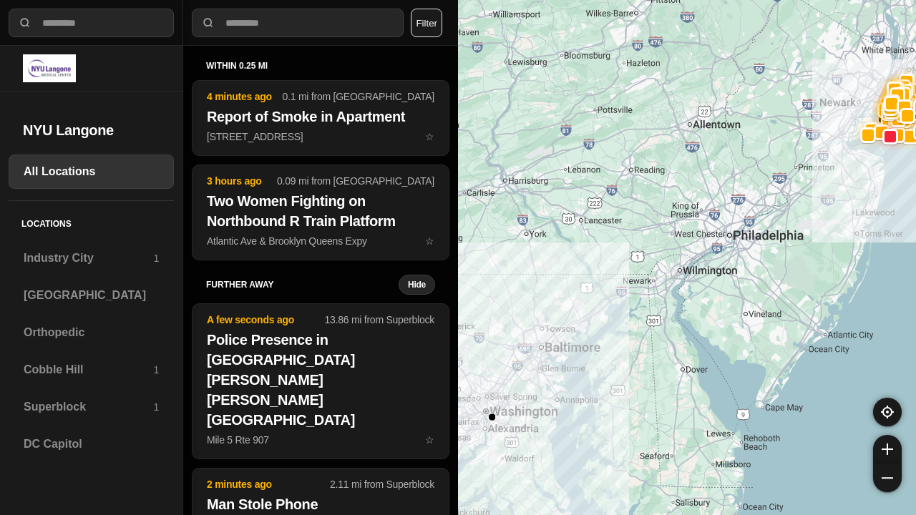
select select "*"
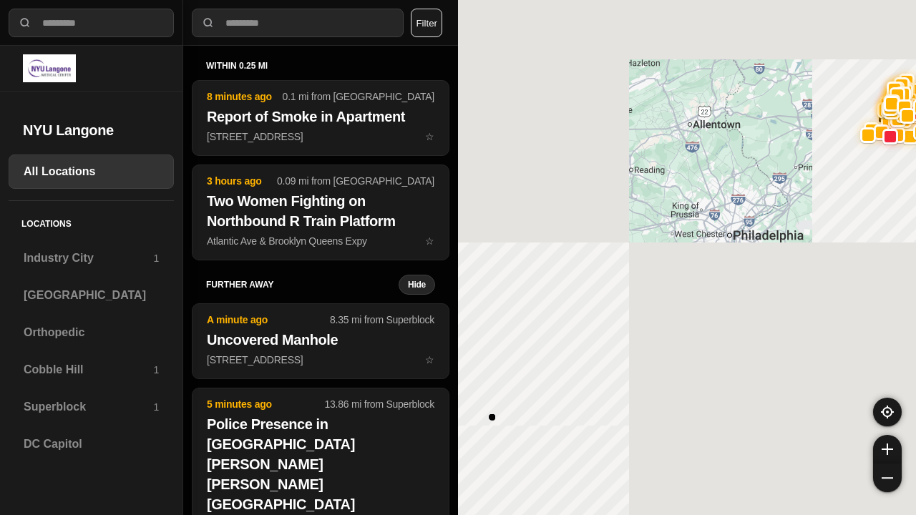
select select "*"
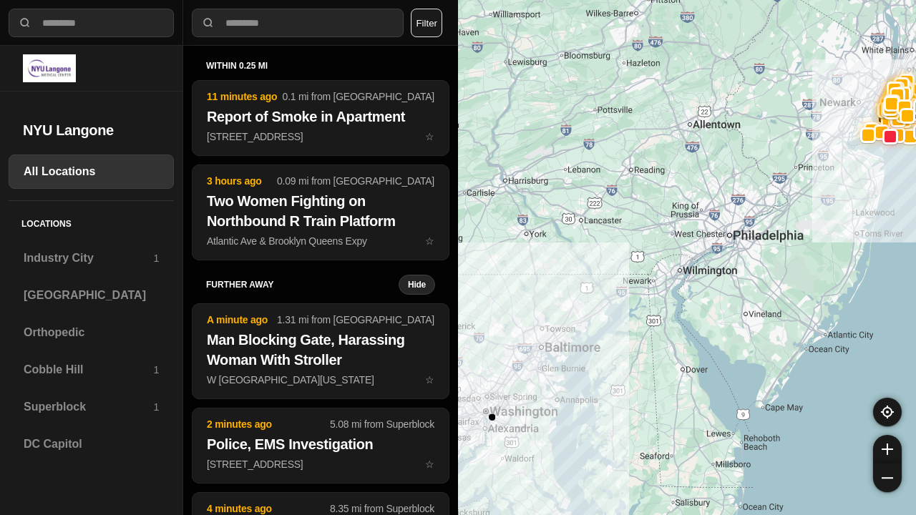
select select "*"
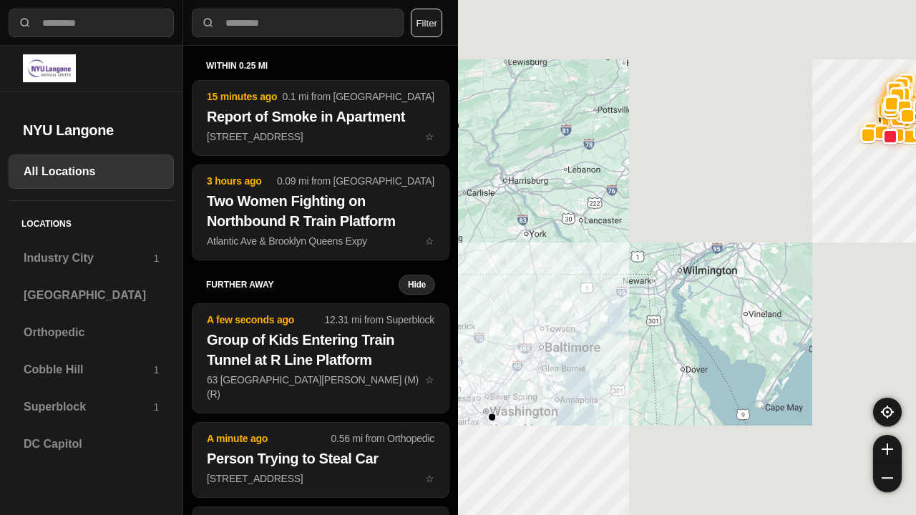
select select "*"
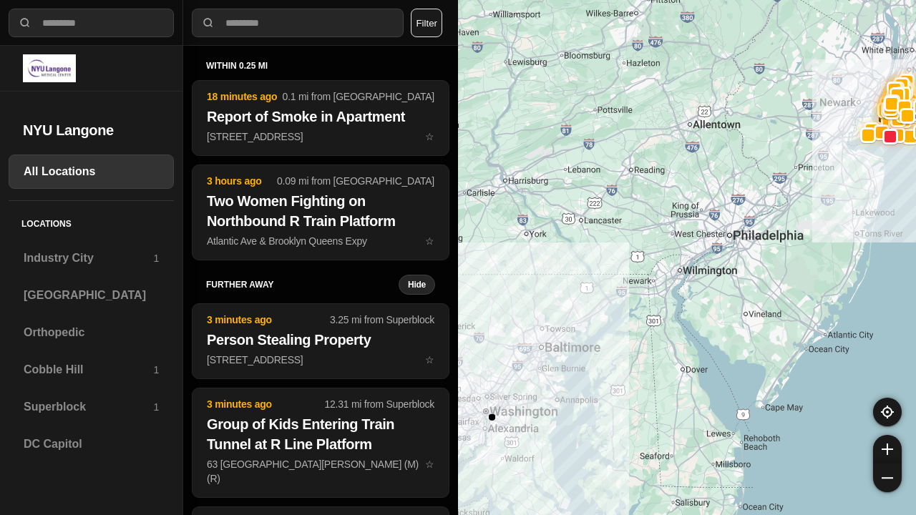
select select "*"
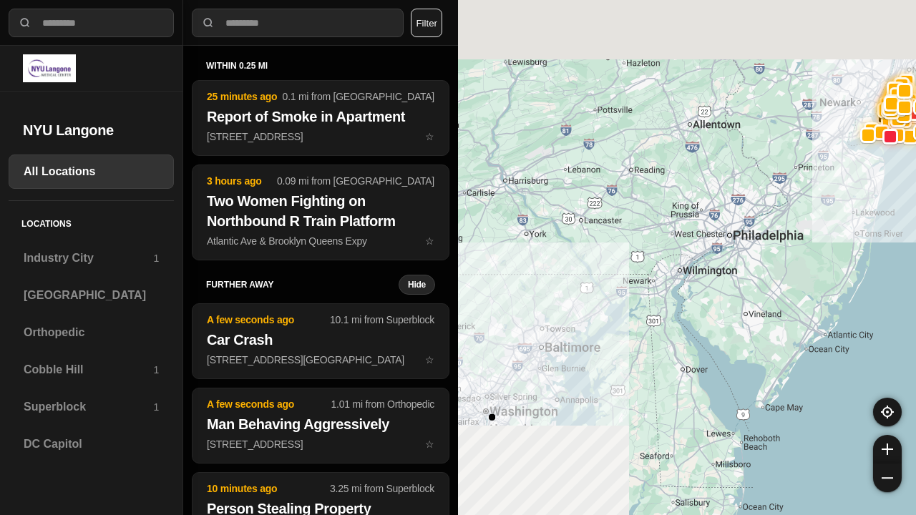
select select "*"
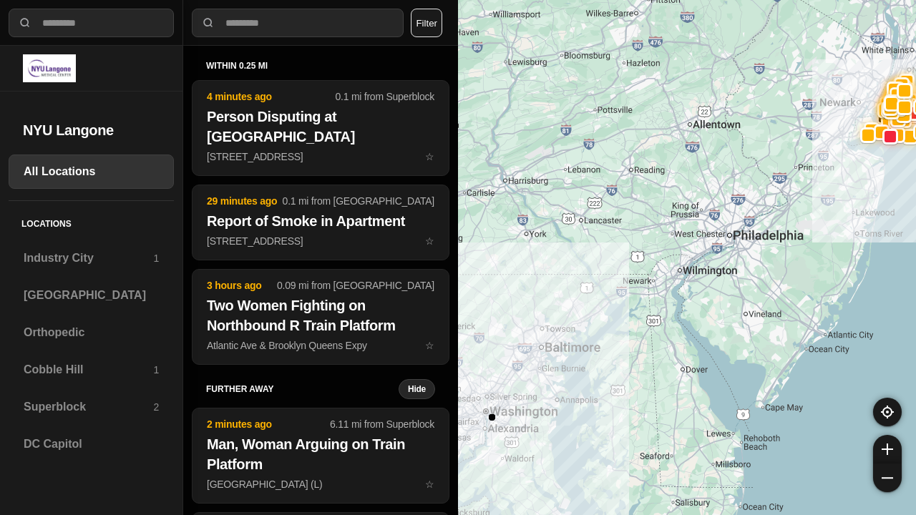
select select "*"
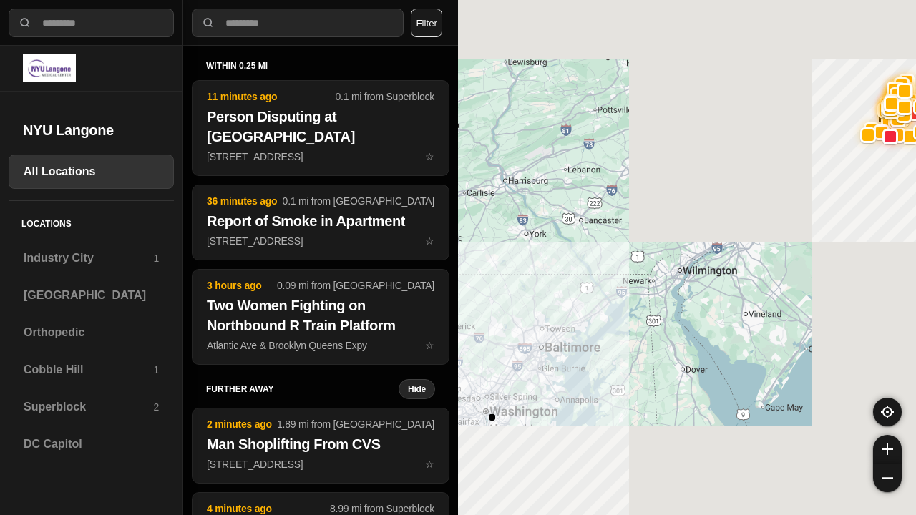
select select "*"
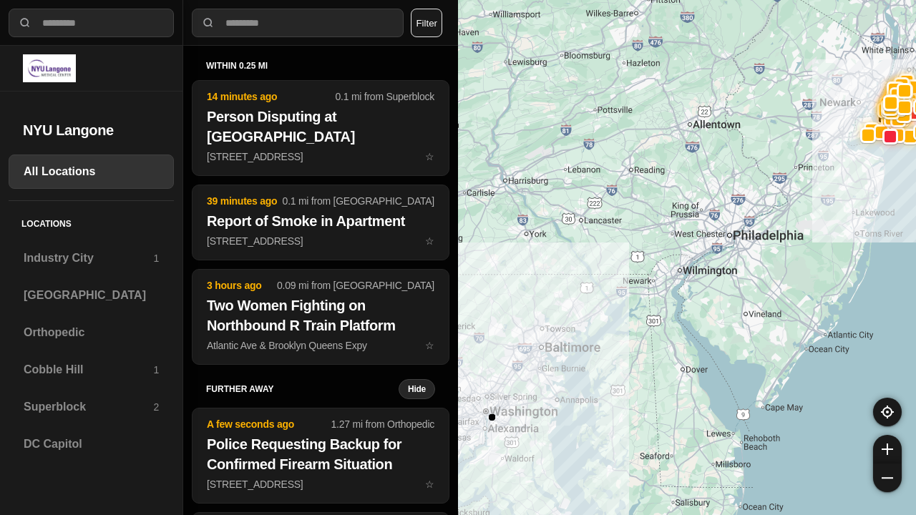
select select "*"
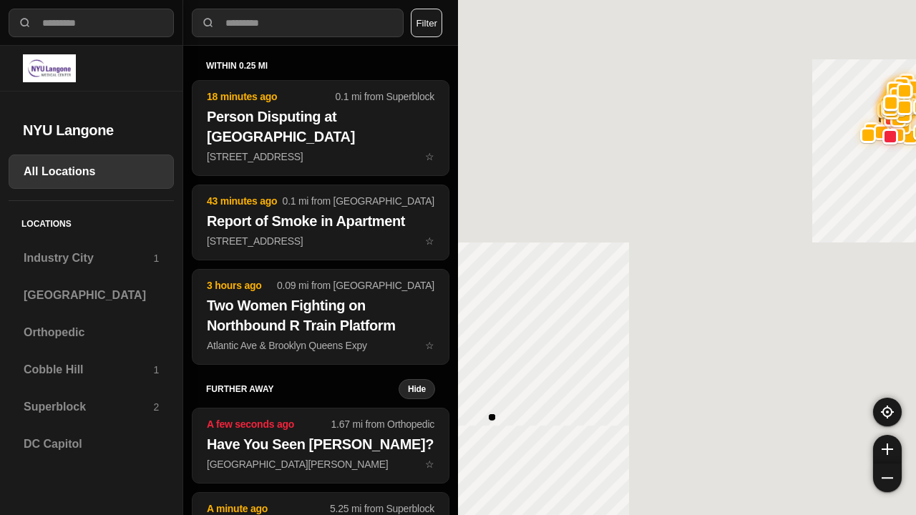
select select "*"
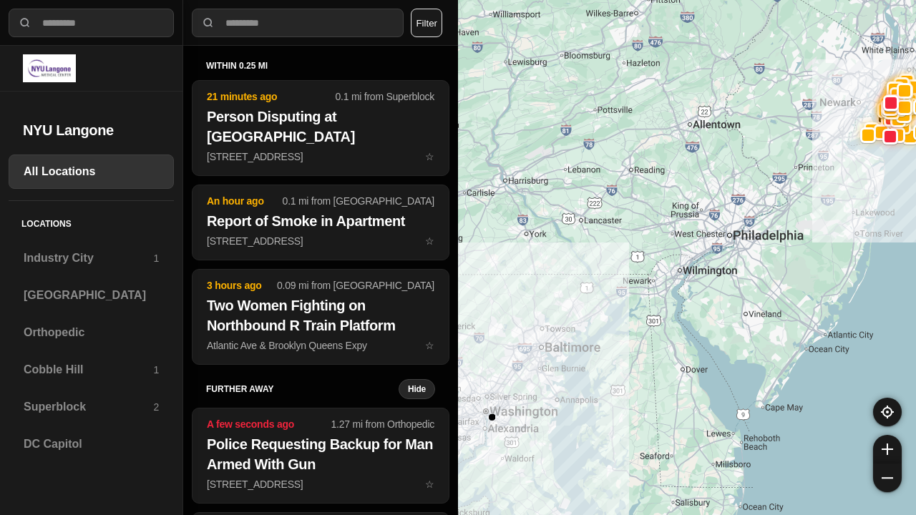
select select "*"
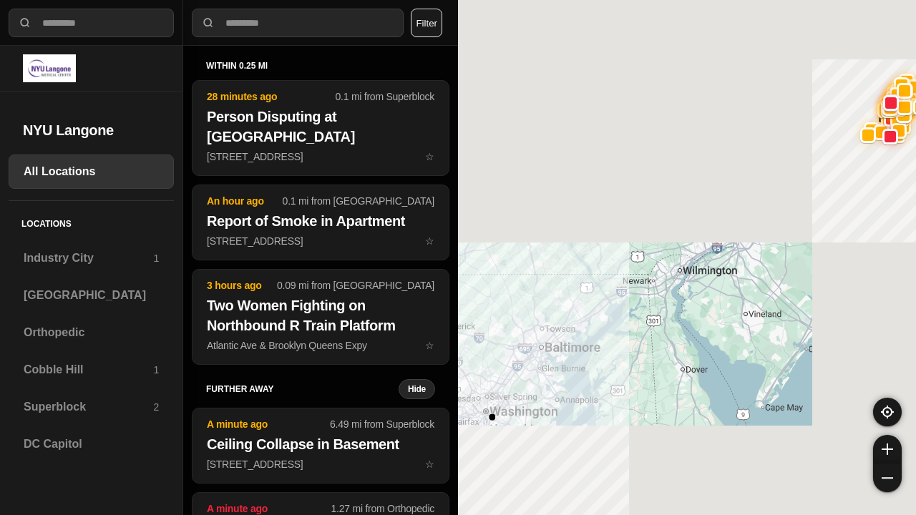
select select "*"
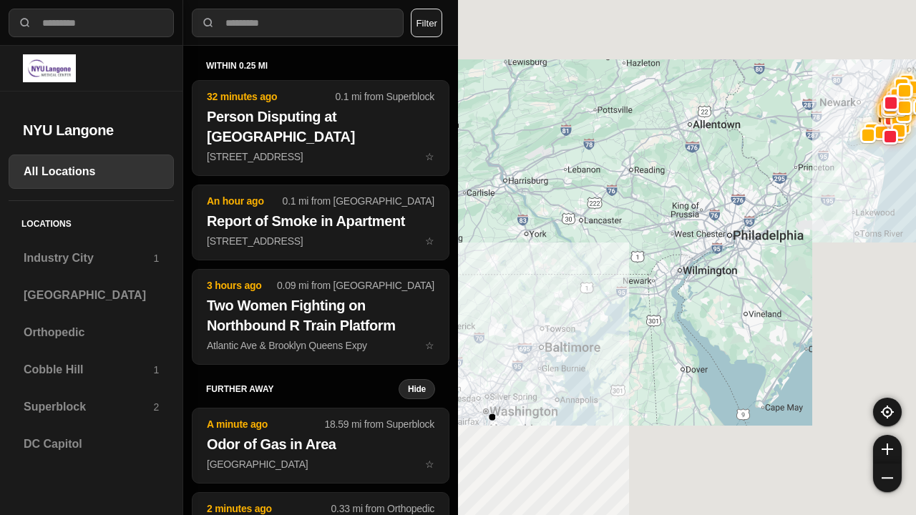
select select "*"
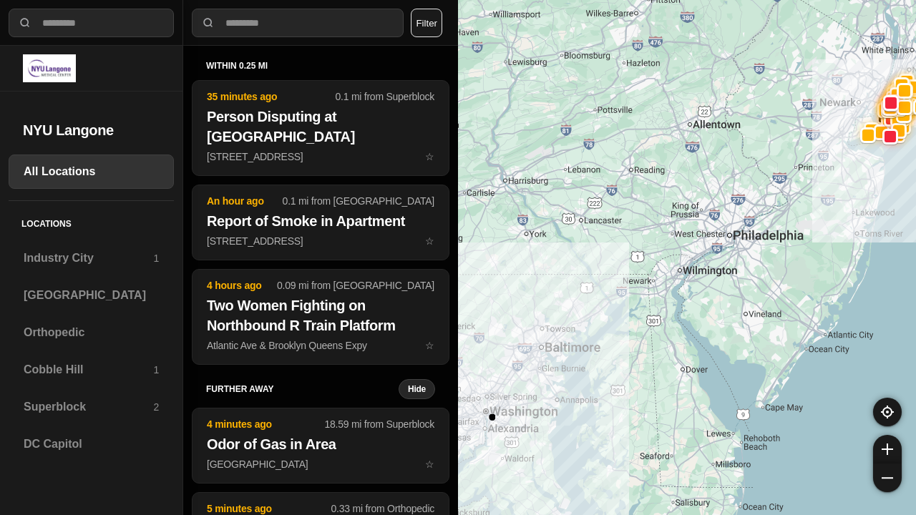
select select "*"
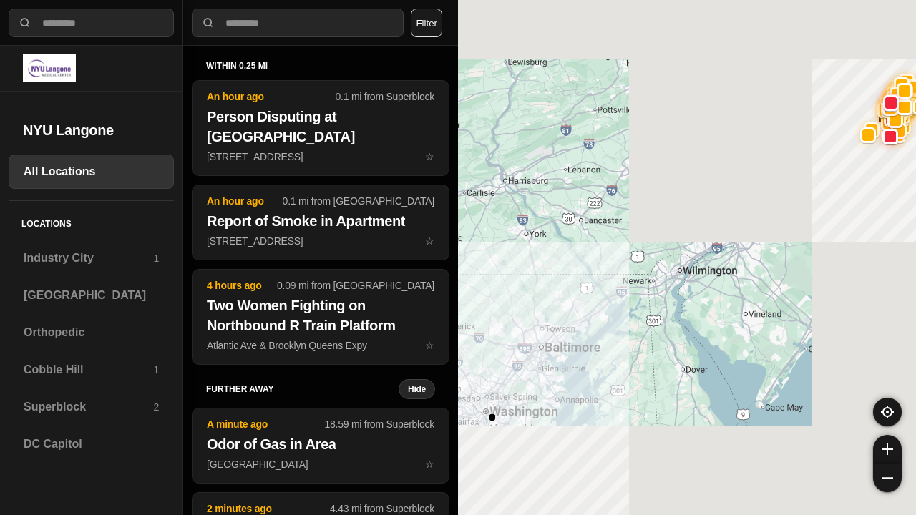
select select "*"
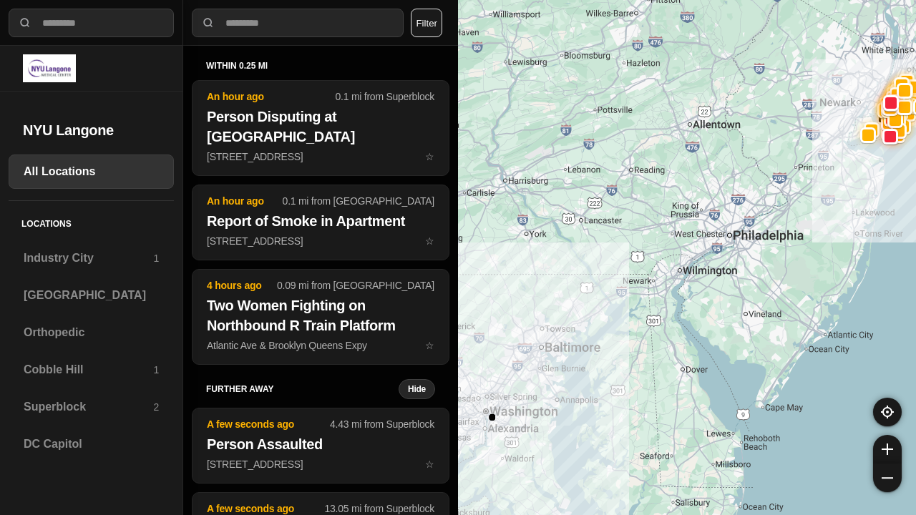
select select "*"
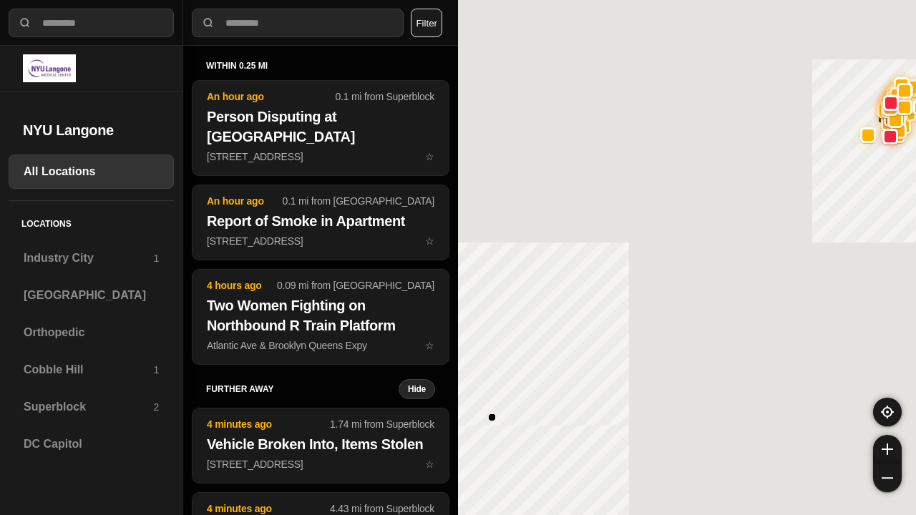
select select "*"
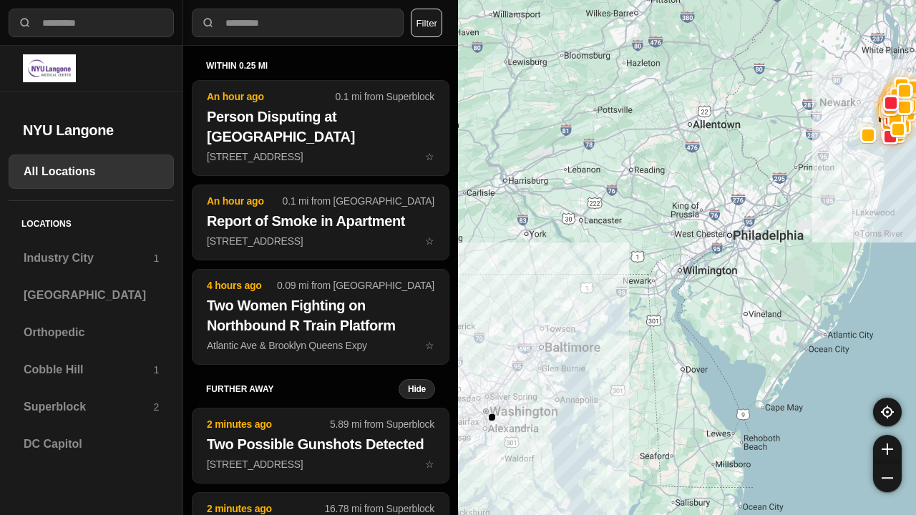
select select "*"
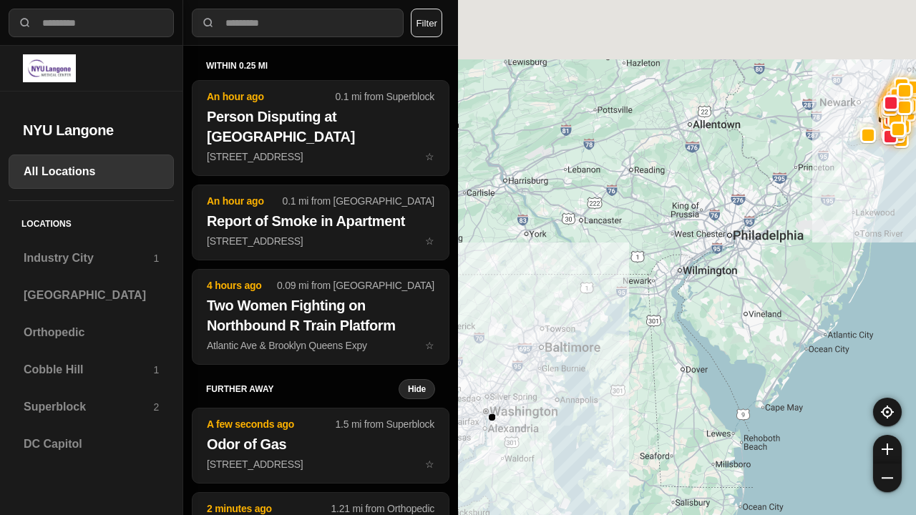
select select "*"
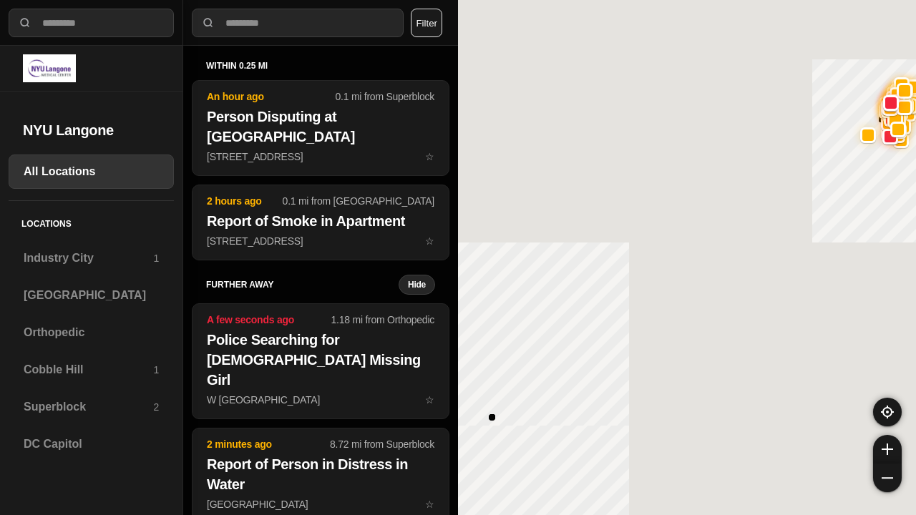
select select "*"
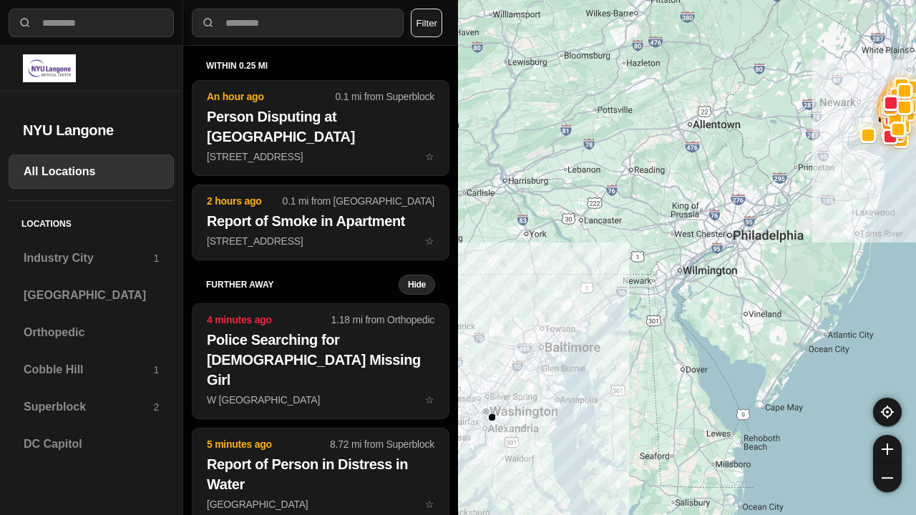
select select "*"
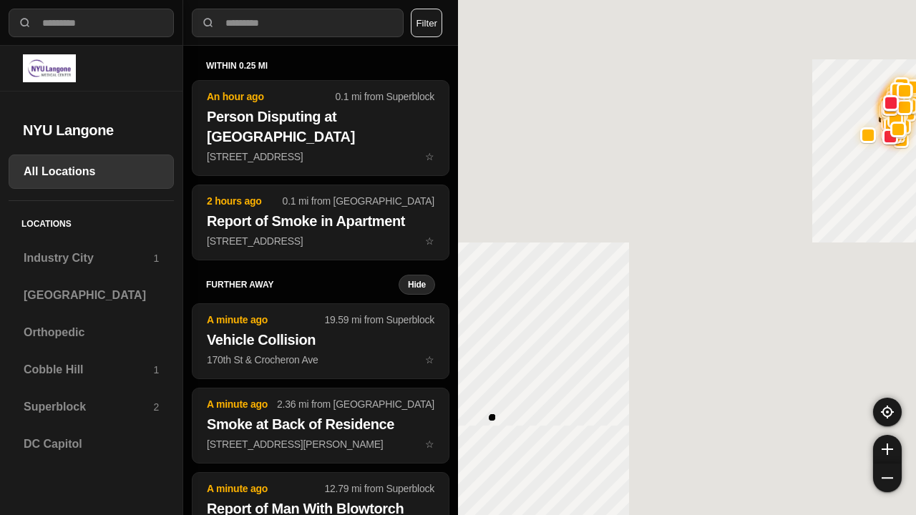
select select "*"
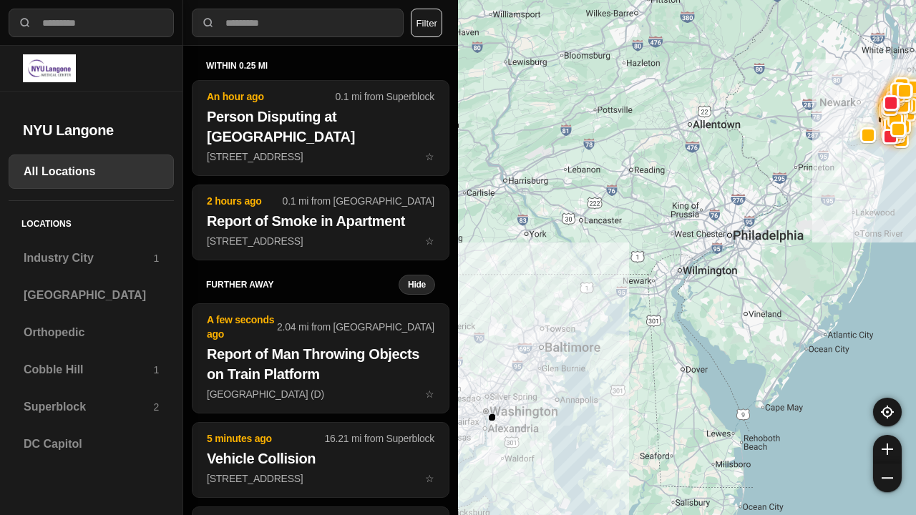
select select "*"
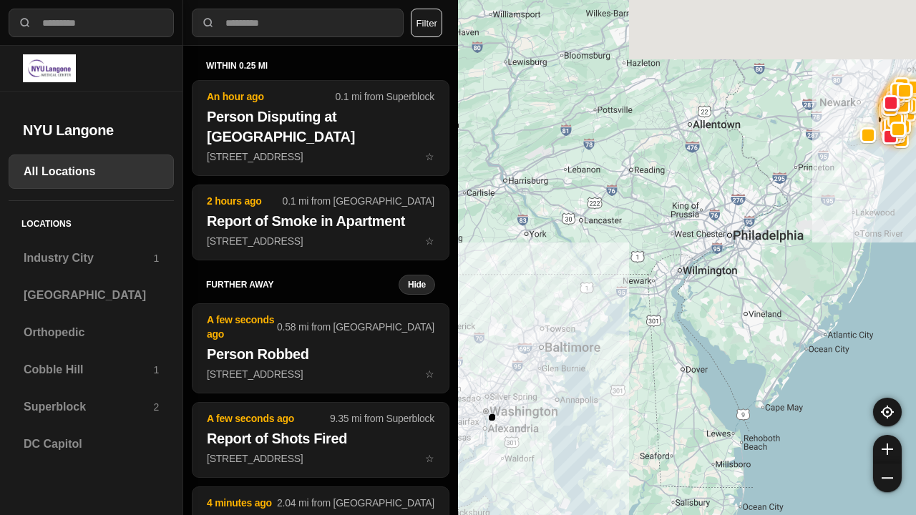
select select "*"
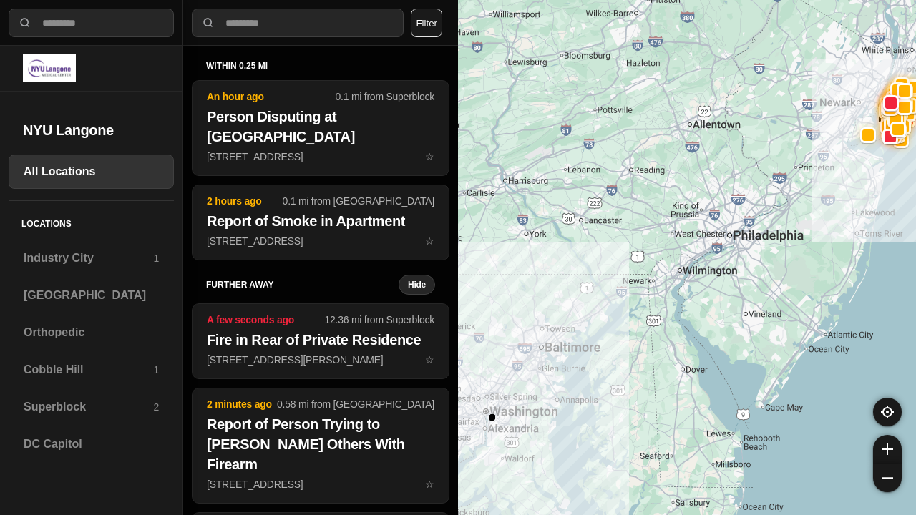
select select "*"
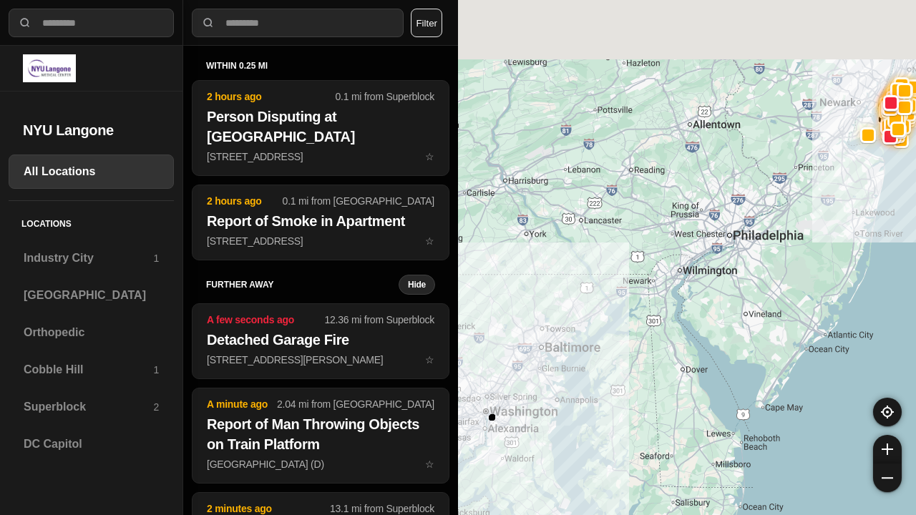
select select "*"
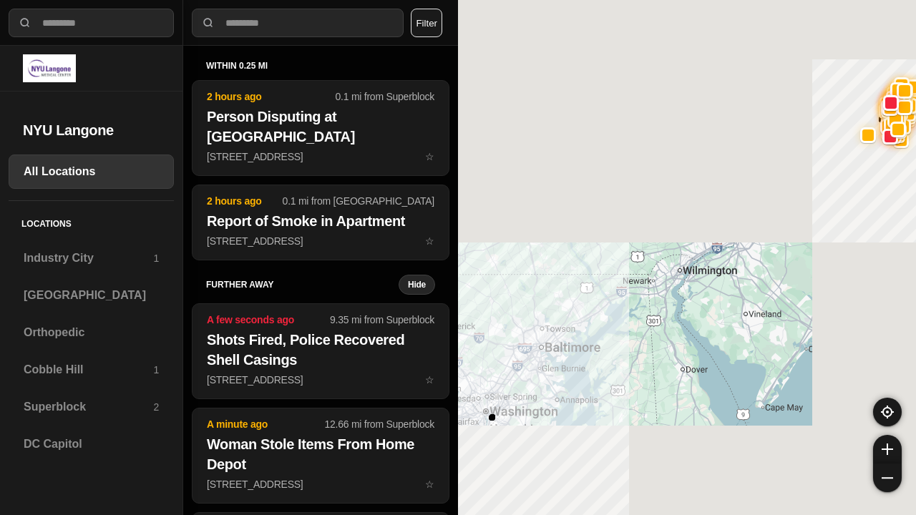
select select "*"
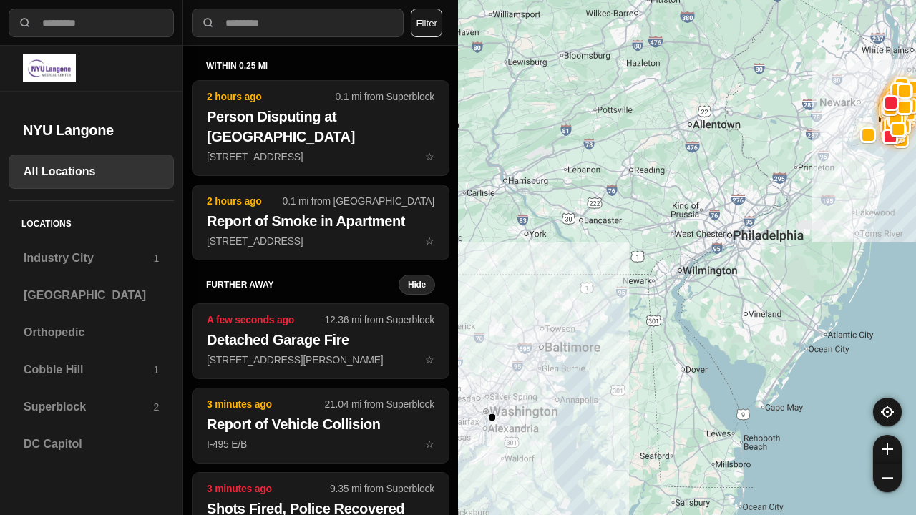
select select "*"
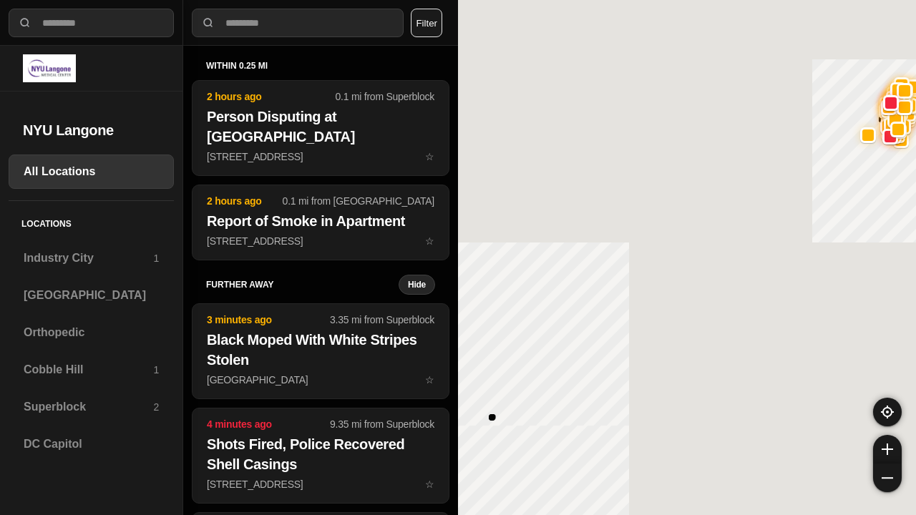
select select "*"
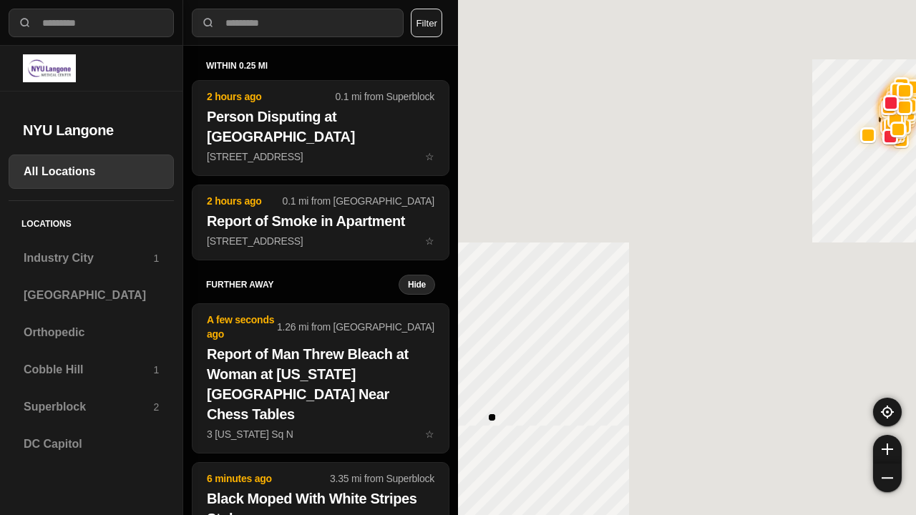
select select "*"
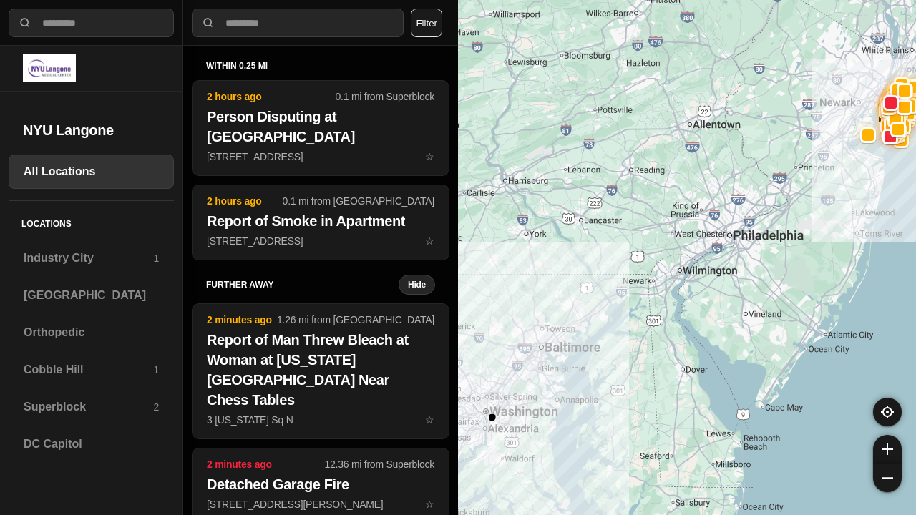
select select "*"
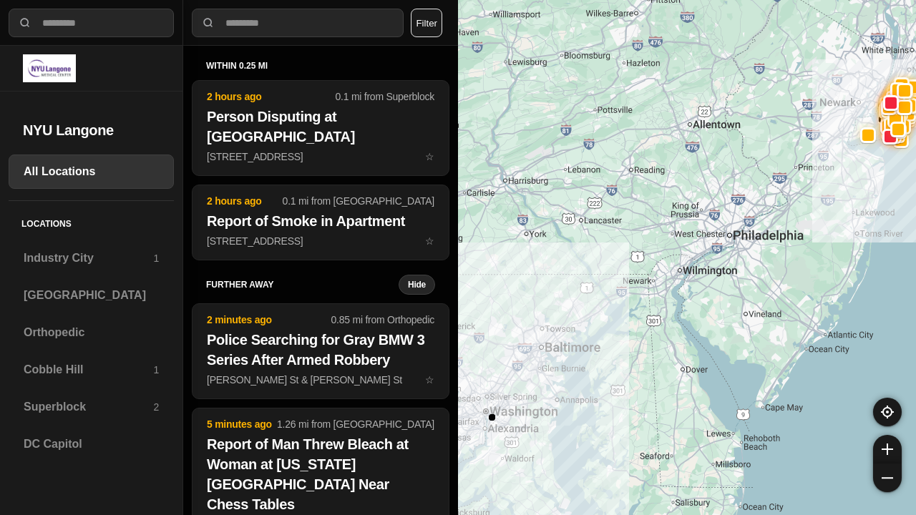
select select "*"
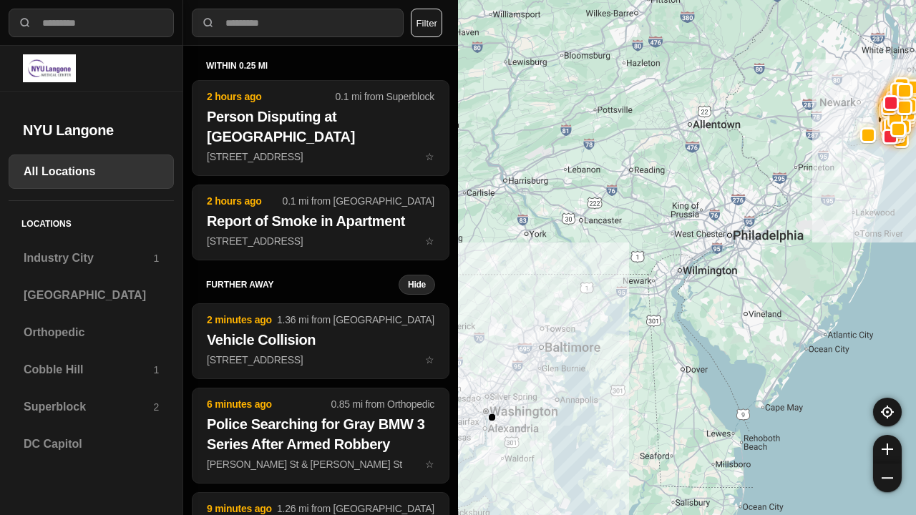
select select "*"
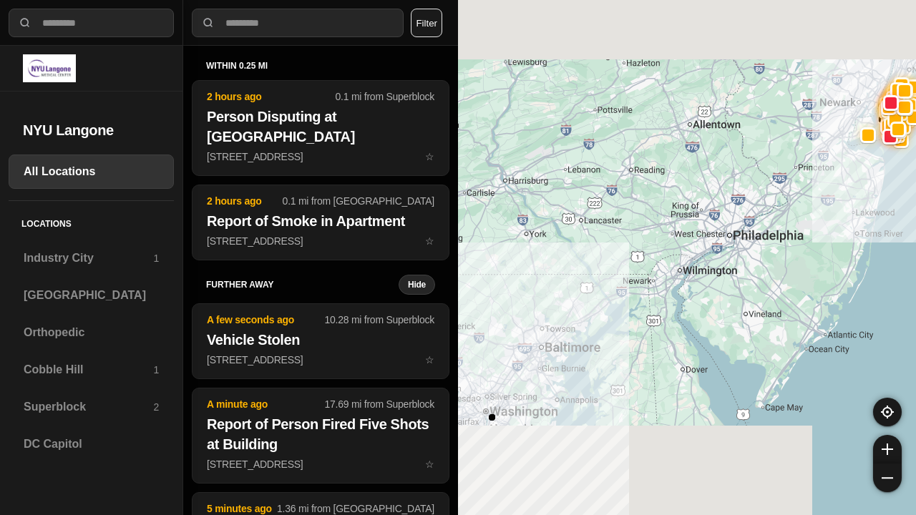
select select "*"
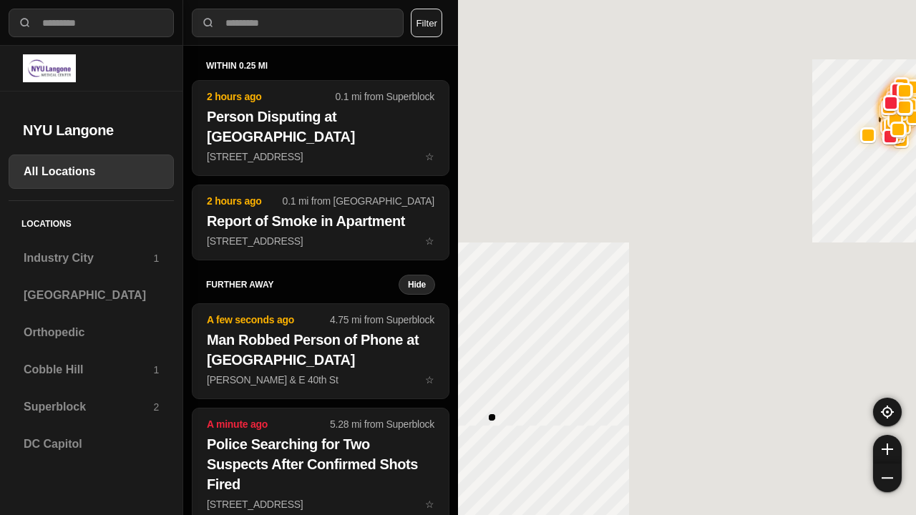
select select "*"
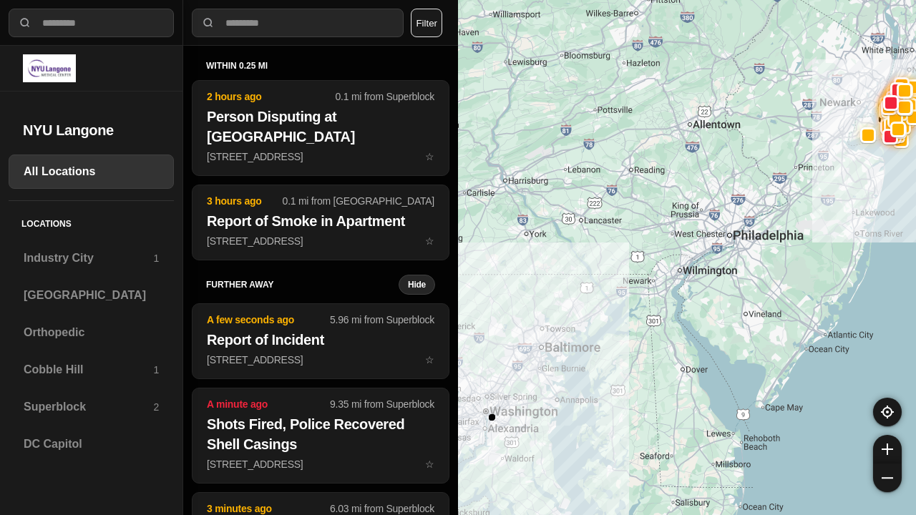
select select "*"
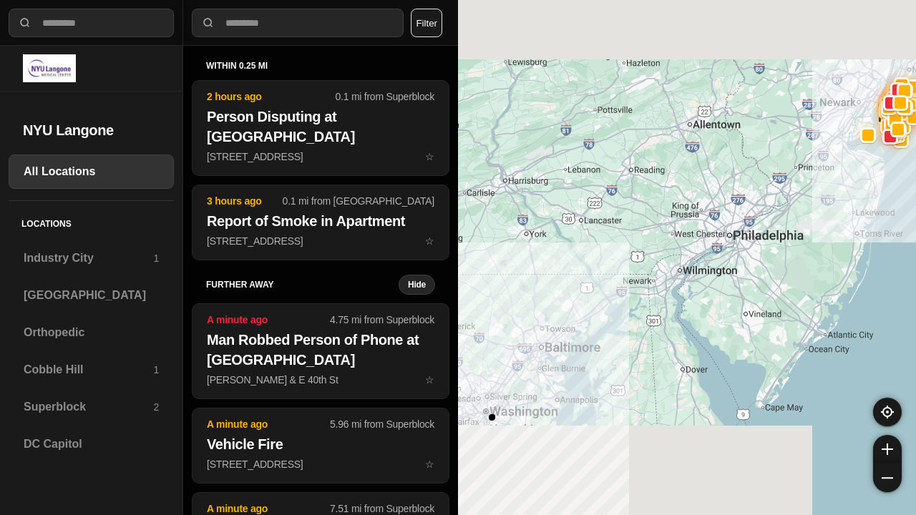
select select "*"
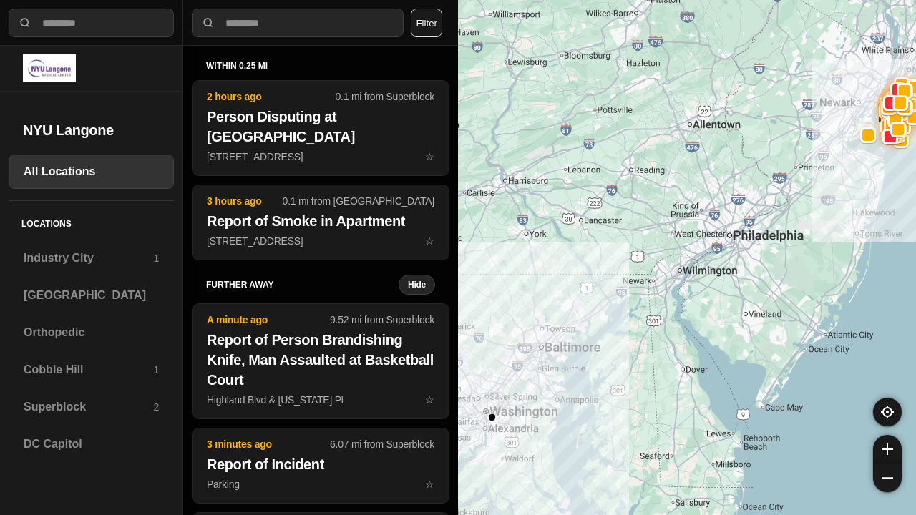
select select "*"
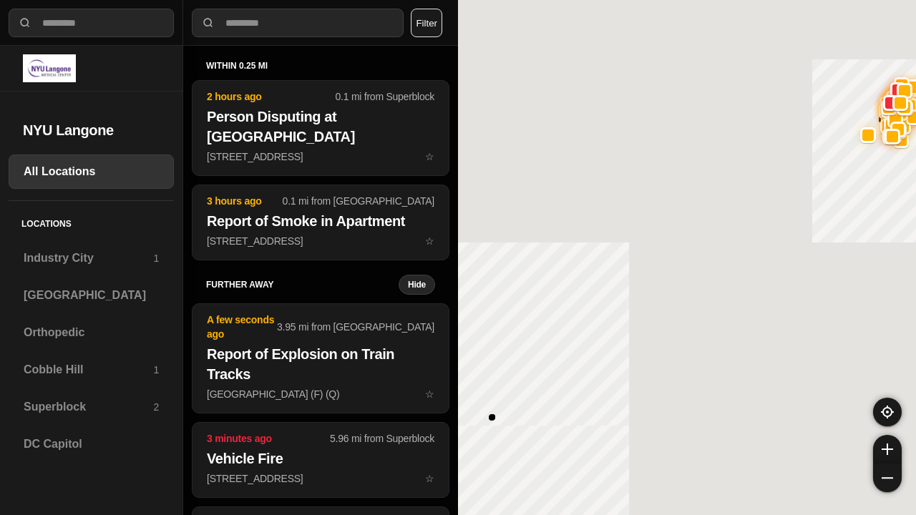
select select "*"
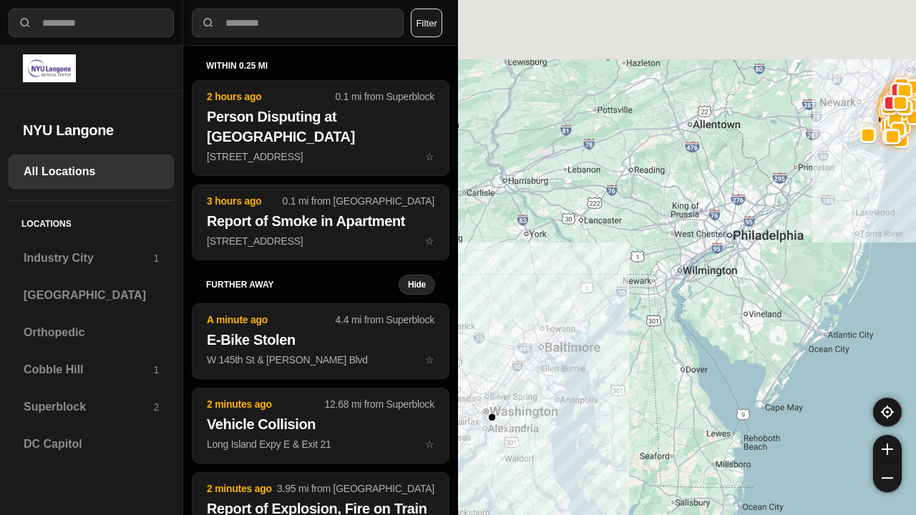
select select "*"
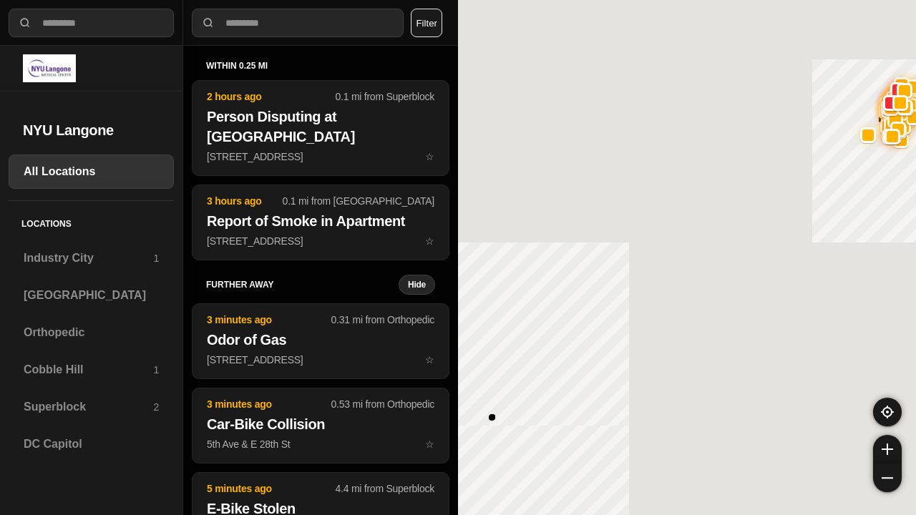
select select "*"
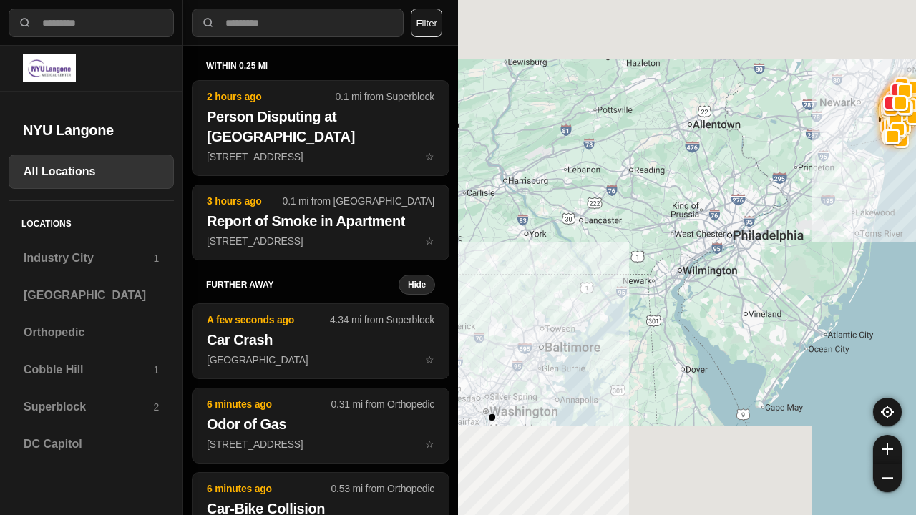
select select "*"
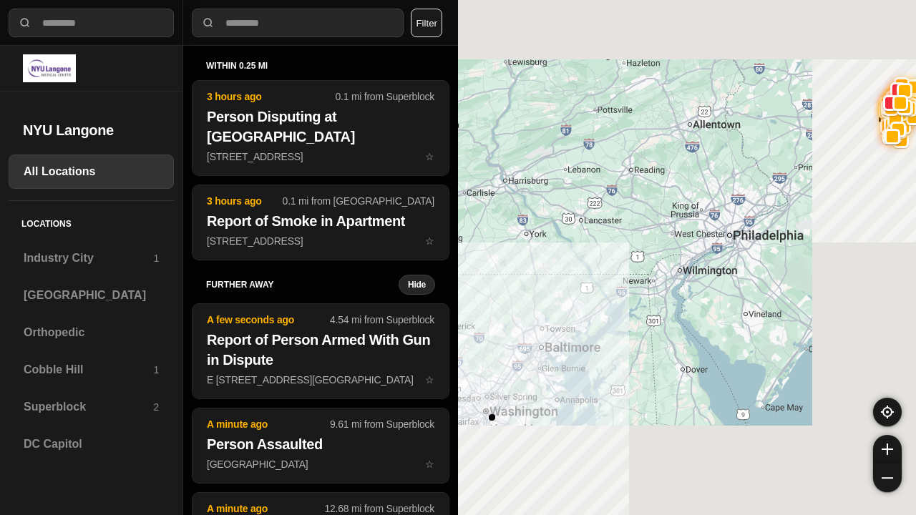
select select "*"
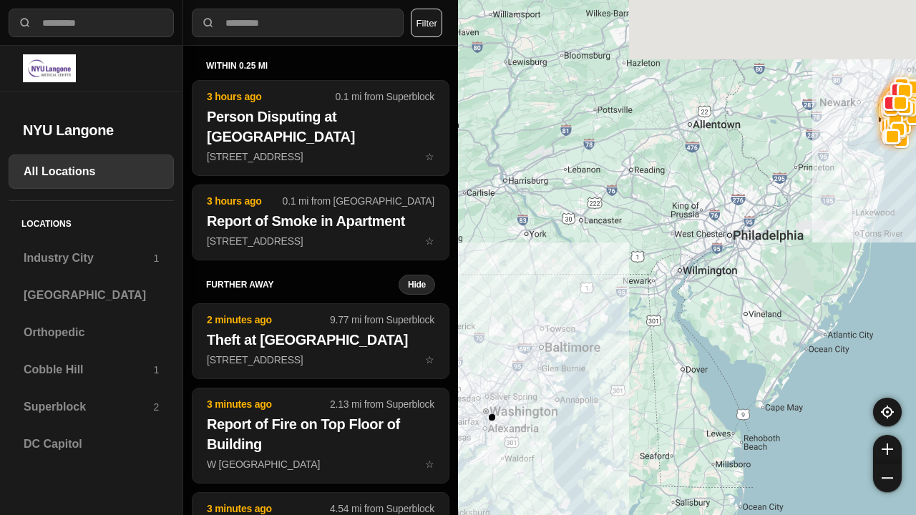
select select "*"
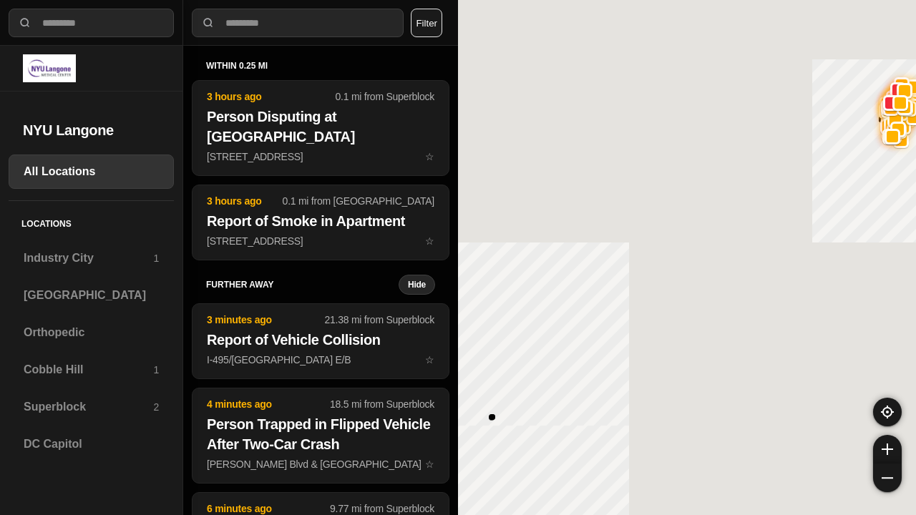
select select "*"
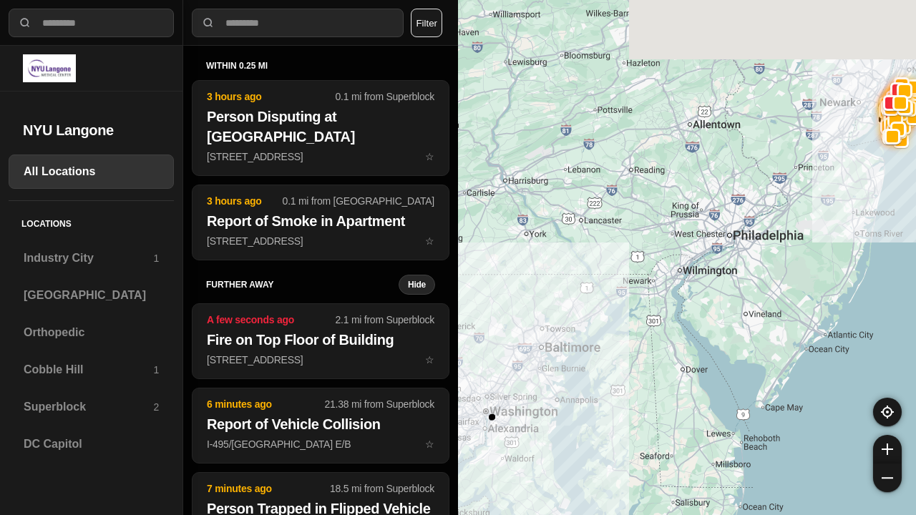
select select "*"
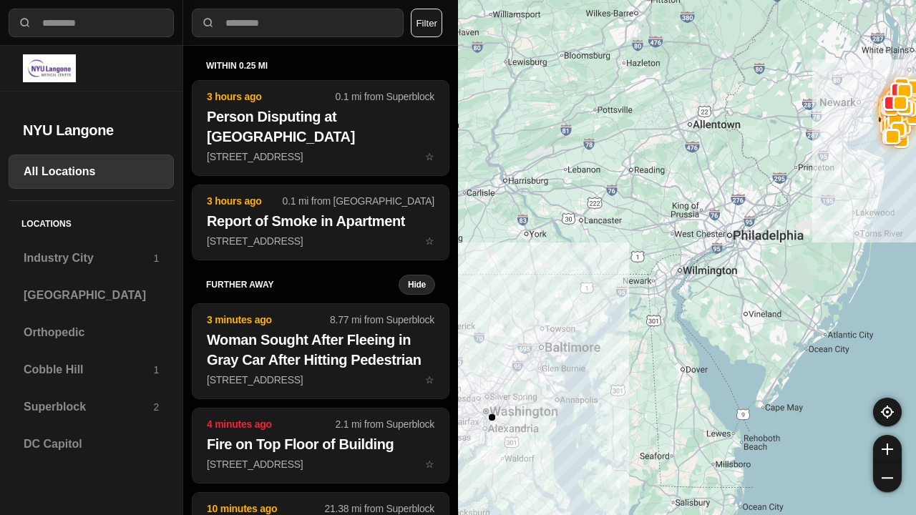
select select "*"
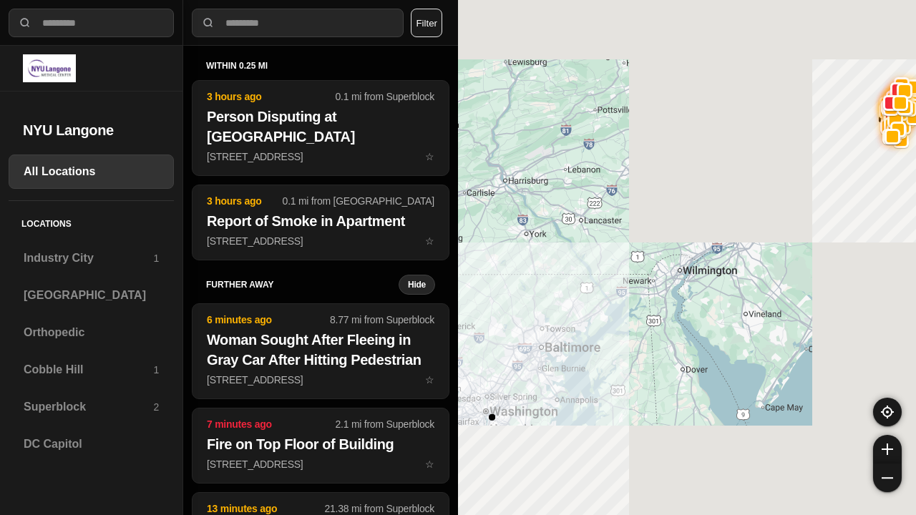
select select "*"
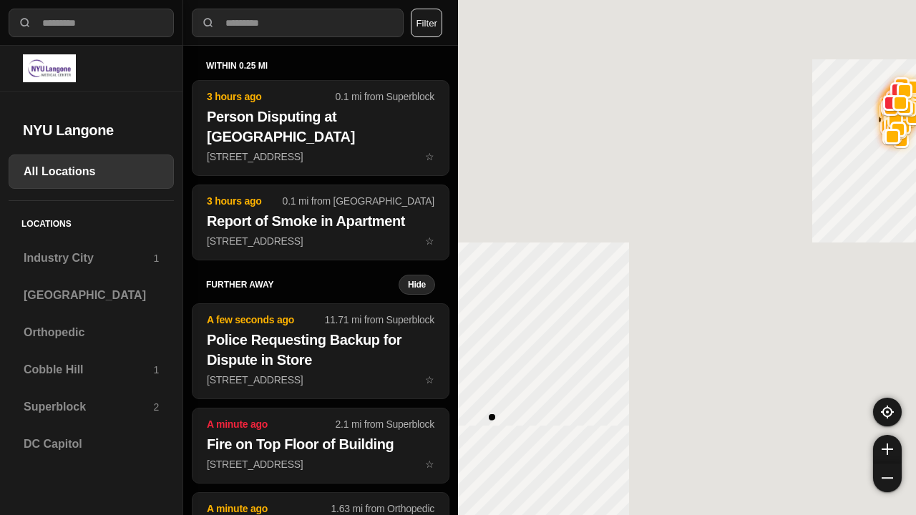
select select "*"
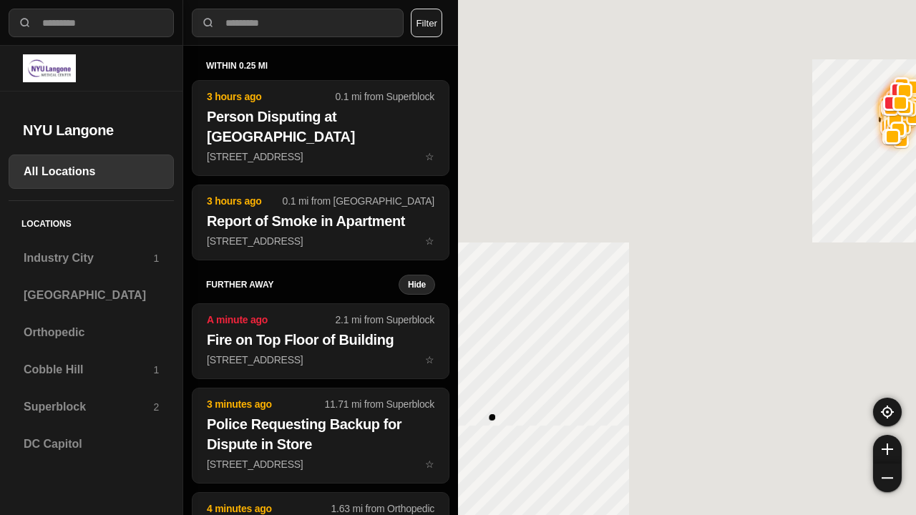
select select "*"
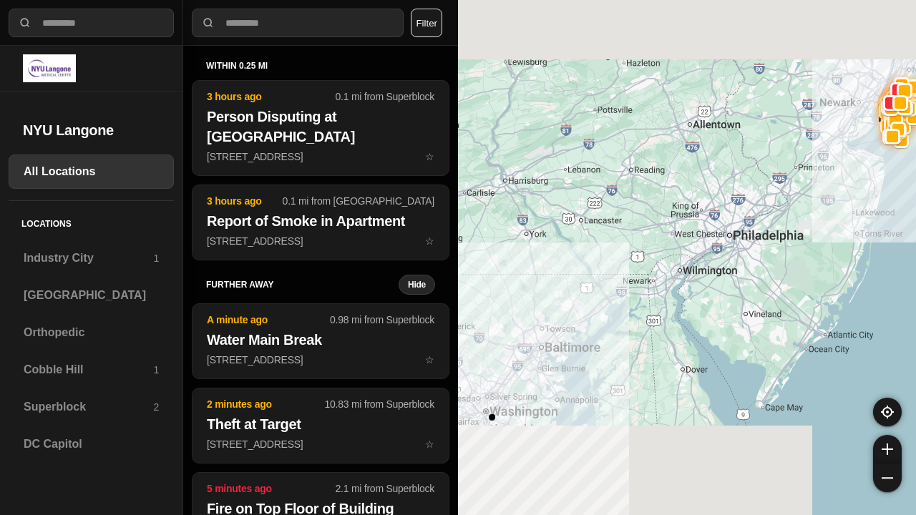
select select "*"
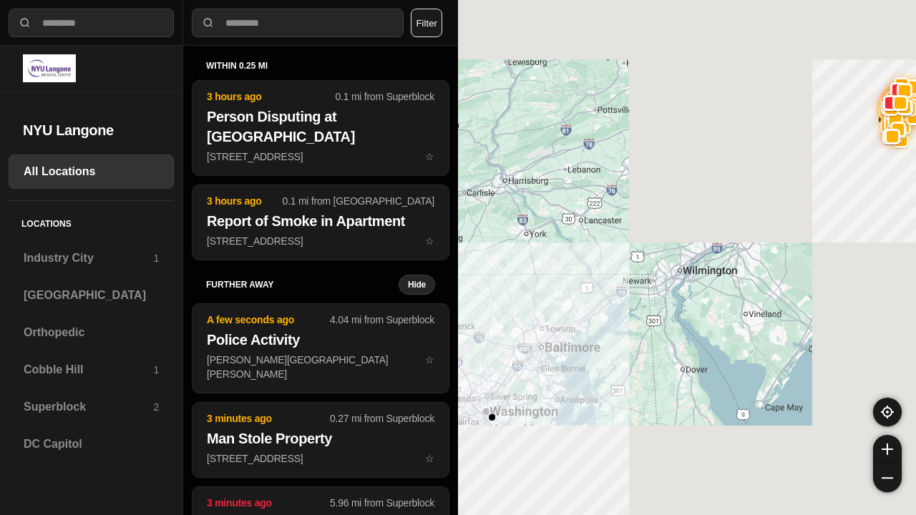
select select "*"
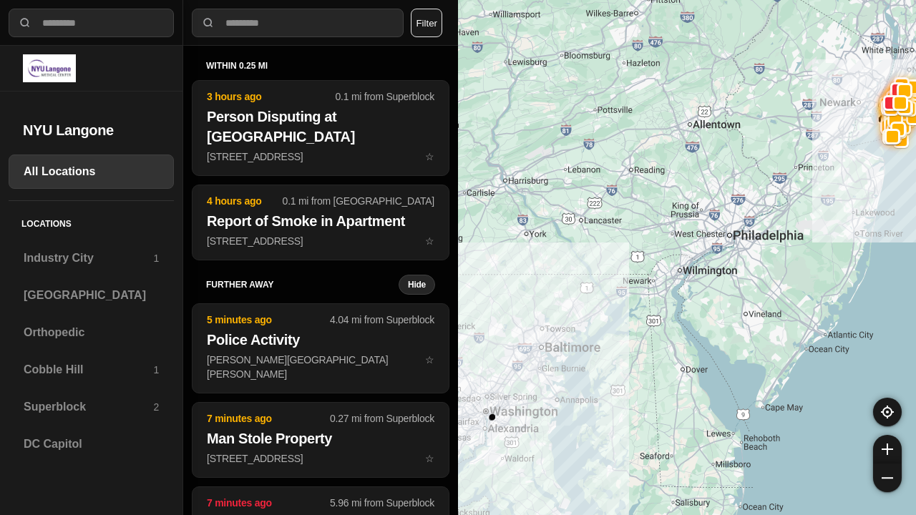
select select "*"
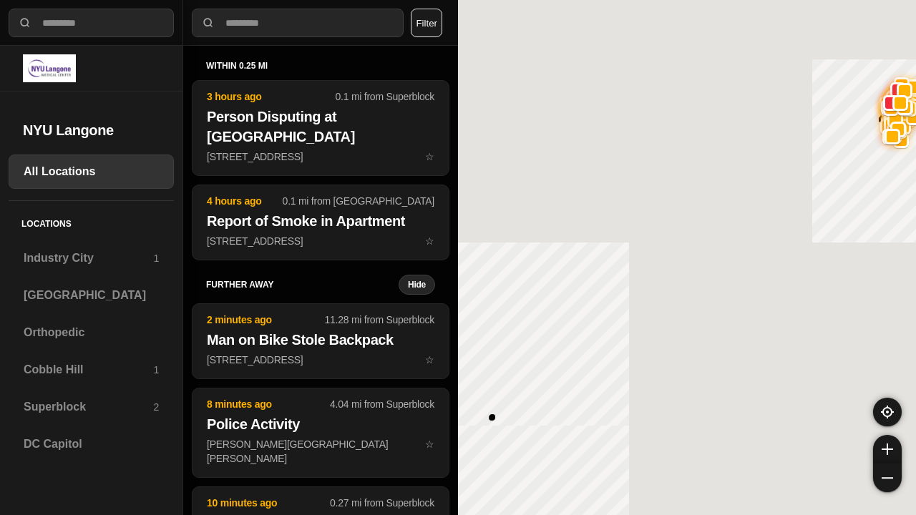
select select "*"
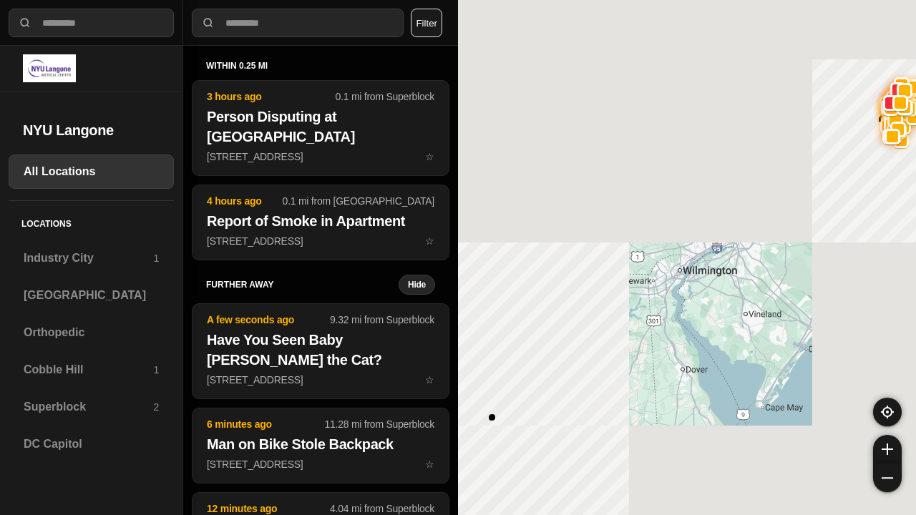
select select "*"
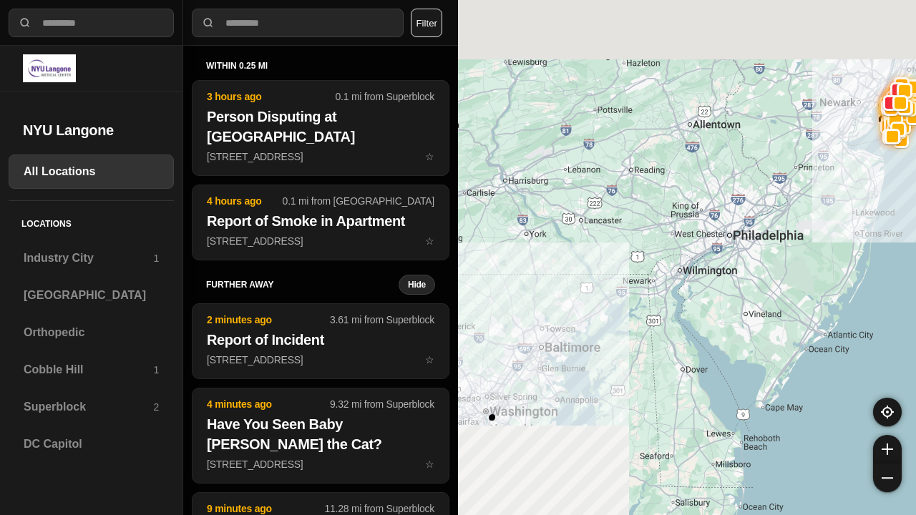
select select "*"
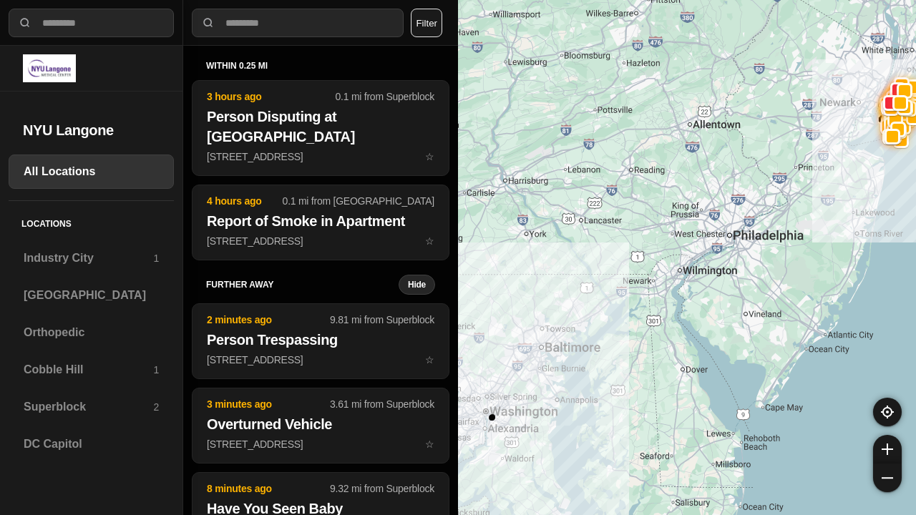
select select "*"
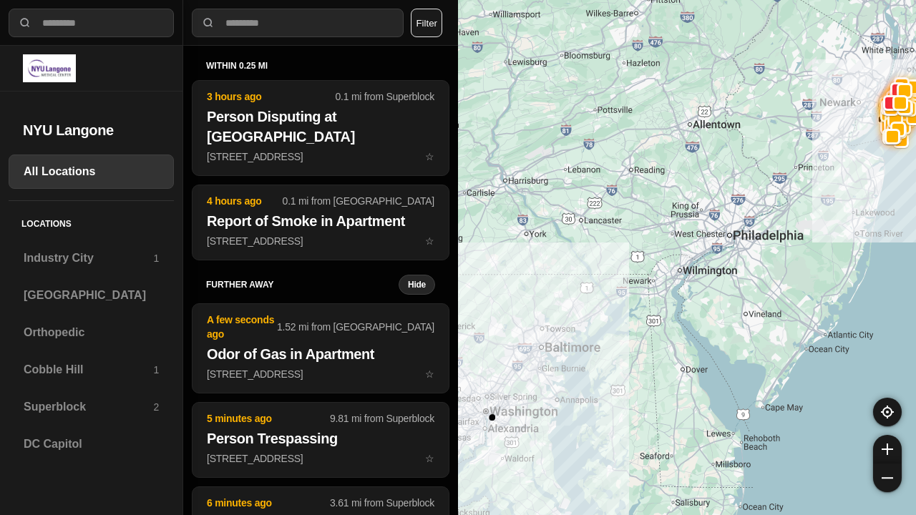
select select "*"
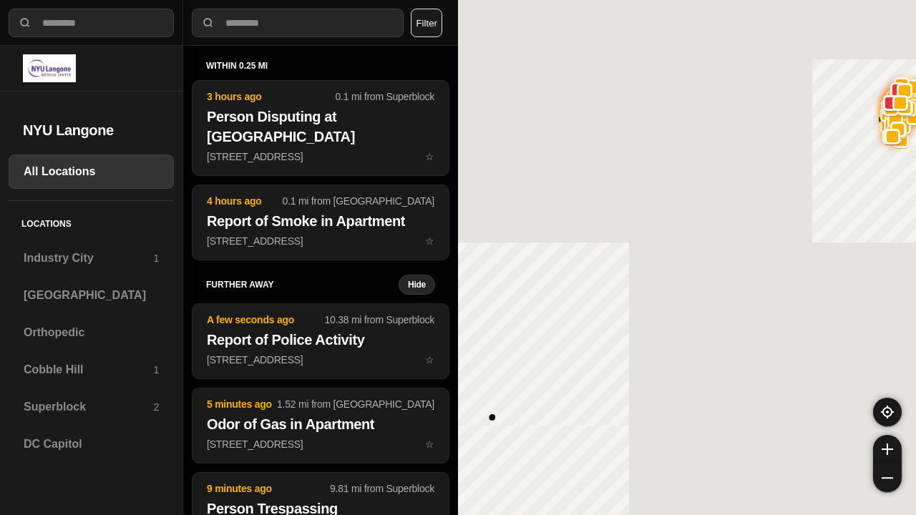
select select "*"
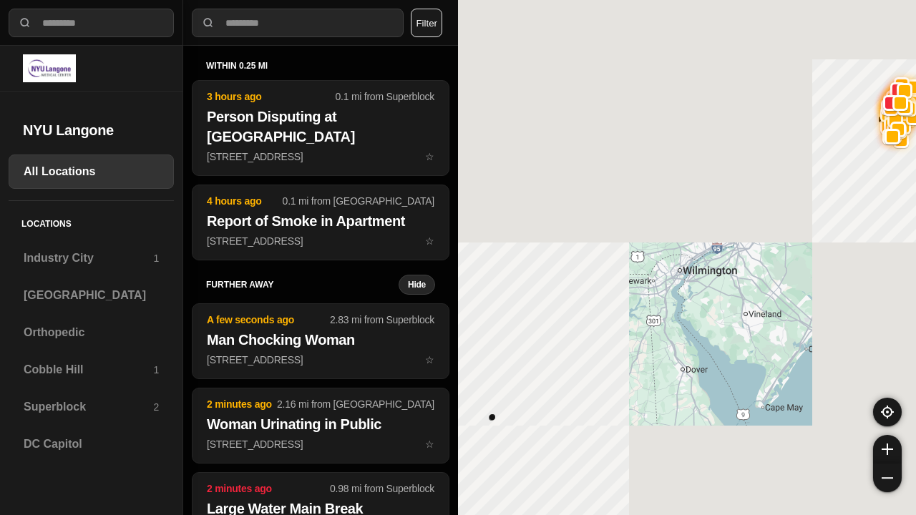
select select "*"
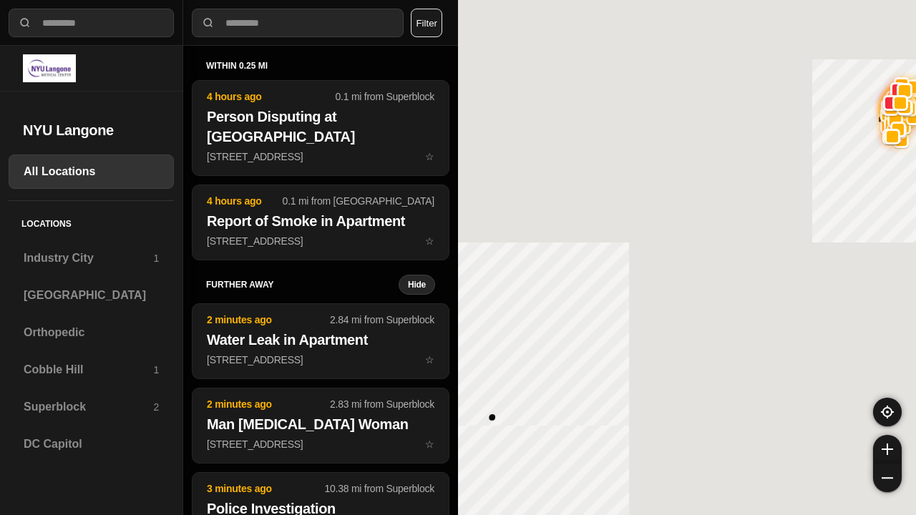
select select "*"
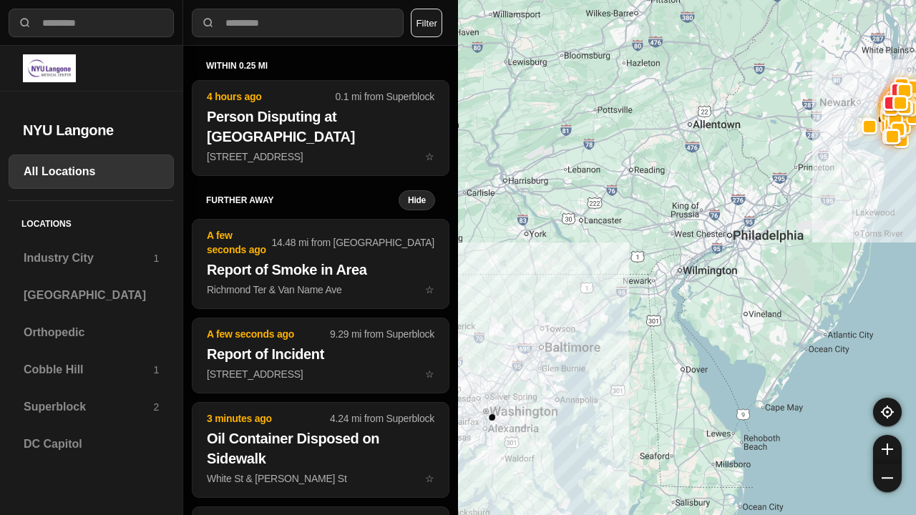
select select "*"
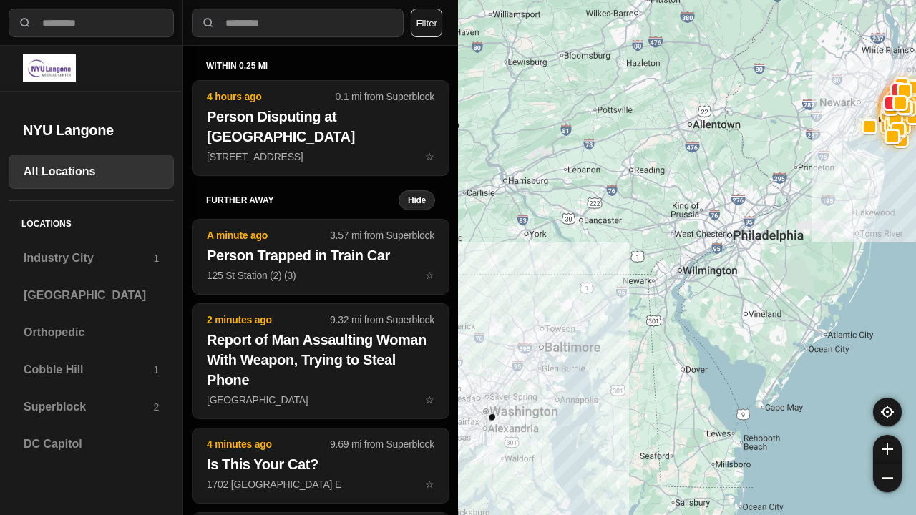
select select "*"
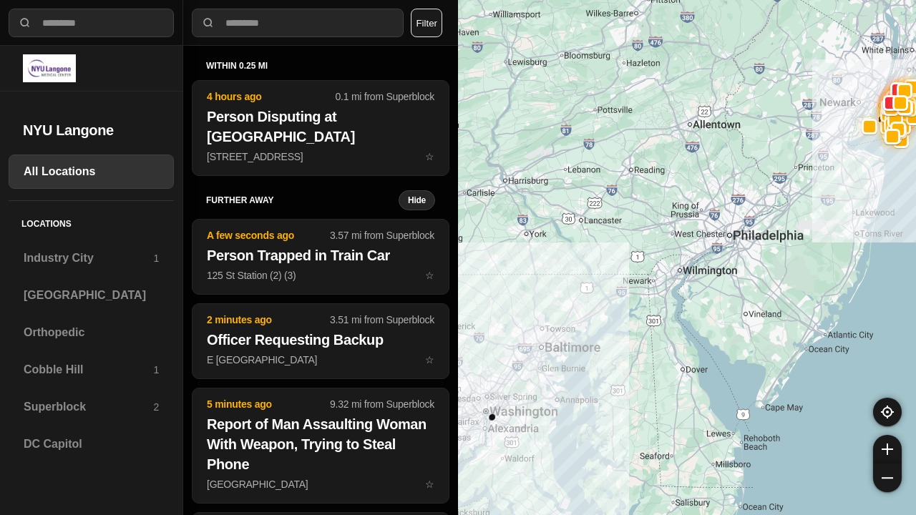
select select "*"
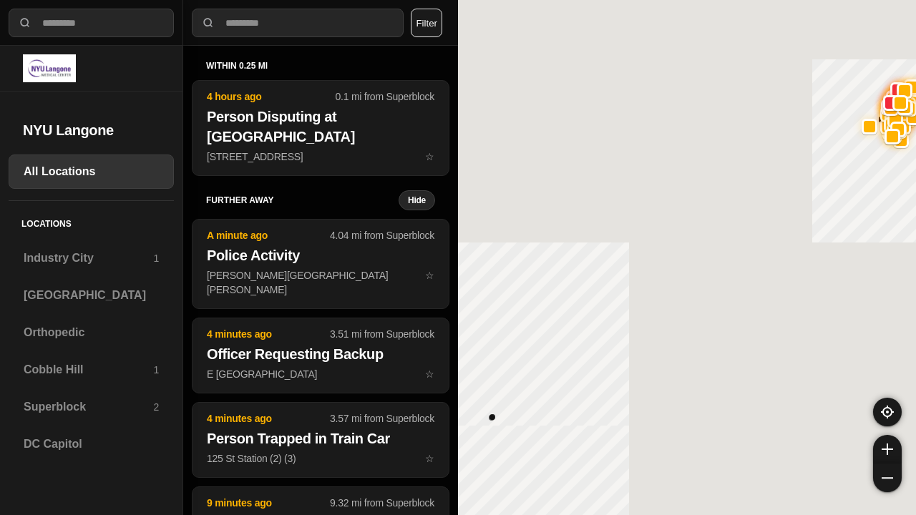
select select "*"
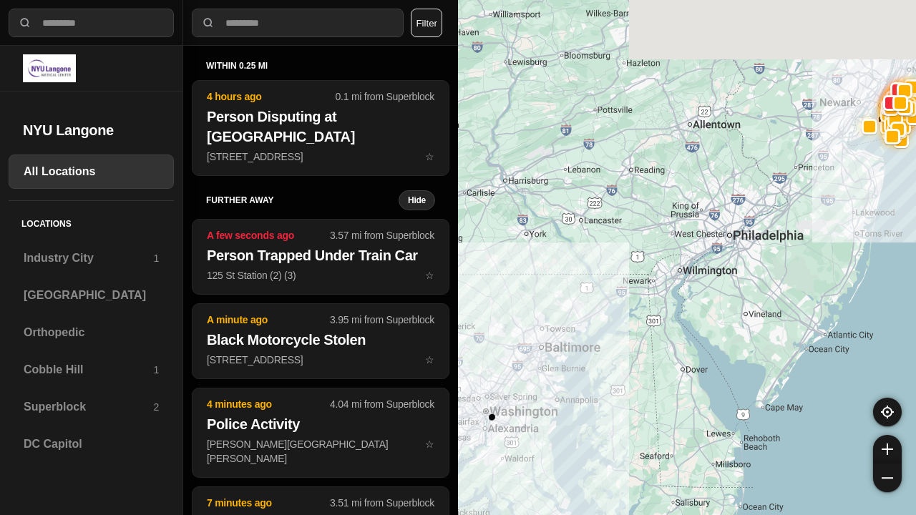
select select "*"
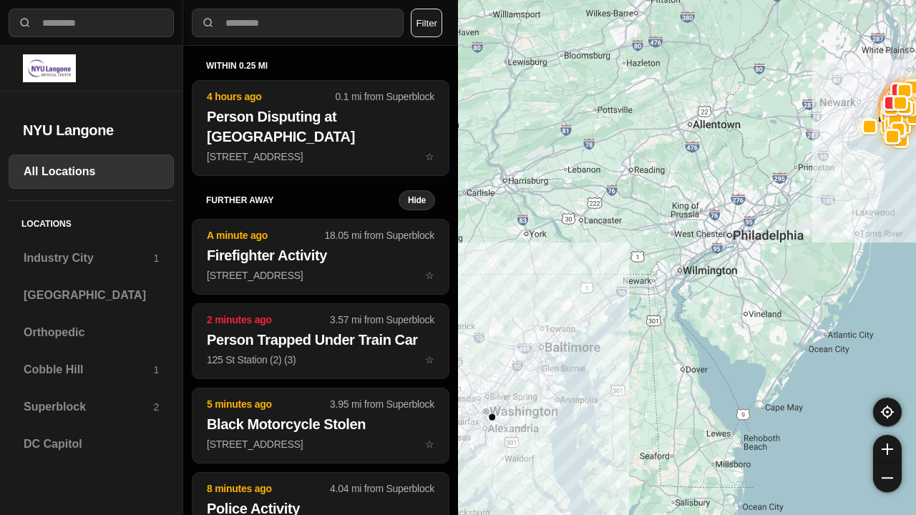
select select "*"
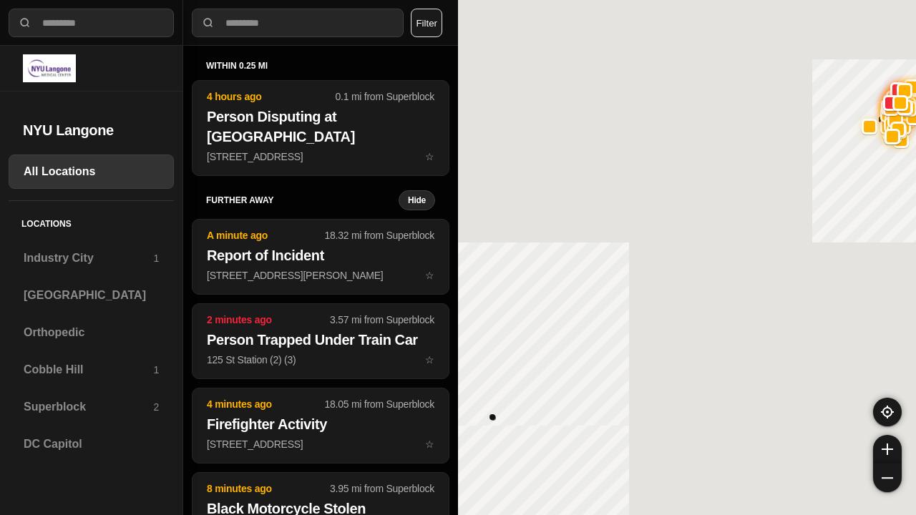
select select "*"
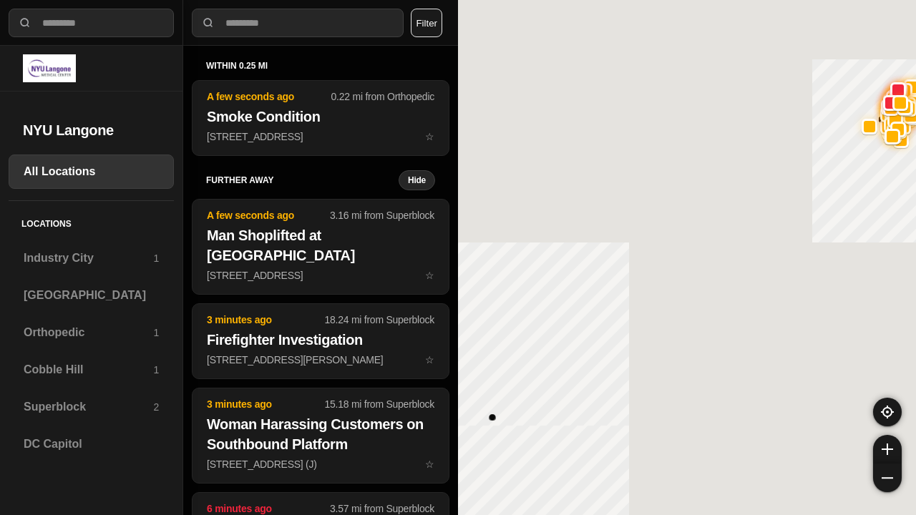
select select "*"
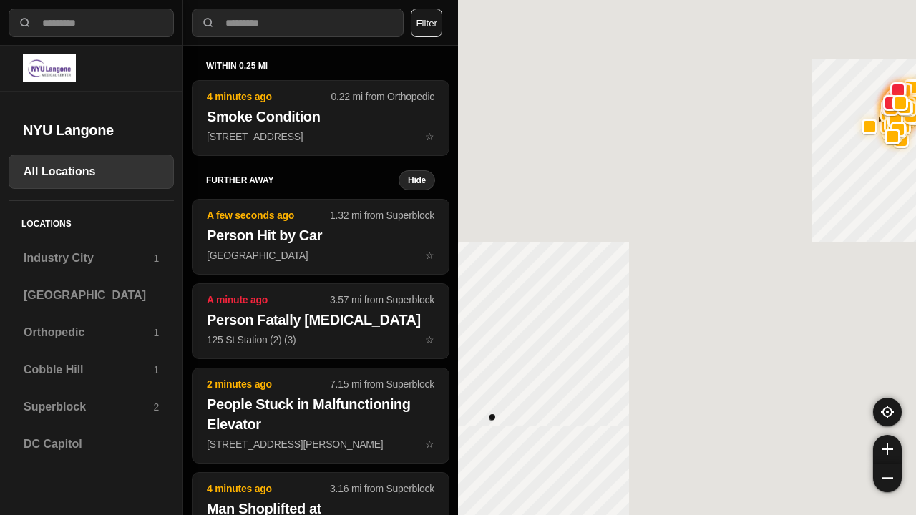
select select "*"
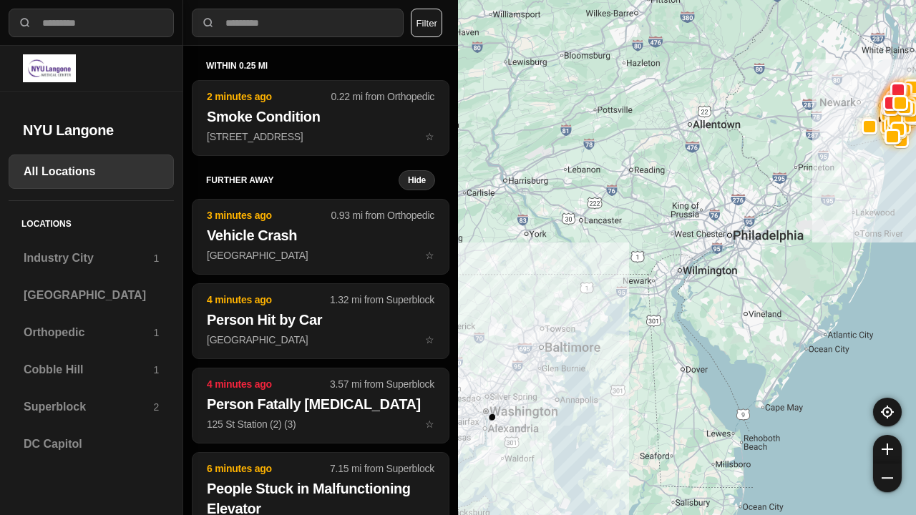
select select "*"
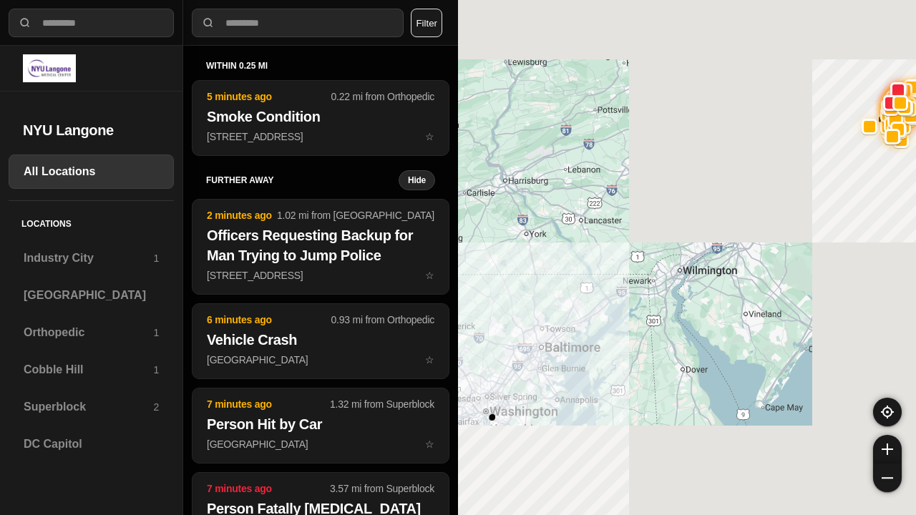
select select "*"
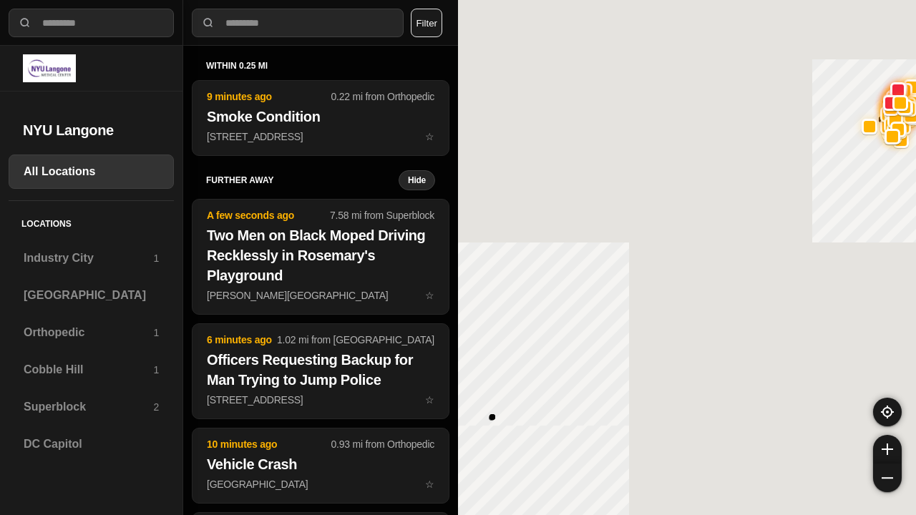
select select "*"
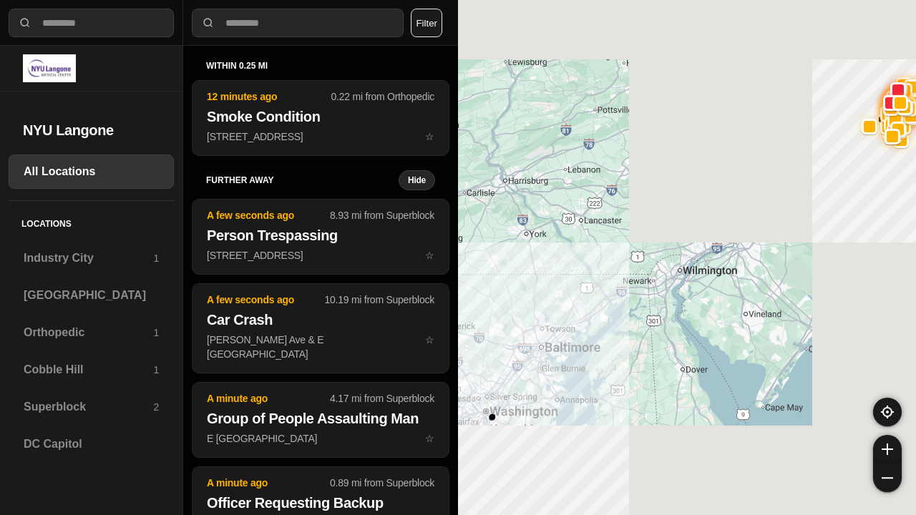
select select "*"
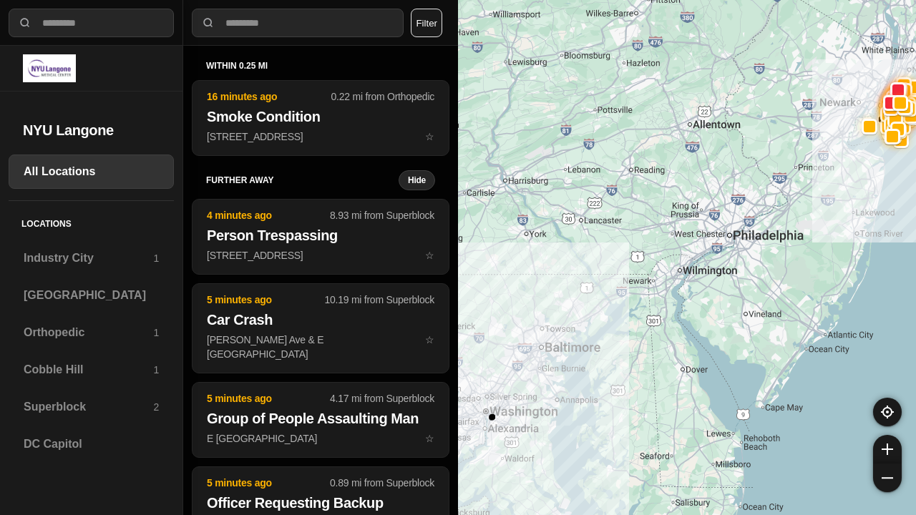
select select "*"
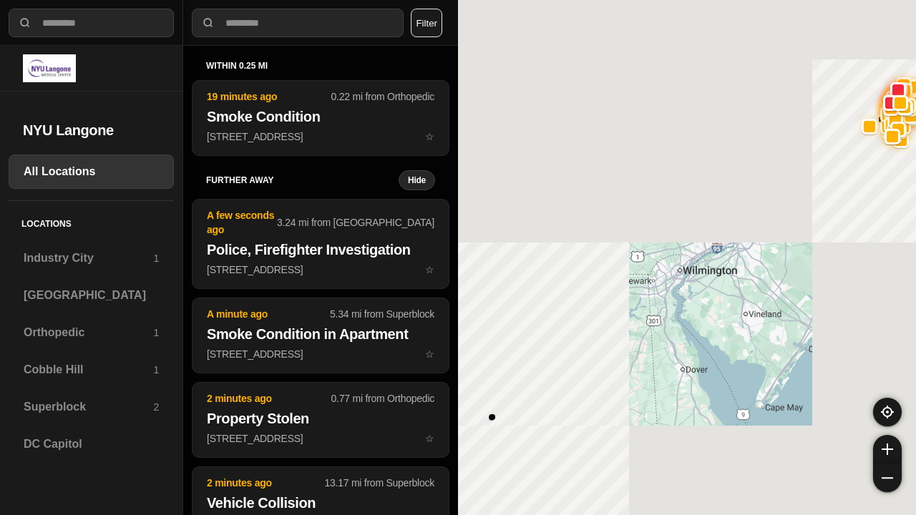
select select "*"
